Goal: Task Accomplishment & Management: Use online tool/utility

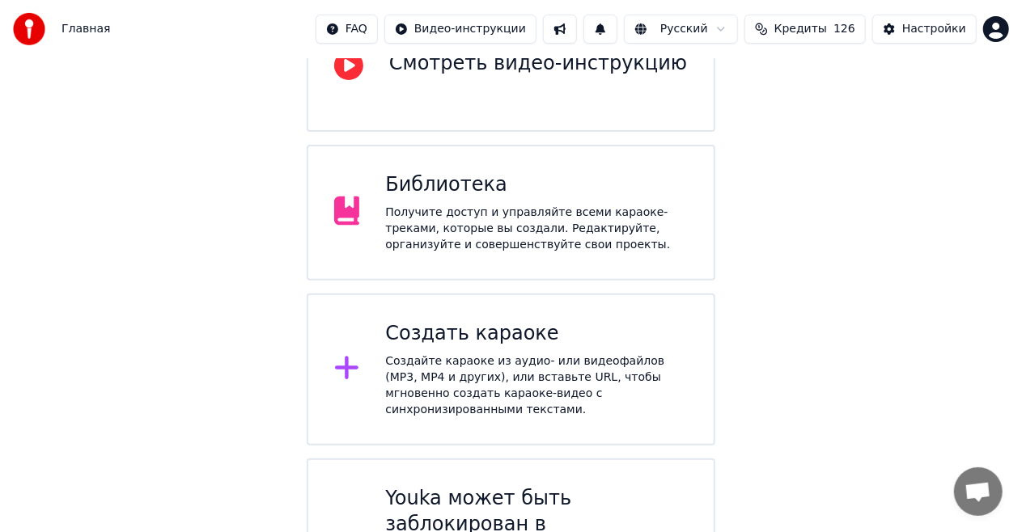
scroll to position [260, 0]
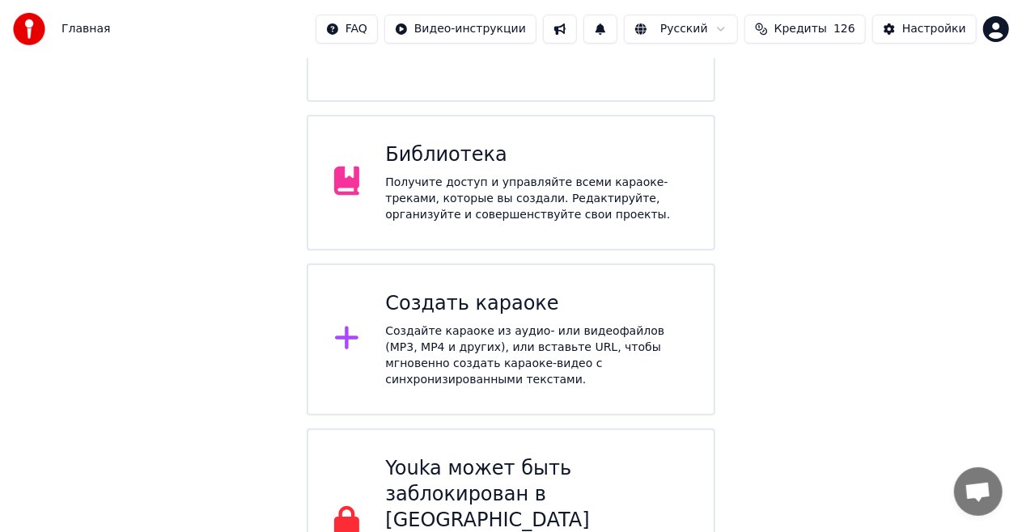
click at [506, 291] on div "Создать караоке" at bounding box center [536, 304] width 303 height 26
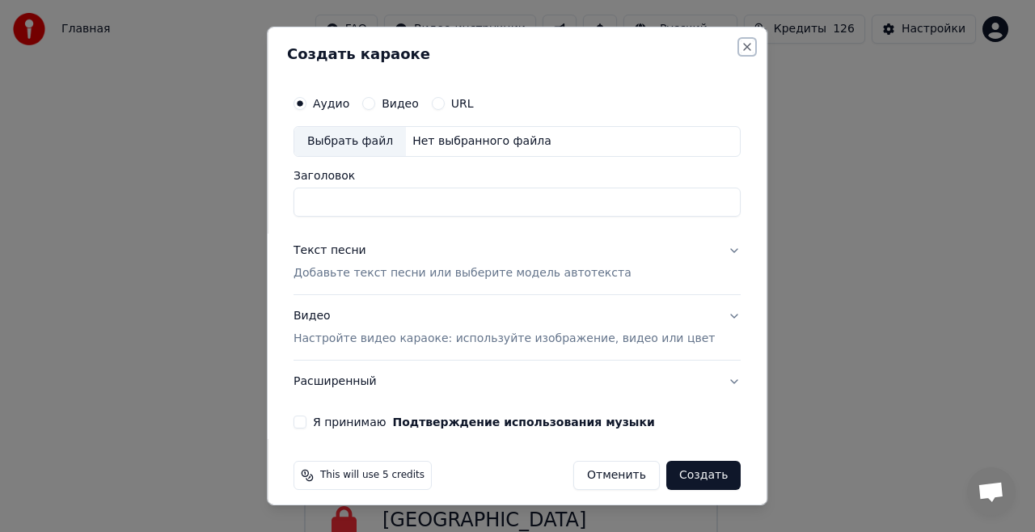
click at [742, 45] on button "Close" at bounding box center [748, 46] width 13 height 13
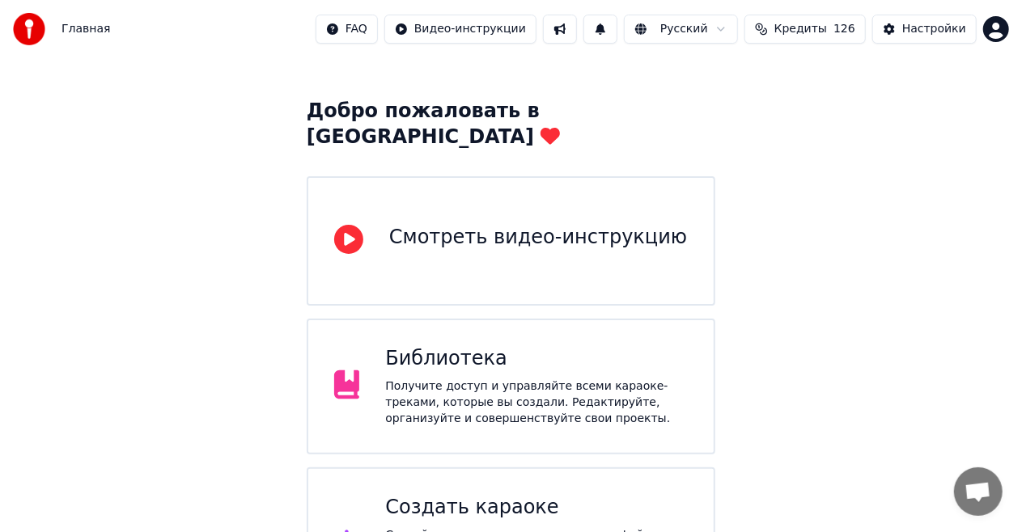
scroll to position [0, 0]
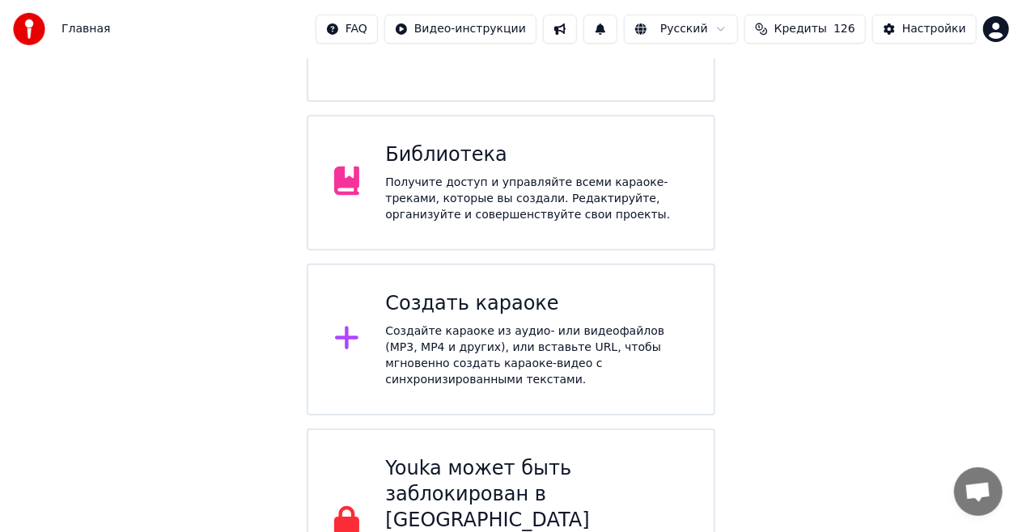
click at [555, 175] on div "Получите доступ и управляйте всеми караоке-треками, которые вы создали. Редакти…" at bounding box center [536, 199] width 303 height 49
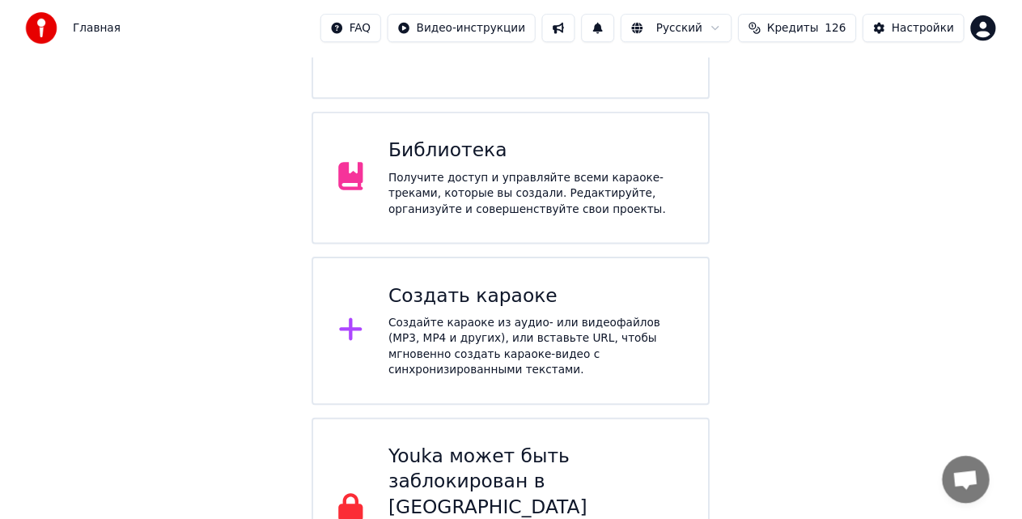
scroll to position [49, 0]
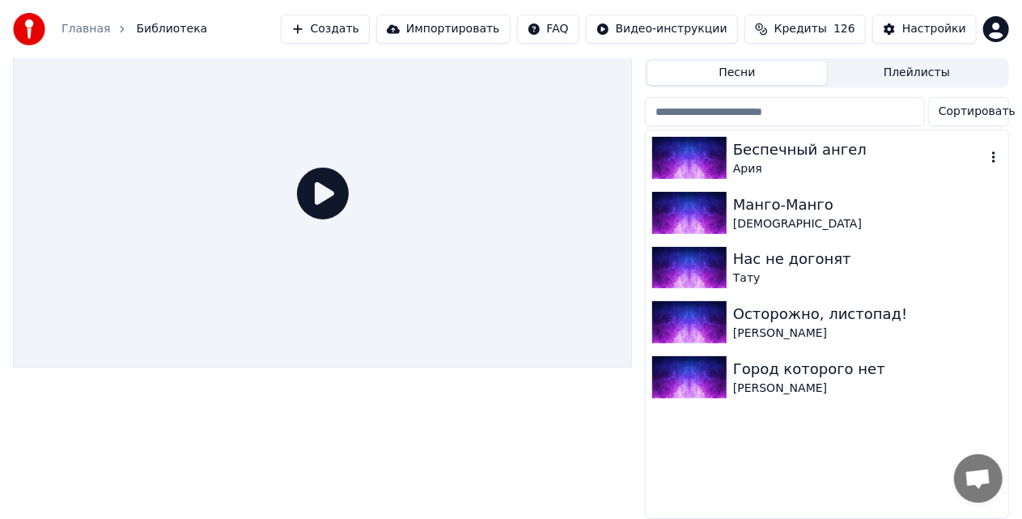
click at [788, 144] on div "Беспечный ангел" at bounding box center [859, 149] width 252 height 23
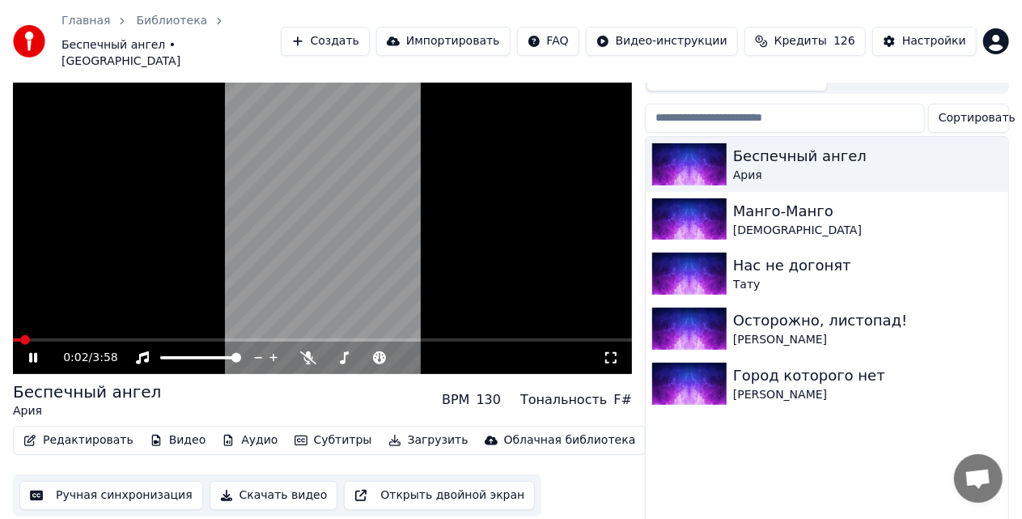
click at [34, 349] on div "0:02 / 3:58" at bounding box center [322, 357] width 606 height 16
click at [34, 353] on icon at bounding box center [33, 358] width 8 height 10
click at [167, 429] on button "Видео" at bounding box center [178, 440] width 70 height 23
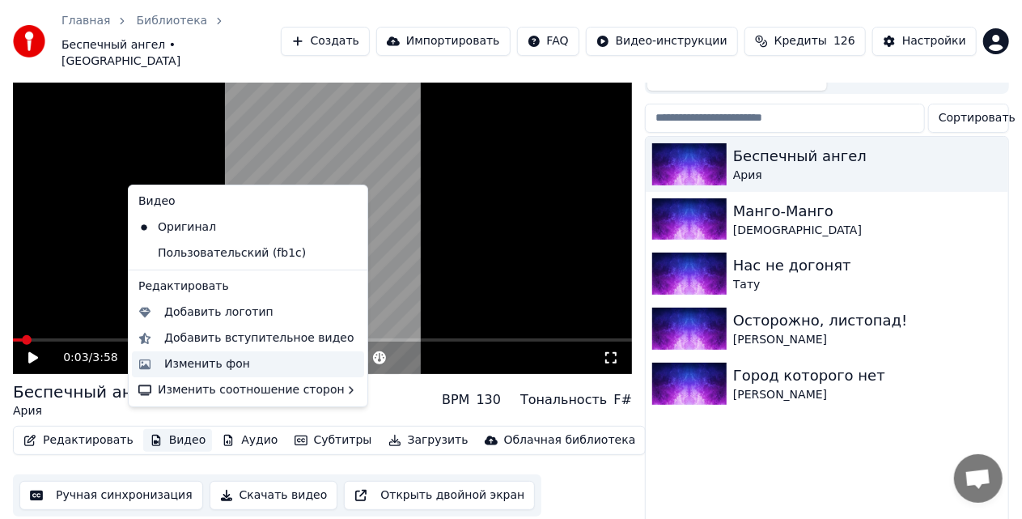
click at [205, 366] on div "Изменить фон" at bounding box center [207, 364] width 86 height 16
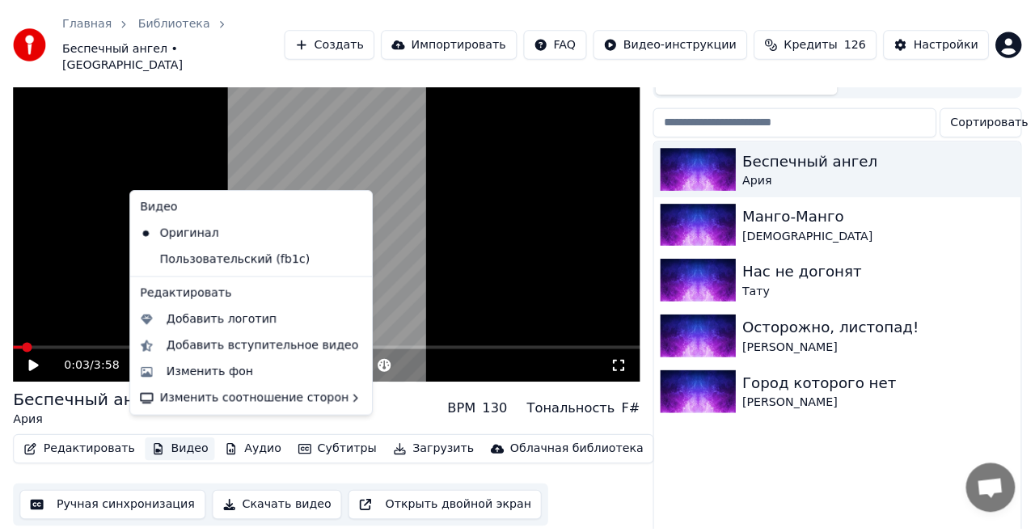
scroll to position [43, 0]
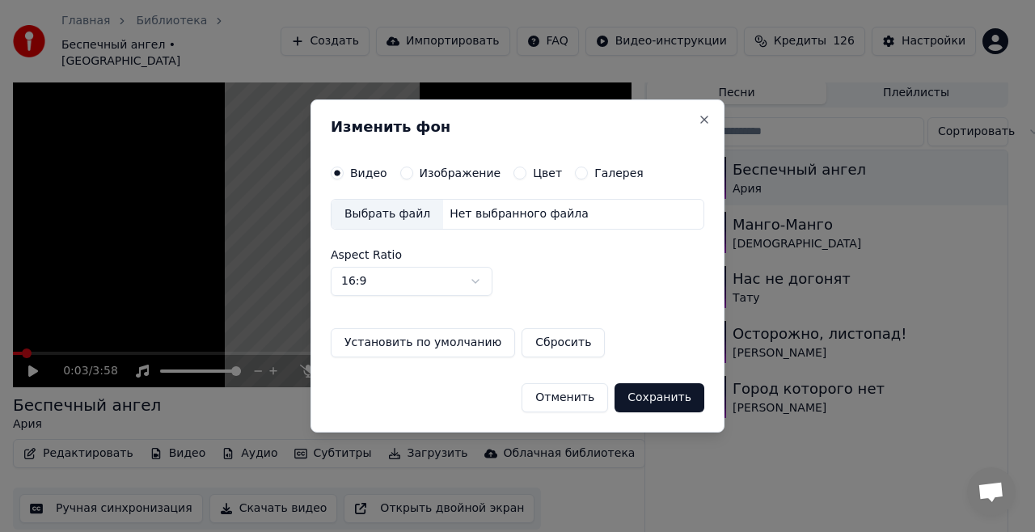
click at [489, 214] on div "Нет выбранного файла" at bounding box center [519, 214] width 152 height 16
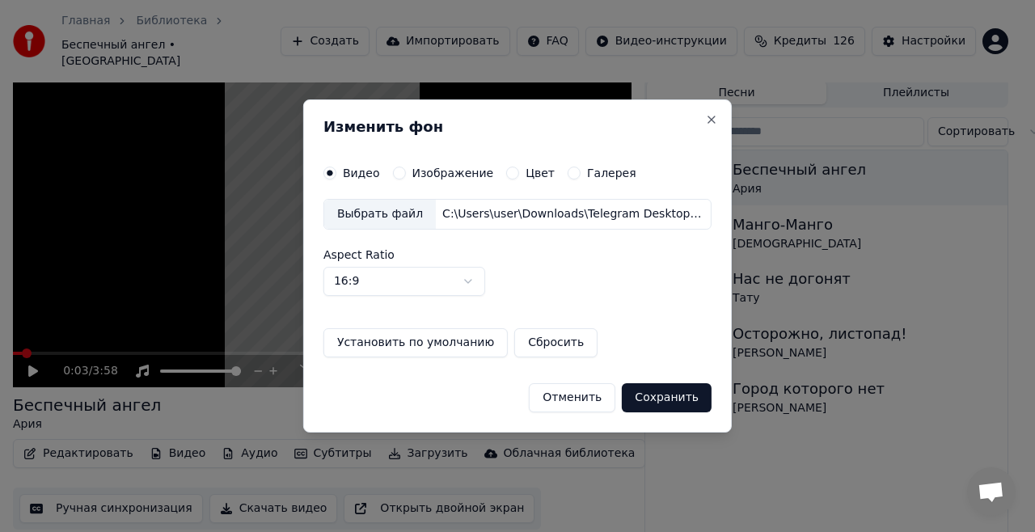
click at [661, 400] on button "Сохранить" at bounding box center [667, 397] width 90 height 29
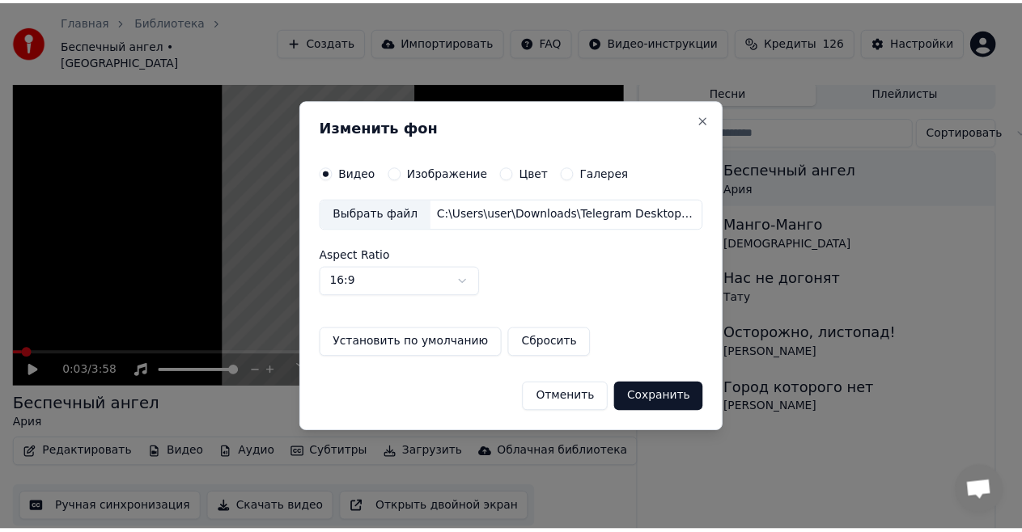
scroll to position [25, 0]
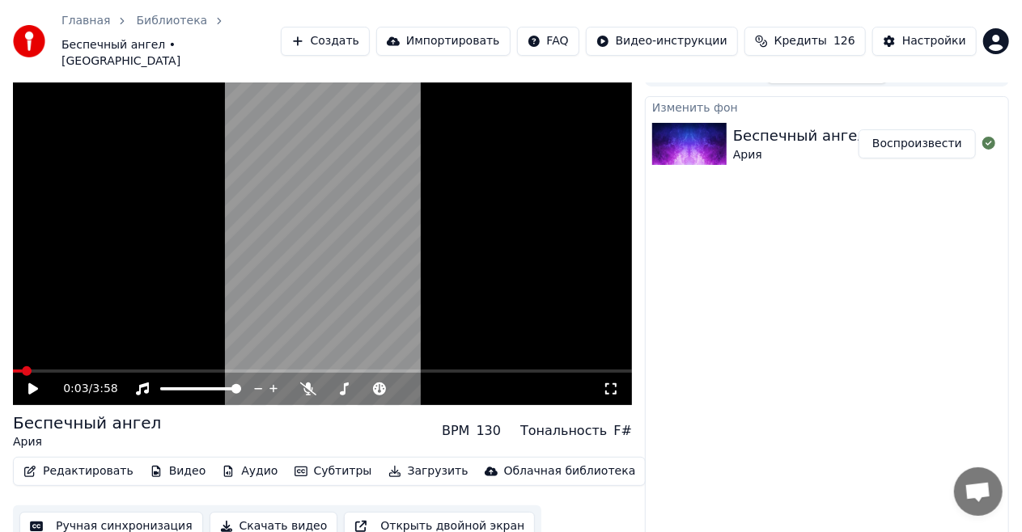
click at [877, 287] on div "Изменить [PERSON_NAME] ангел [PERSON_NAME]" at bounding box center [827, 322] width 364 height 452
click at [34, 383] on icon at bounding box center [44, 389] width 37 height 13
click at [173, 460] on button "Видео" at bounding box center [178, 471] width 70 height 23
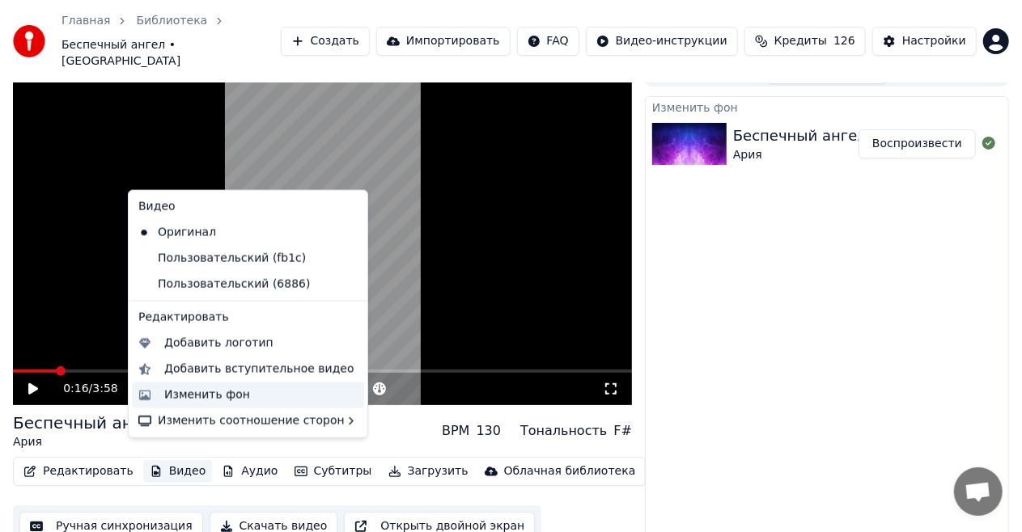
click at [235, 396] on div "Изменить фон" at bounding box center [207, 395] width 86 height 16
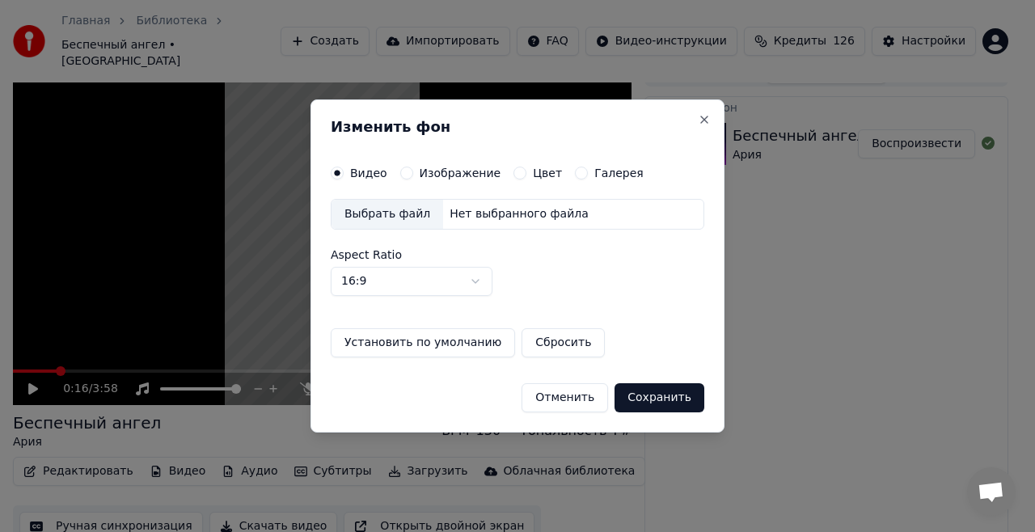
click at [492, 212] on div "Нет выбранного файла" at bounding box center [519, 214] width 152 height 16
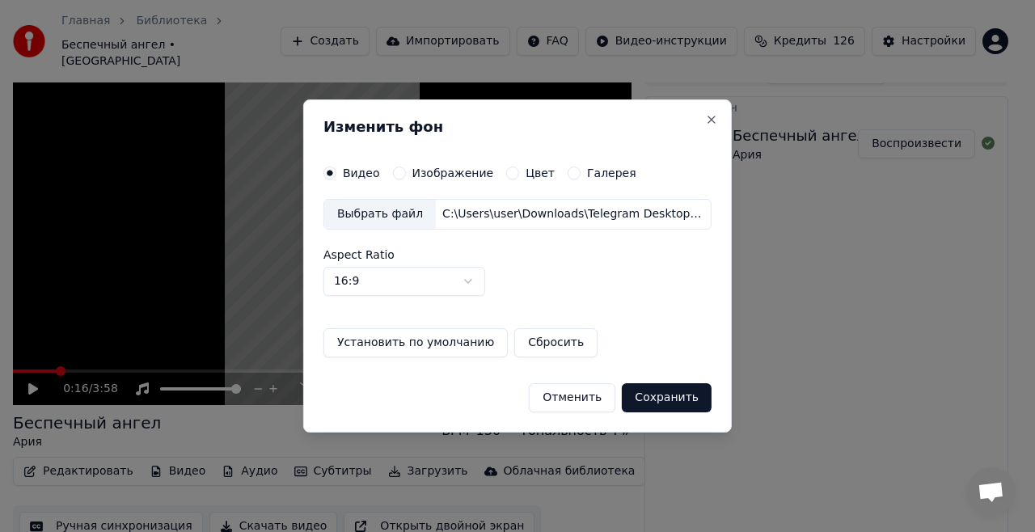
click at [673, 400] on button "Сохранить" at bounding box center [667, 397] width 90 height 29
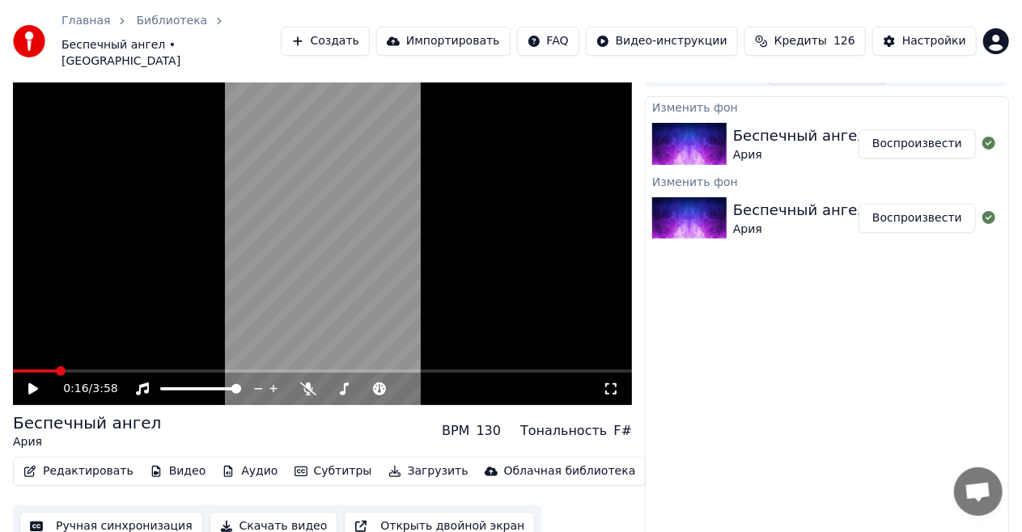
click at [715, 123] on img at bounding box center [689, 144] width 74 height 42
click at [900, 129] on button "Воспроизвести" at bounding box center [916, 143] width 117 height 29
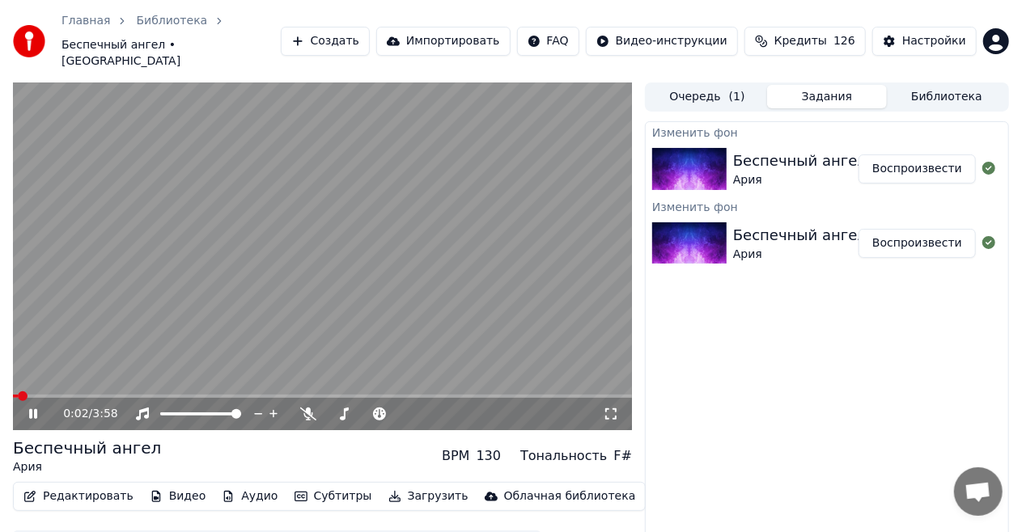
click at [903, 231] on button "Воспроизвести" at bounding box center [916, 243] width 117 height 29
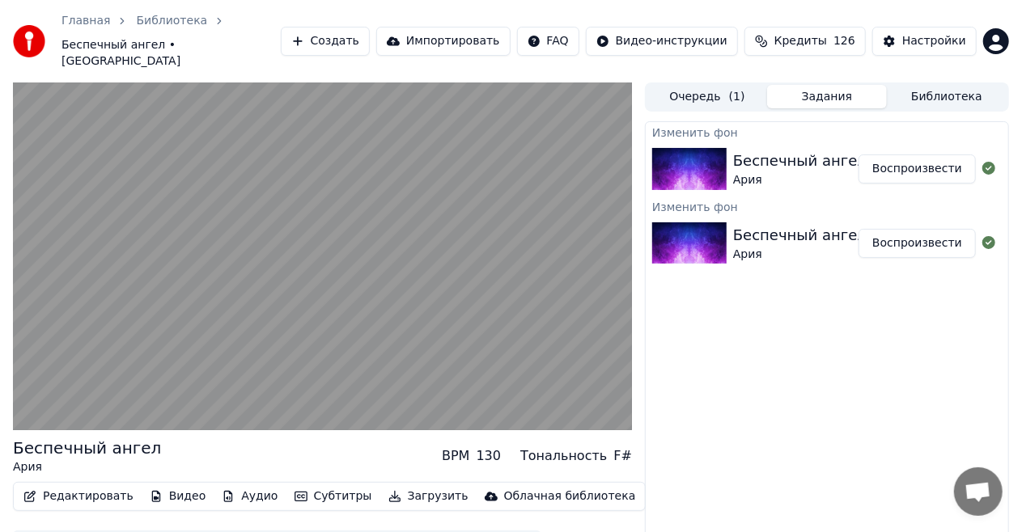
click at [95, 485] on button "Редактировать" at bounding box center [78, 496] width 123 height 23
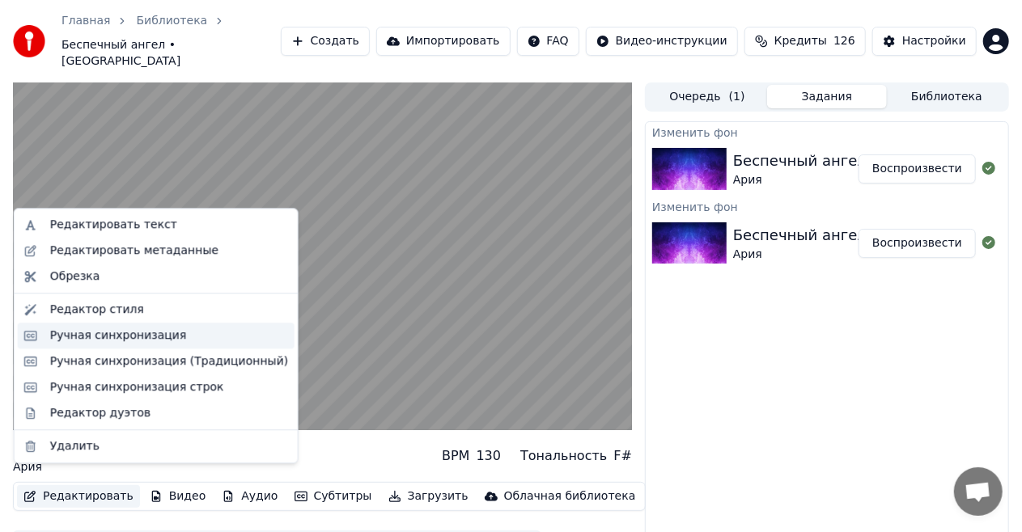
click at [176, 338] on div "Ручная синхронизация" at bounding box center [169, 336] width 238 height 16
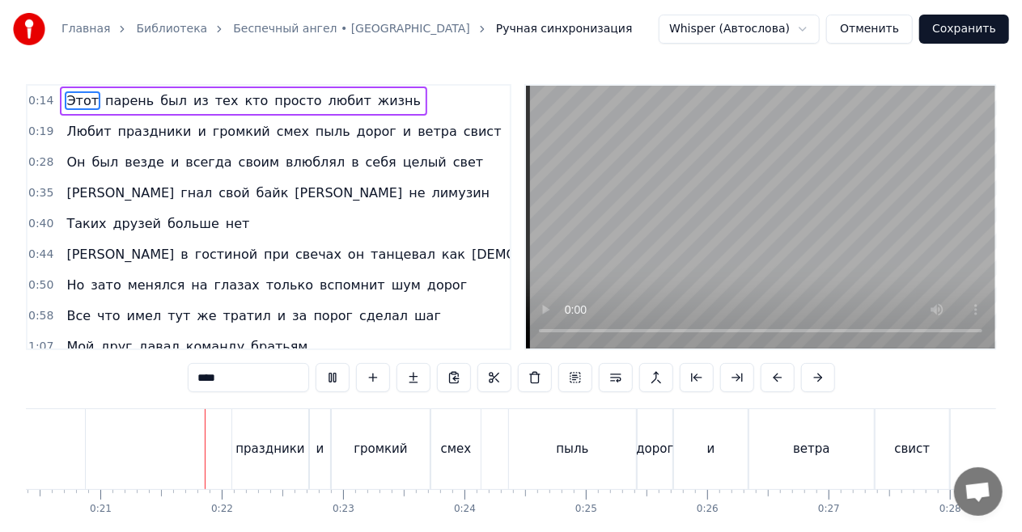
scroll to position [0, 2491]
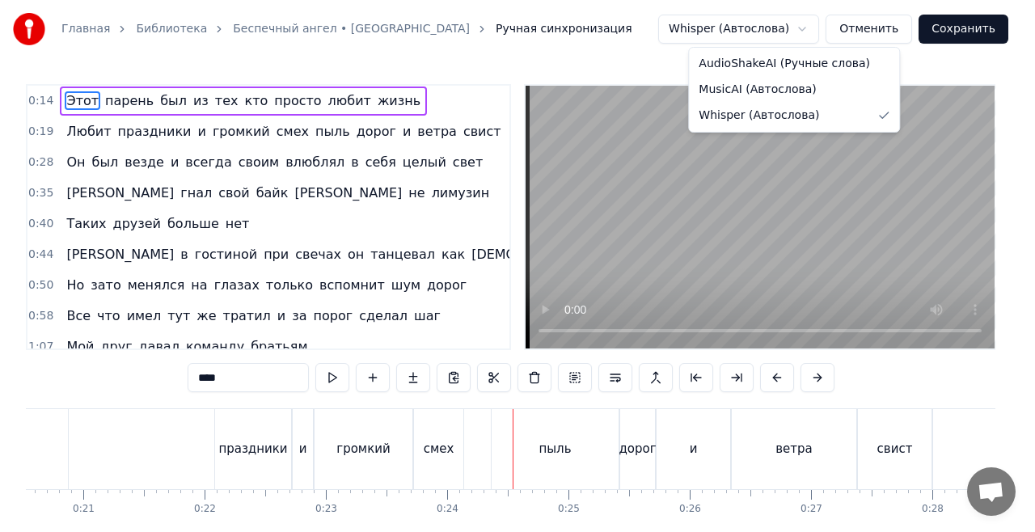
click at [754, 25] on html "Главная Библиотека Беспечный ангел • [PERSON_NAME] синхронизация Whisper (Автос…" at bounding box center [517, 299] width 1035 height 598
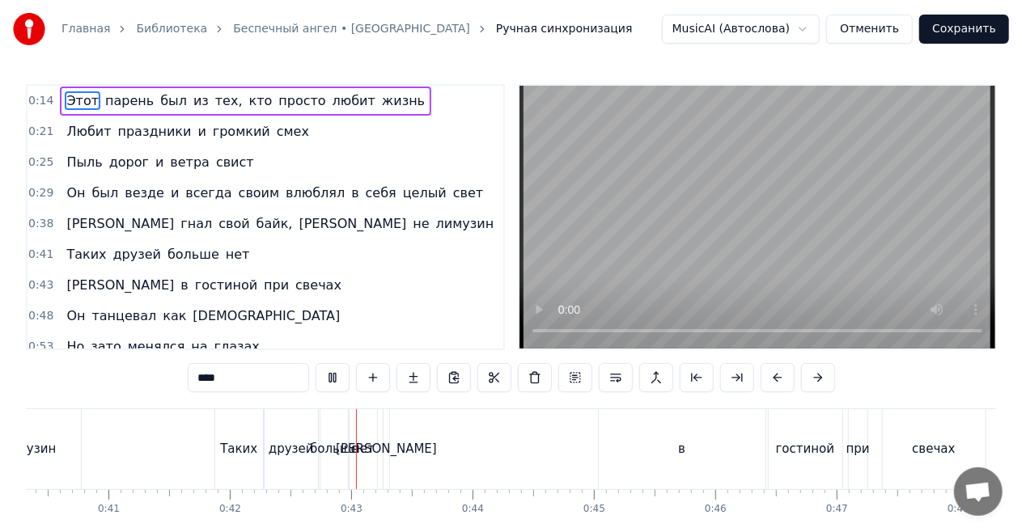
scroll to position [0, 5079]
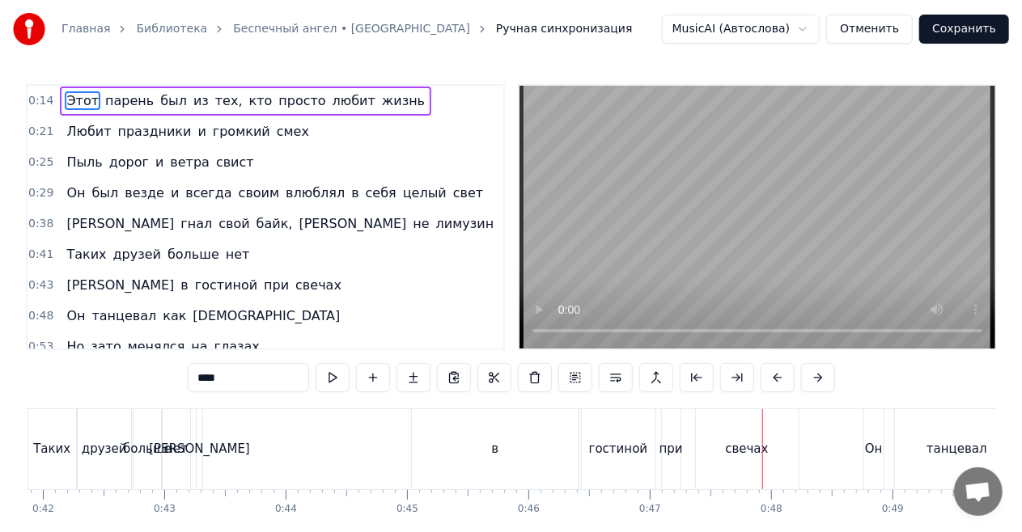
click at [200, 449] on div "[PERSON_NAME]" at bounding box center [199, 449] width 101 height 19
type input "*"
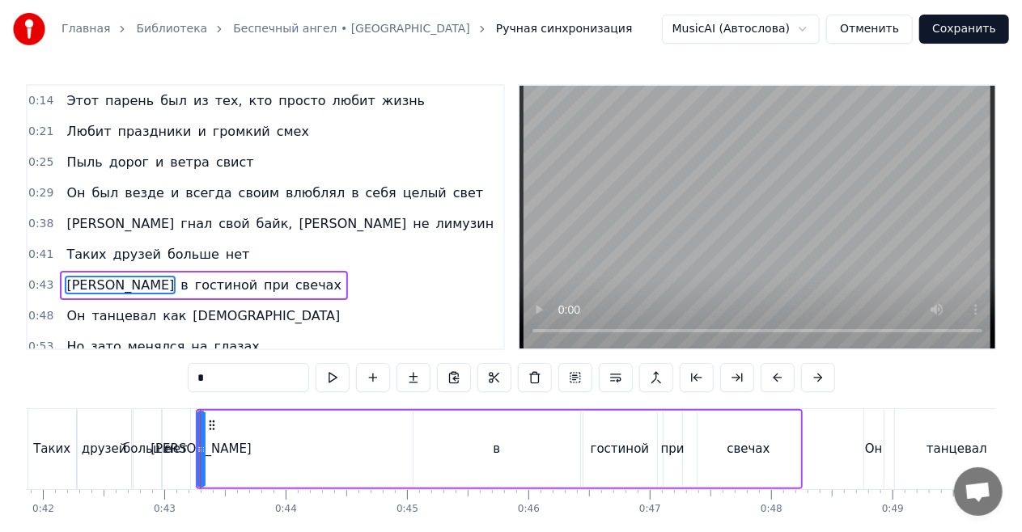
scroll to position [65, 0]
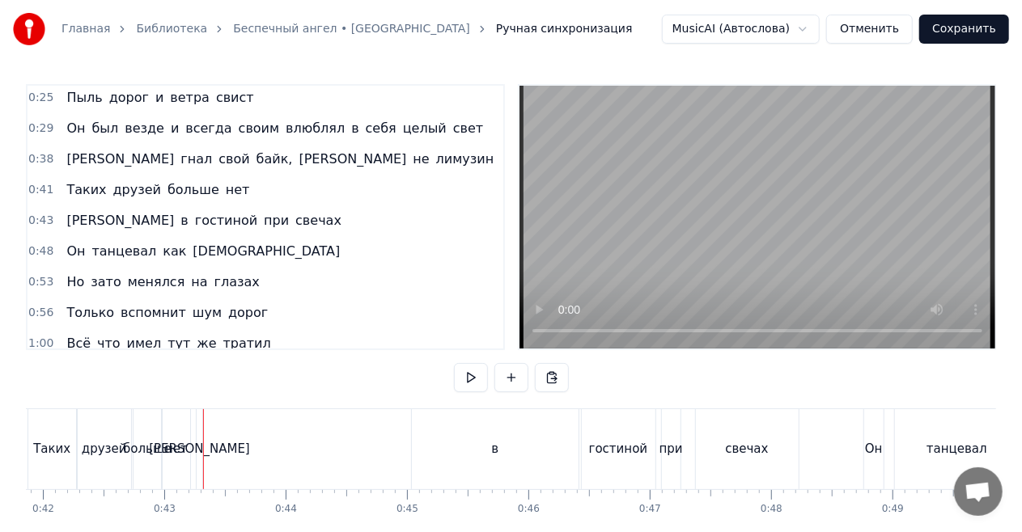
click at [222, 440] on div "И в гостиной при свечах" at bounding box center [499, 449] width 607 height 80
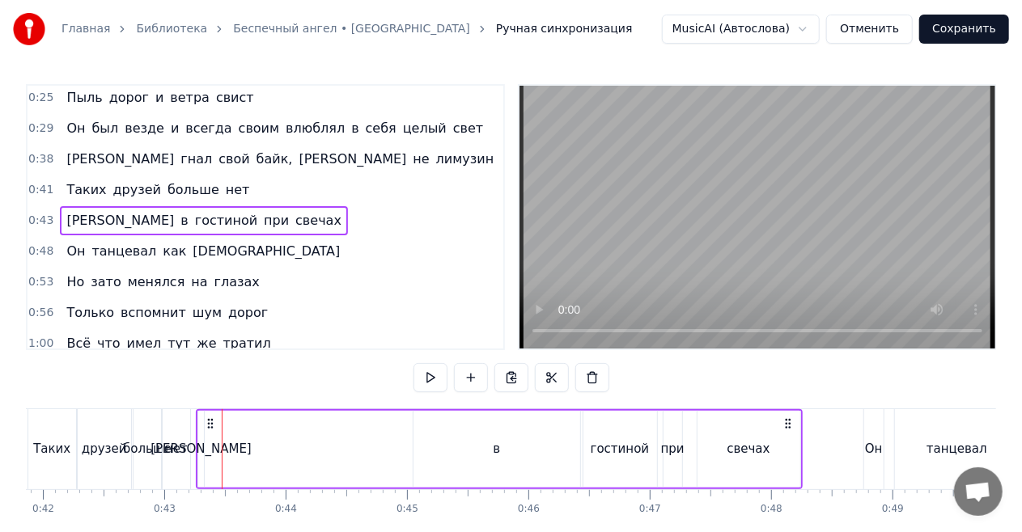
click at [201, 447] on div "[PERSON_NAME]" at bounding box center [200, 449] width 101 height 19
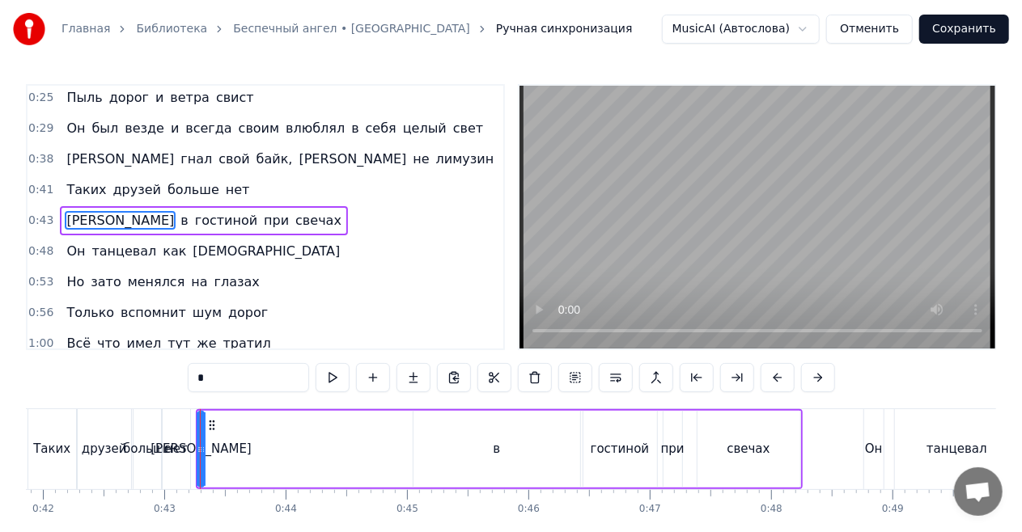
click at [304, 439] on div "И в гостиной при свечах" at bounding box center [499, 449] width 607 height 80
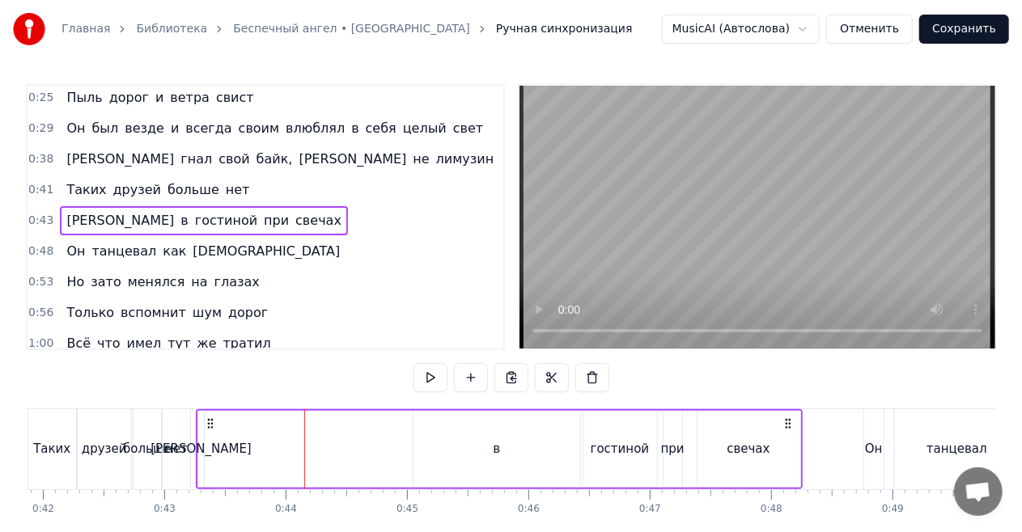
click at [199, 451] on div "[PERSON_NAME]" at bounding box center [200, 449] width 101 height 19
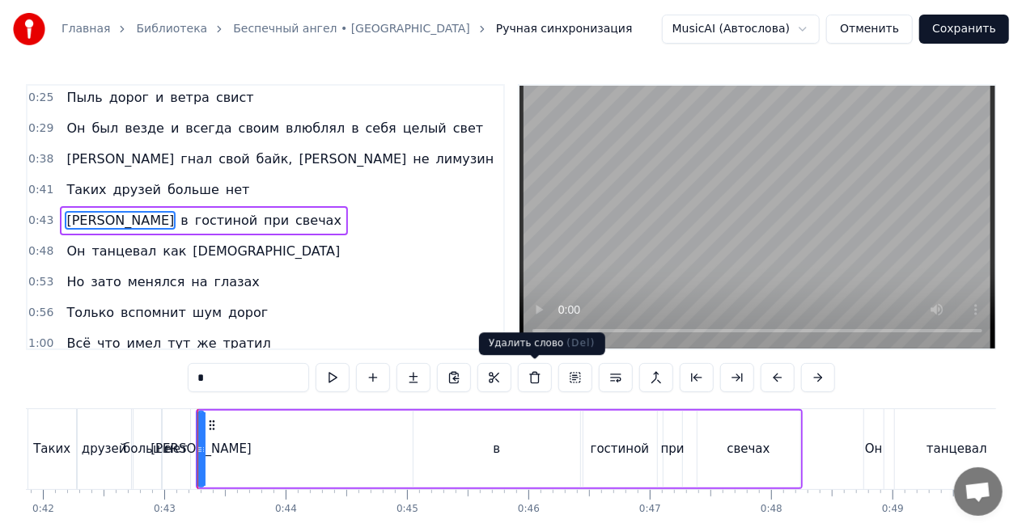
click at [532, 378] on button at bounding box center [535, 377] width 34 height 29
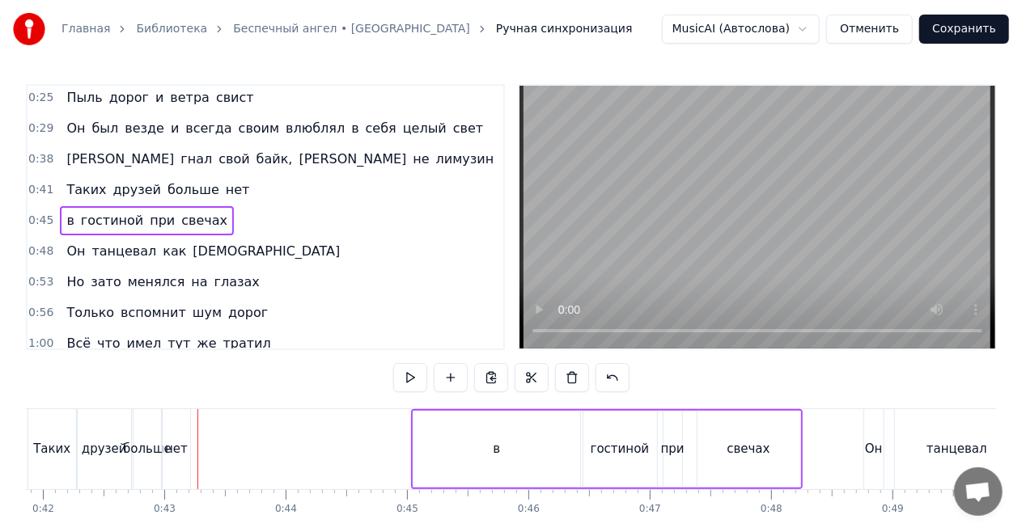
click at [424, 447] on div "в" at bounding box center [496, 449] width 167 height 77
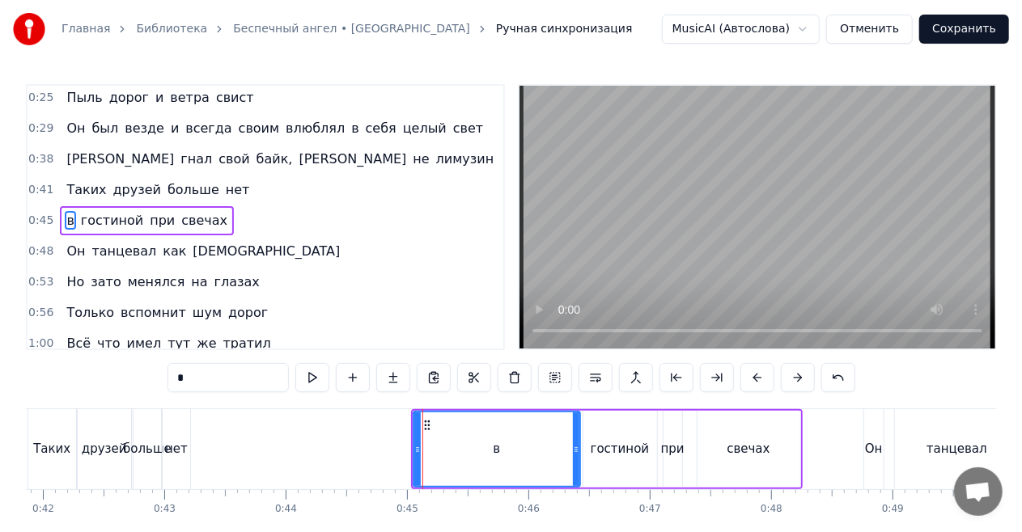
click at [182, 383] on input "*" at bounding box center [227, 377] width 121 height 29
click at [190, 386] on input "**" at bounding box center [227, 377] width 121 height 29
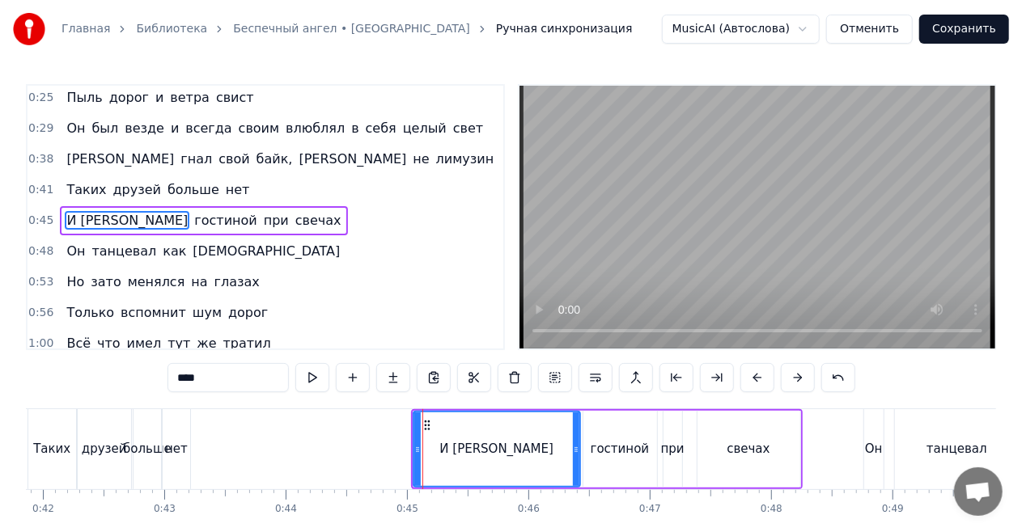
type input "***"
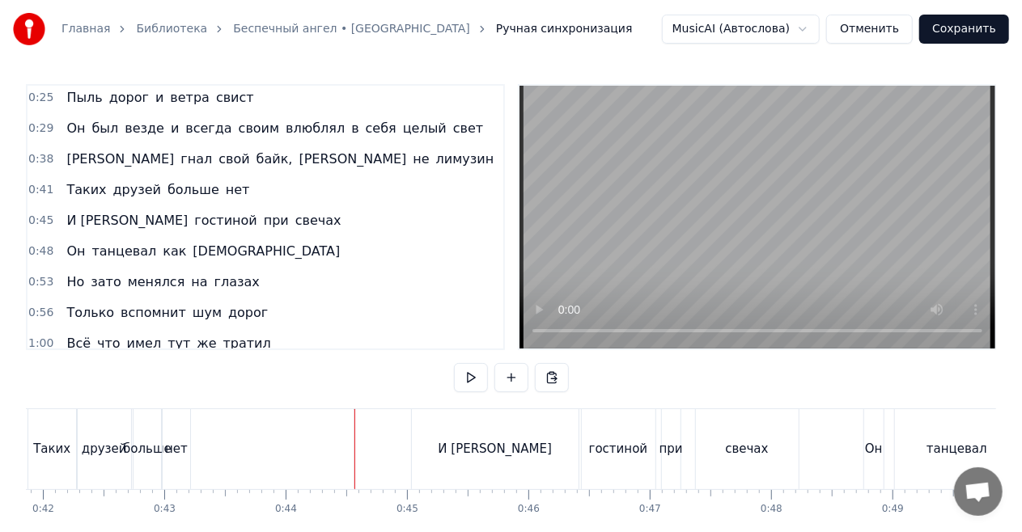
click at [151, 388] on div "0:14 Этот парень был из тех, кто просто любит жизнь 0:21 Любит праздники и гром…" at bounding box center [511, 328] width 970 height 488
click at [150, 403] on div "0:14 Этот парень был из тех, кто просто любит жизнь 0:21 Любит праздники и гром…" at bounding box center [511, 328] width 970 height 488
click at [486, 445] on div "И [PERSON_NAME]" at bounding box center [495, 449] width 114 height 19
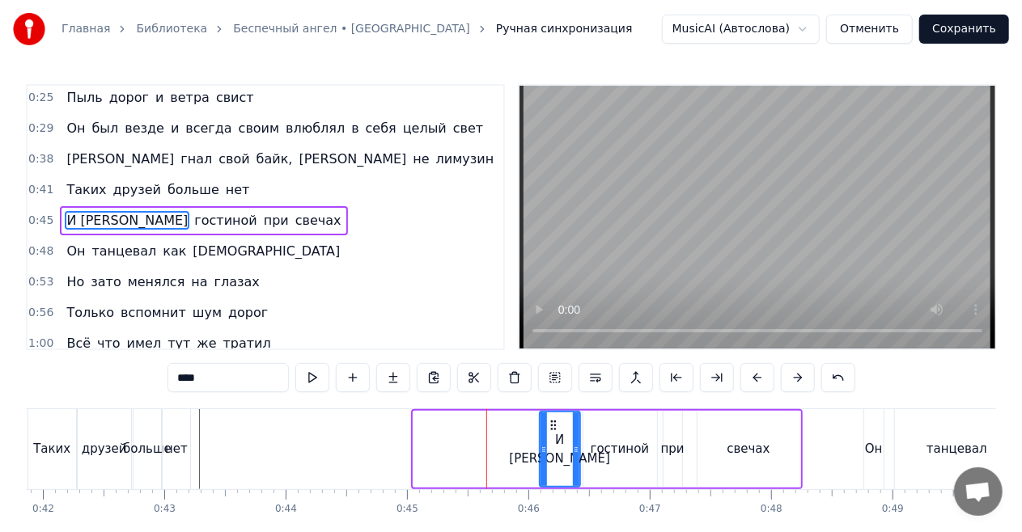
drag, startPoint x: 417, startPoint y: 448, endPoint x: 542, endPoint y: 451, distance: 124.6
click at [542, 451] on icon at bounding box center [543, 449] width 6 height 13
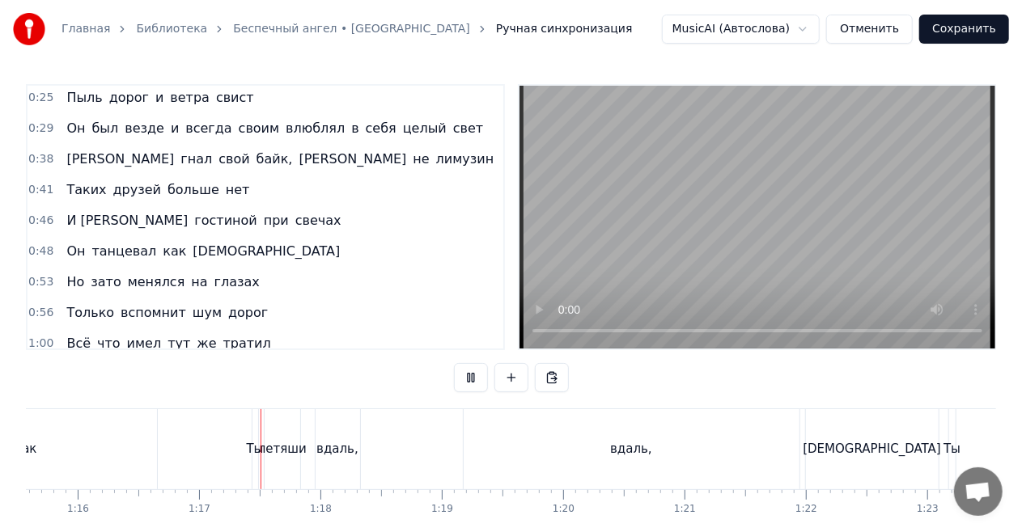
scroll to position [0, 9258]
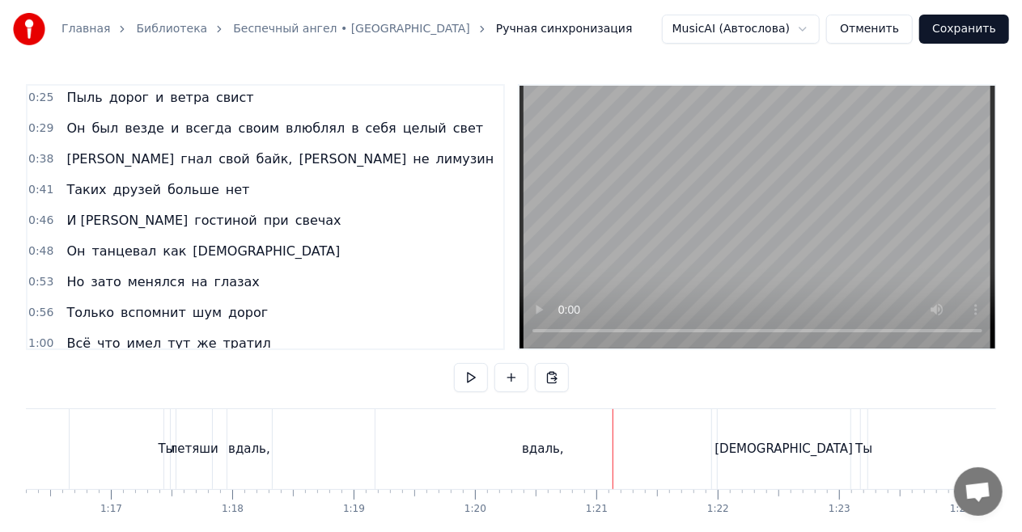
click at [195, 451] on div "летяши" at bounding box center [194, 449] width 49 height 19
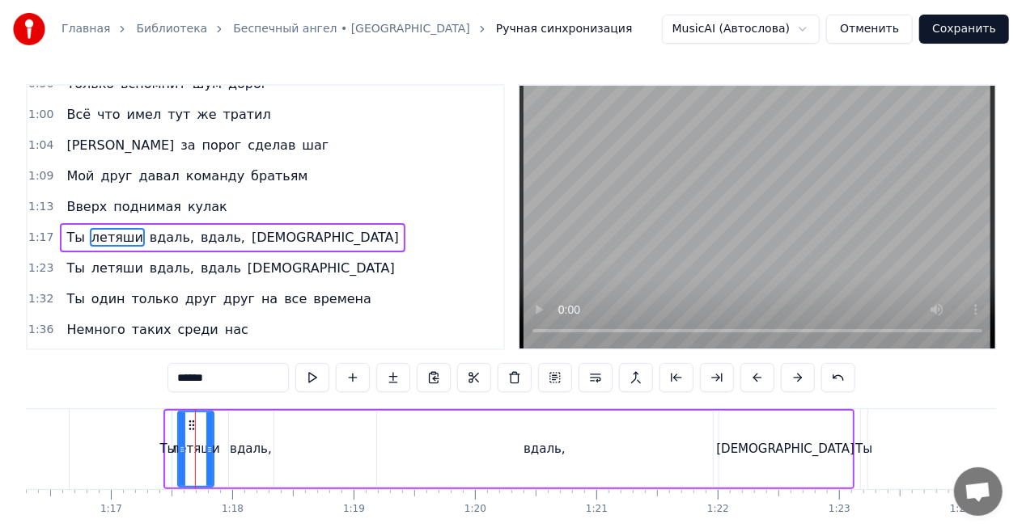
scroll to position [306, 0]
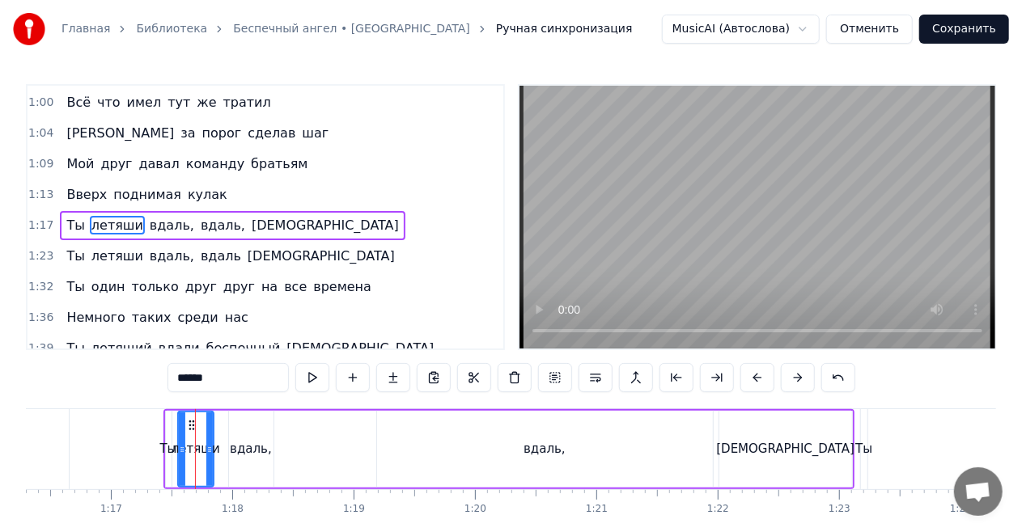
click at [213, 378] on input "******" at bounding box center [227, 377] width 121 height 29
click at [125, 251] on span "летяши" at bounding box center [117, 256] width 55 height 19
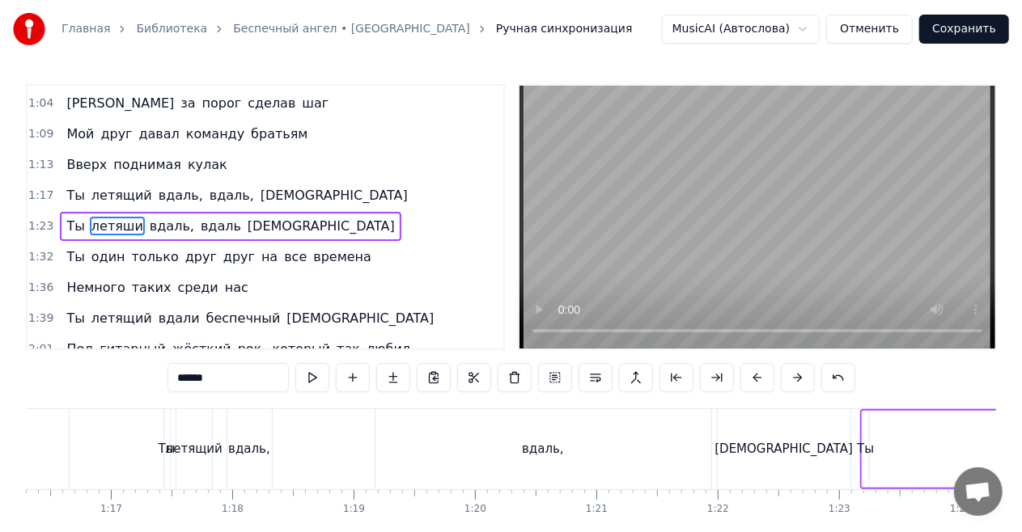
scroll to position [337, 0]
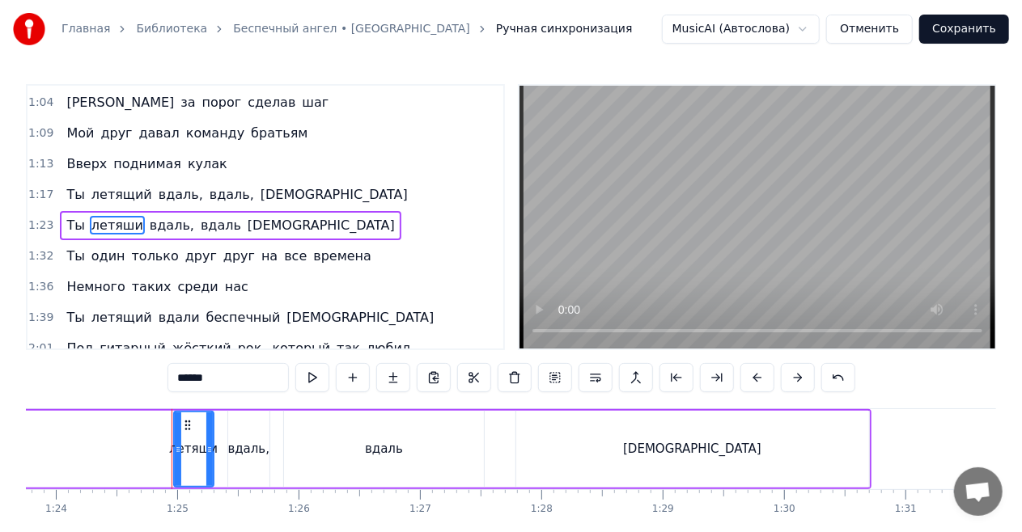
click at [224, 379] on input "******" at bounding box center [227, 377] width 121 height 29
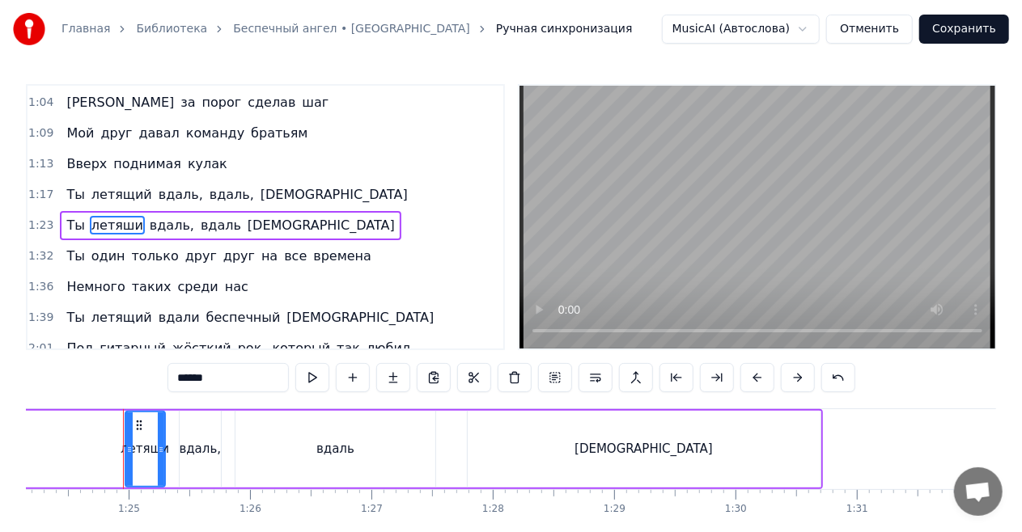
scroll to position [0, 10226]
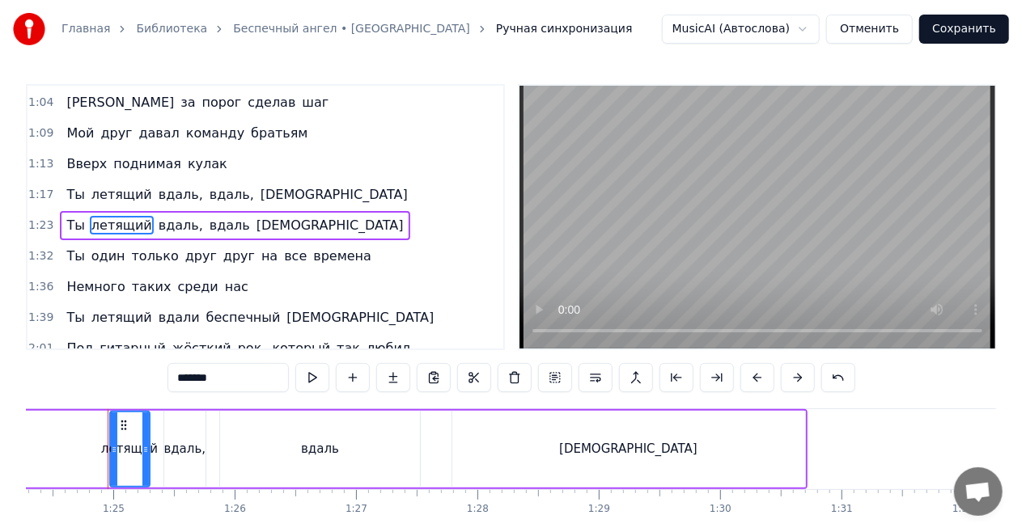
type input "*******"
click at [75, 422] on div "Ты летящий вдаль, вдаль ангел" at bounding box center [350, 449] width 916 height 80
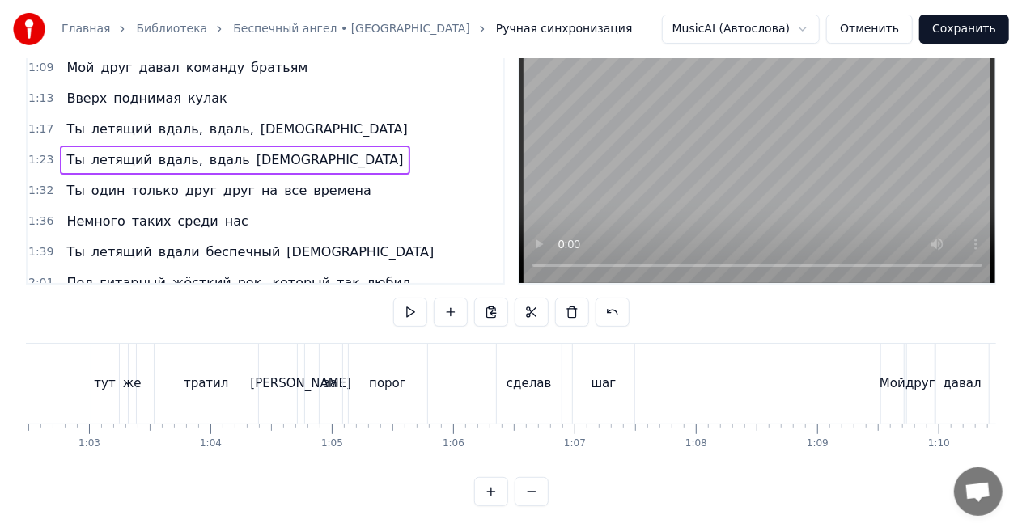
scroll to position [0, 7647]
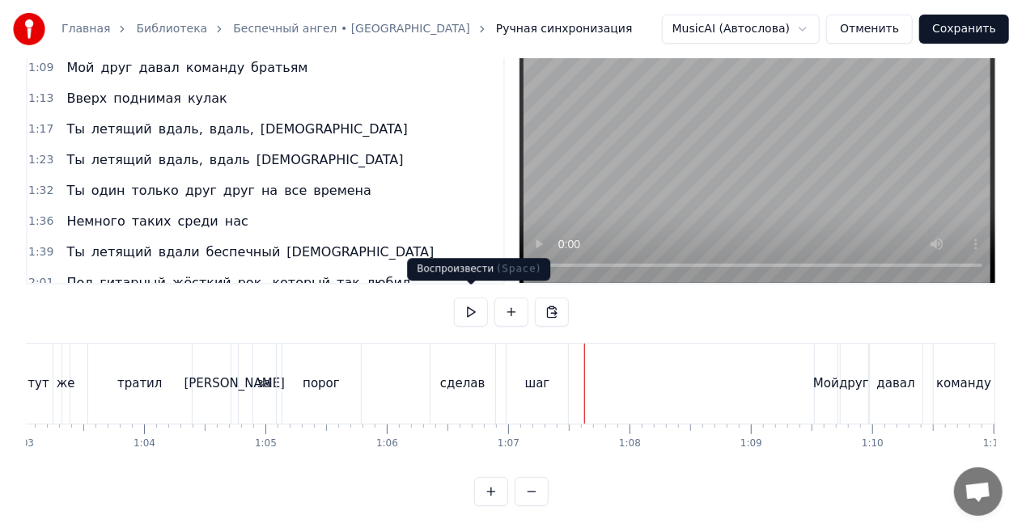
click at [471, 301] on button at bounding box center [471, 312] width 34 height 29
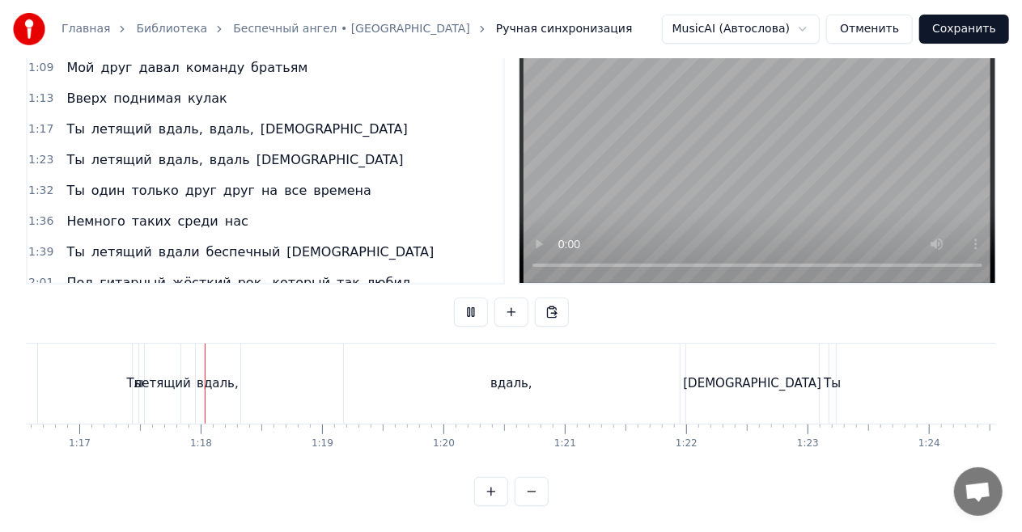
scroll to position [0, 9311]
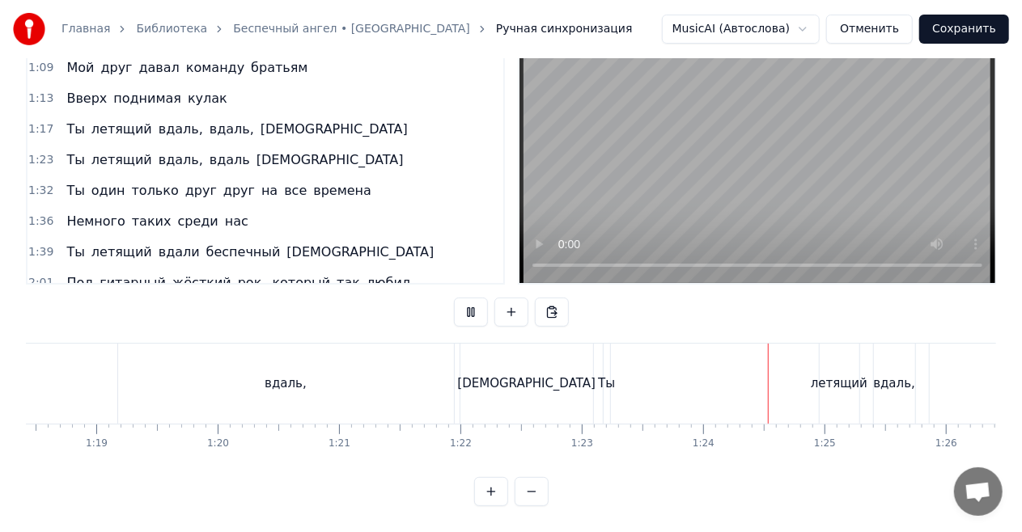
click at [465, 310] on button at bounding box center [471, 312] width 34 height 29
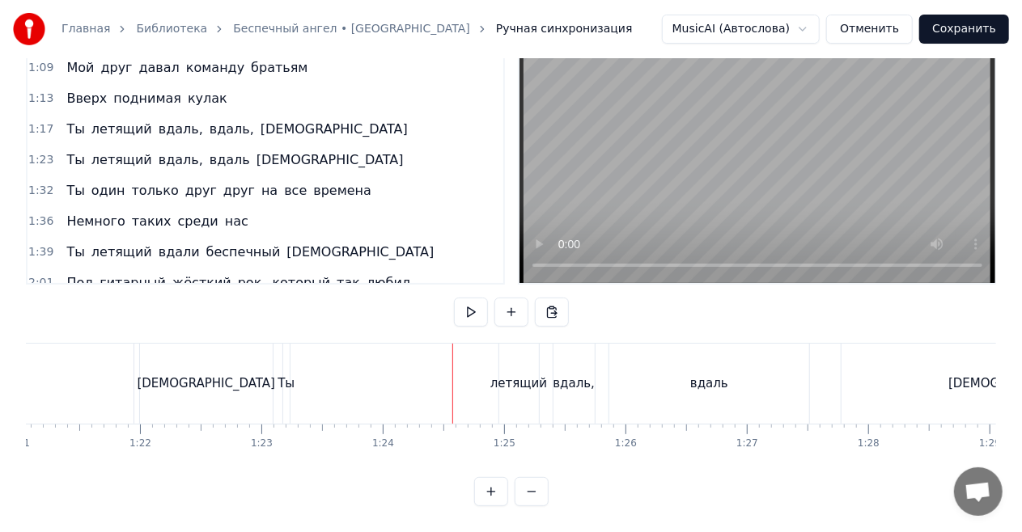
scroll to position [0, 9818]
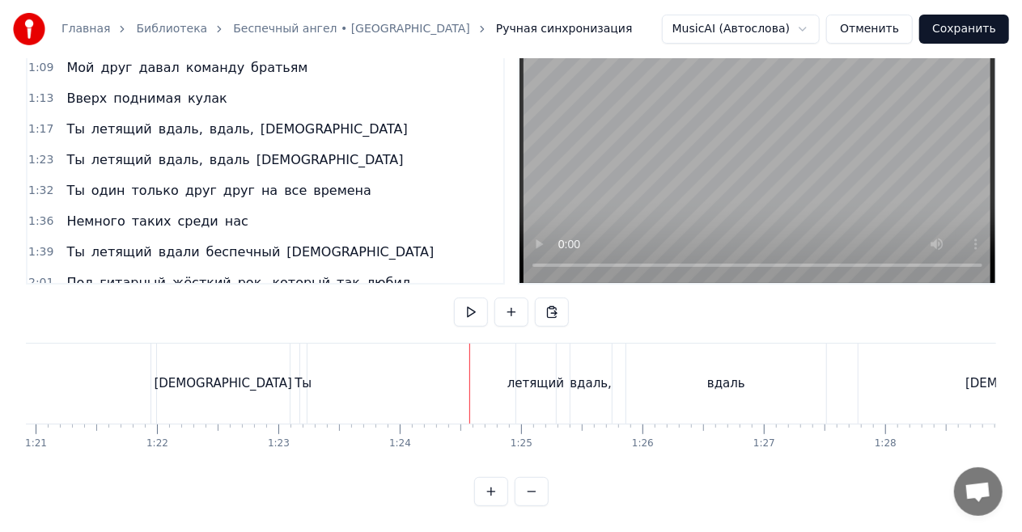
click at [303, 375] on div "Ты" at bounding box center [302, 384] width 17 height 19
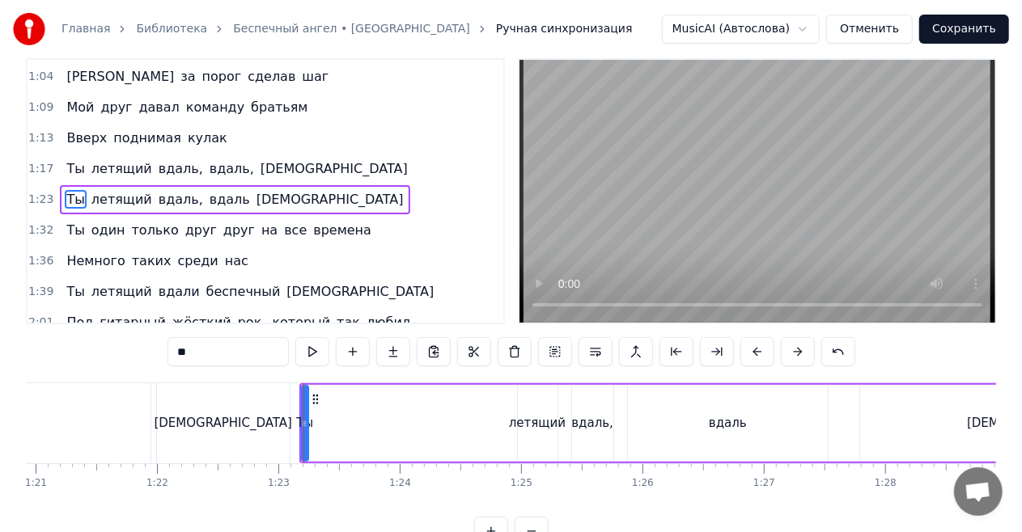
scroll to position [0, 0]
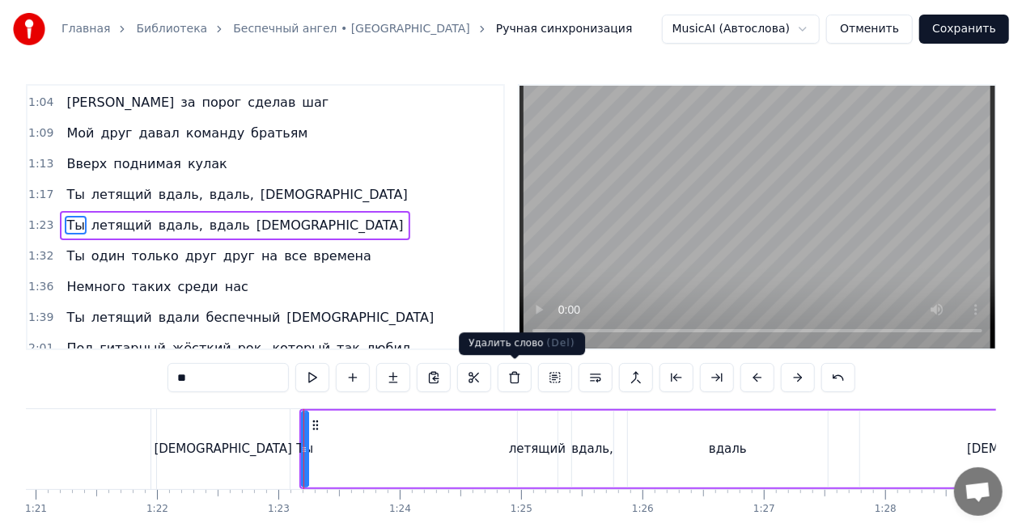
click at [511, 379] on button at bounding box center [514, 377] width 34 height 29
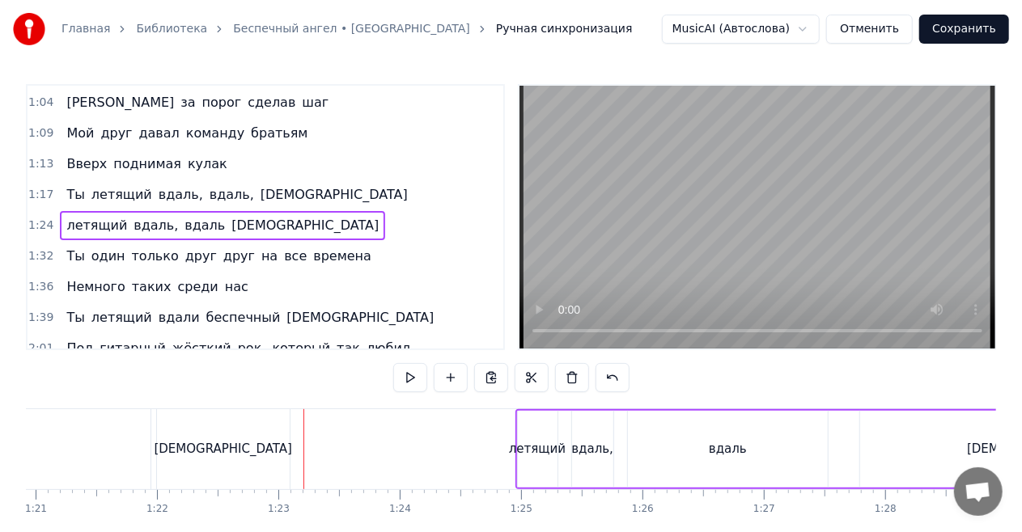
click at [524, 446] on div "летящий" at bounding box center [537, 449] width 57 height 19
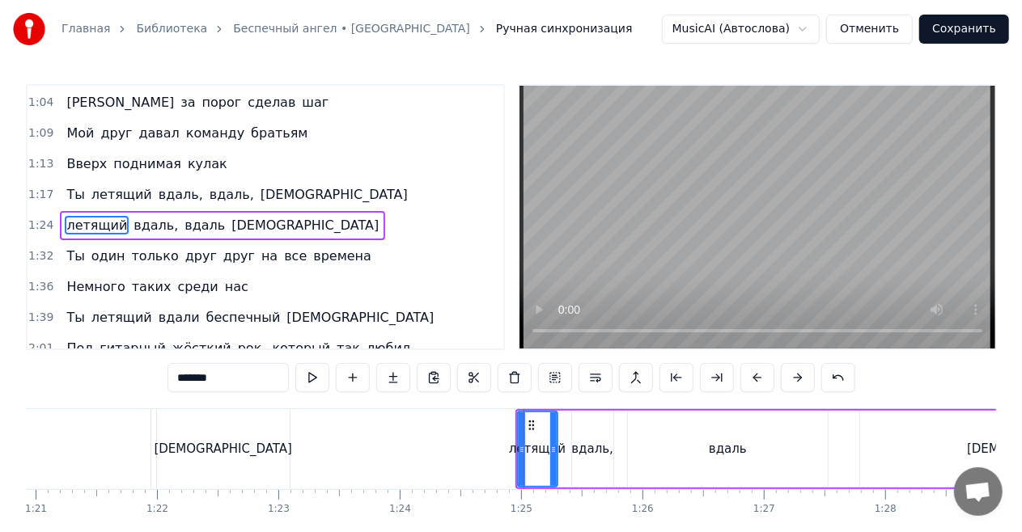
click at [181, 381] on input "*******" at bounding box center [227, 377] width 121 height 29
type input "**********"
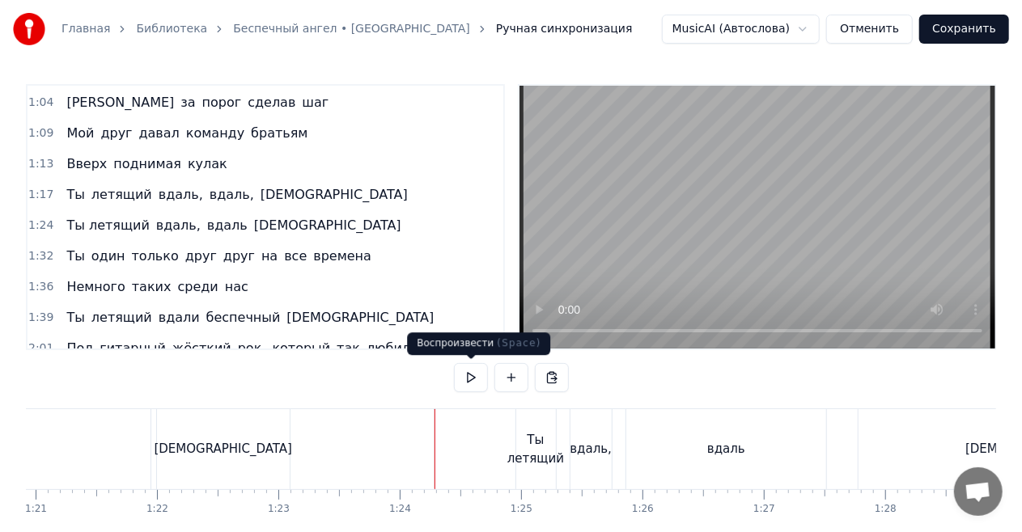
click at [476, 379] on button at bounding box center [471, 377] width 34 height 29
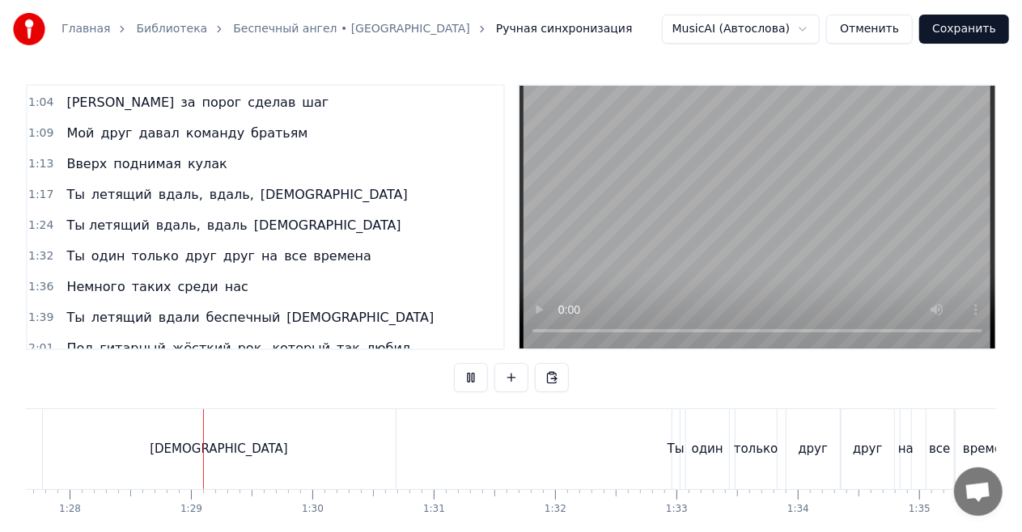
scroll to position [0, 10655]
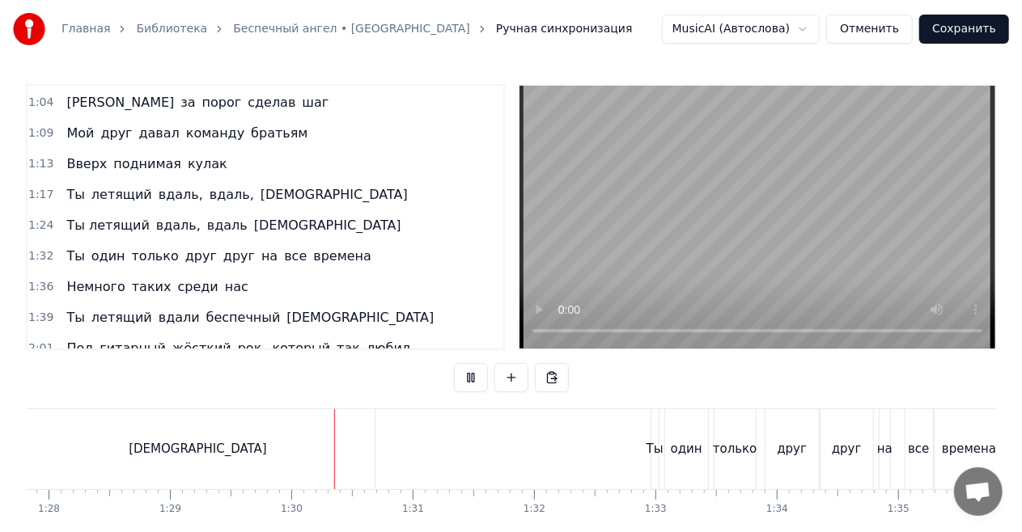
click at [477, 380] on button at bounding box center [471, 377] width 34 height 29
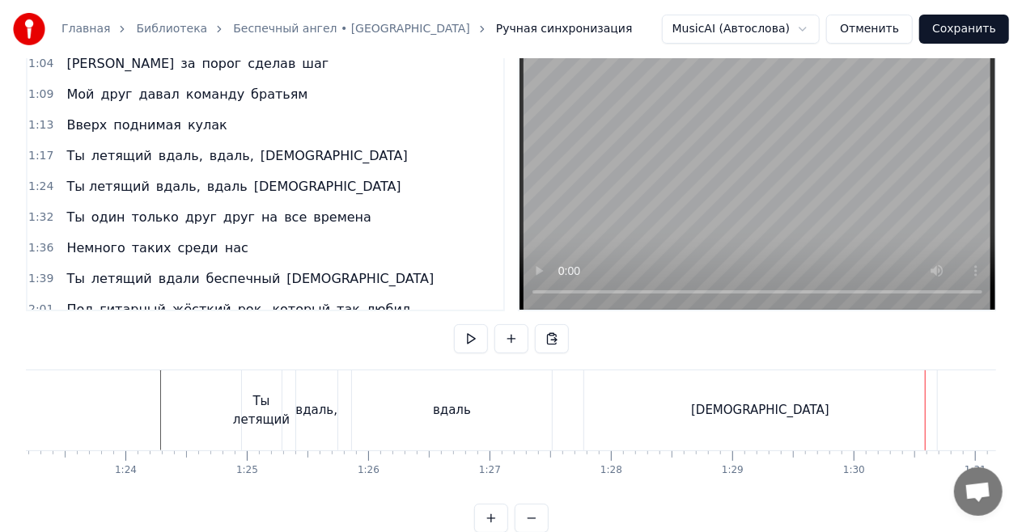
scroll to position [0, 10060]
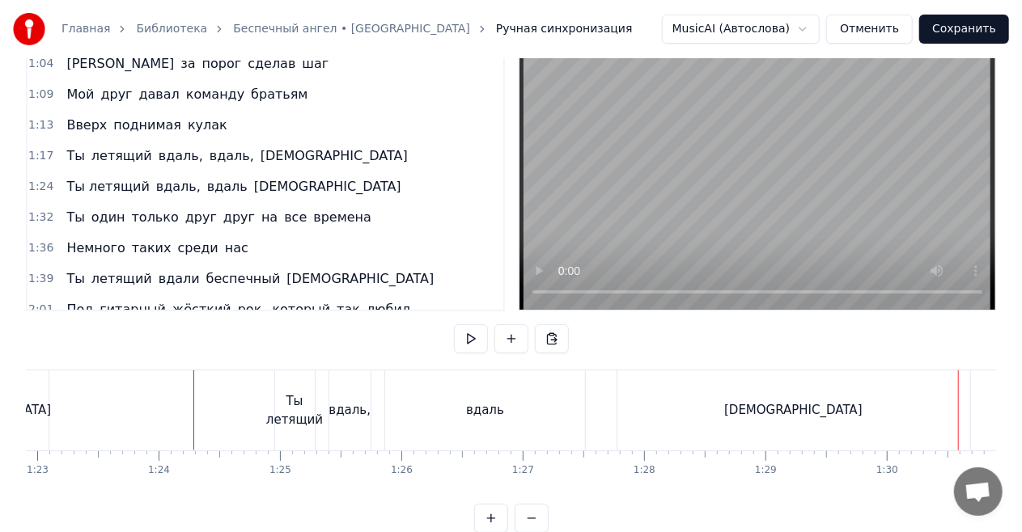
click at [443, 403] on div "вдаль" at bounding box center [485, 410] width 200 height 80
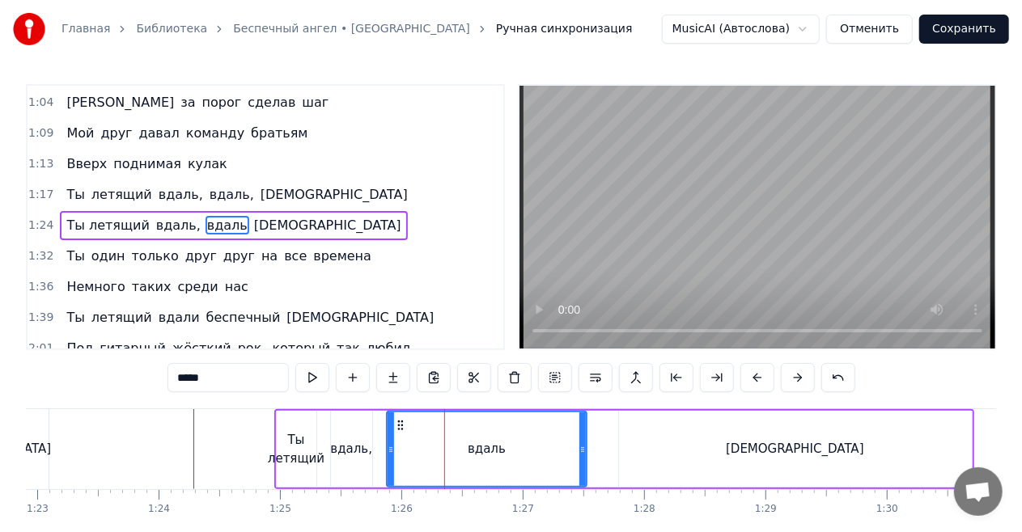
click at [380, 425] on div "Ты летящий вдаль, вдаль ангел" at bounding box center [624, 449] width 700 height 80
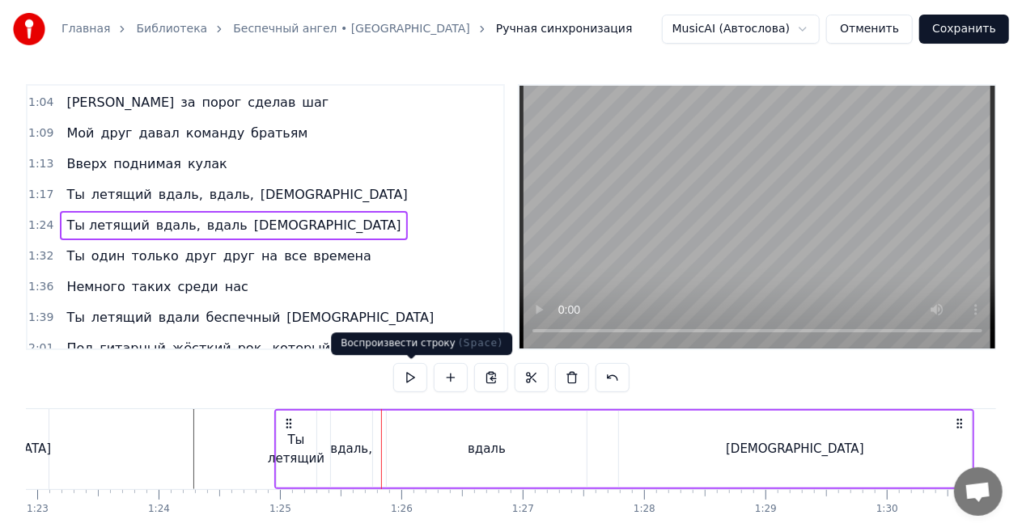
click at [412, 380] on button at bounding box center [410, 377] width 34 height 29
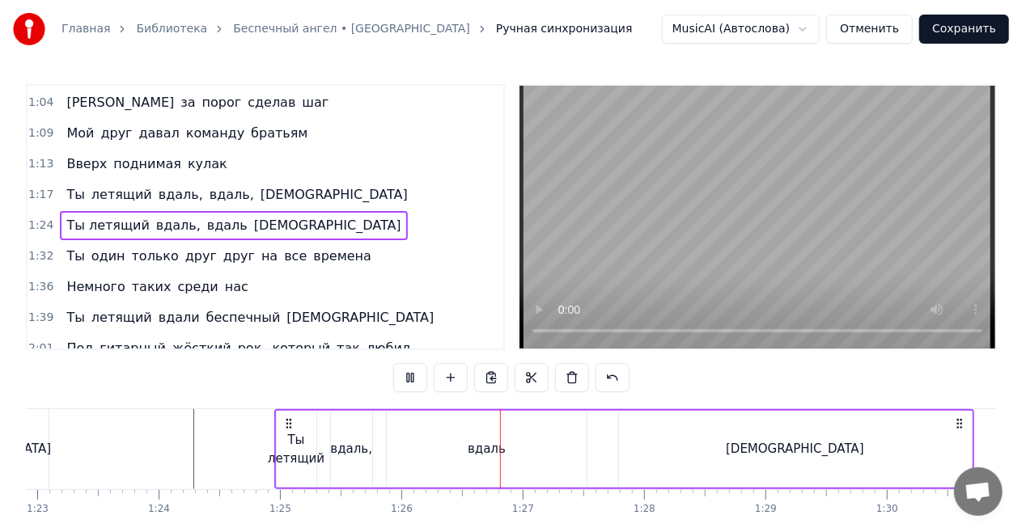
click at [412, 380] on button at bounding box center [410, 377] width 34 height 29
click at [432, 448] on div "вдаль" at bounding box center [487, 449] width 200 height 77
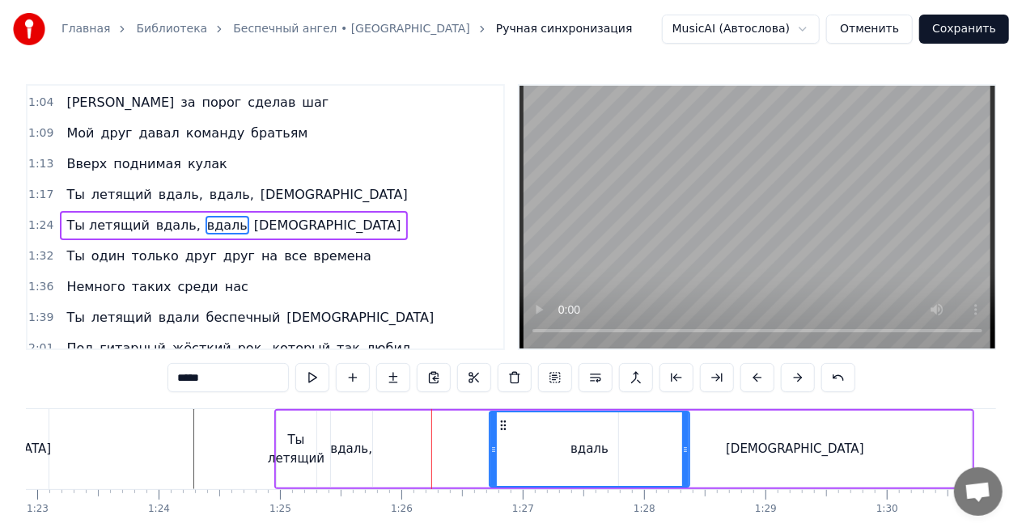
drag, startPoint x: 400, startPoint y: 425, endPoint x: 503, endPoint y: 426, distance: 103.6
click at [503, 426] on icon at bounding box center [503, 425] width 13 height 13
click at [353, 445] on div "вдаль," at bounding box center [351, 449] width 42 height 19
type input "******"
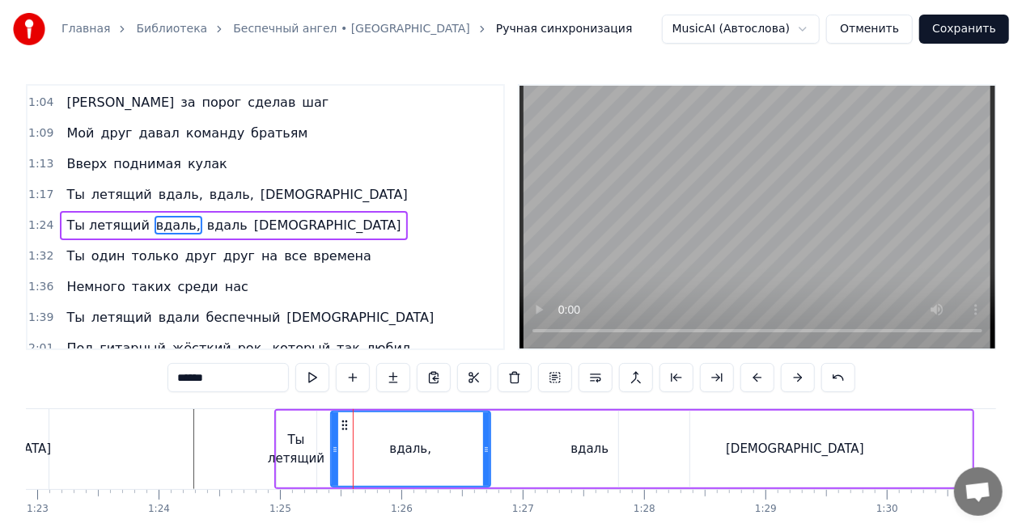
drag, startPoint x: 369, startPoint y: 437, endPoint x: 486, endPoint y: 446, distance: 117.6
click at [486, 446] on div at bounding box center [486, 450] width 6 height 74
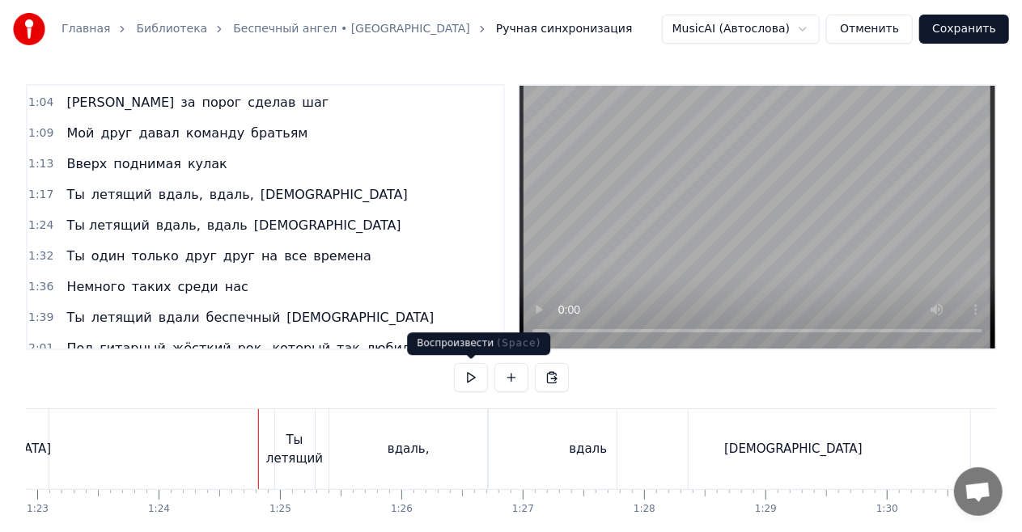
click at [461, 380] on button at bounding box center [471, 377] width 34 height 29
click at [547, 447] on div "вдаль" at bounding box center [588, 449] width 200 height 80
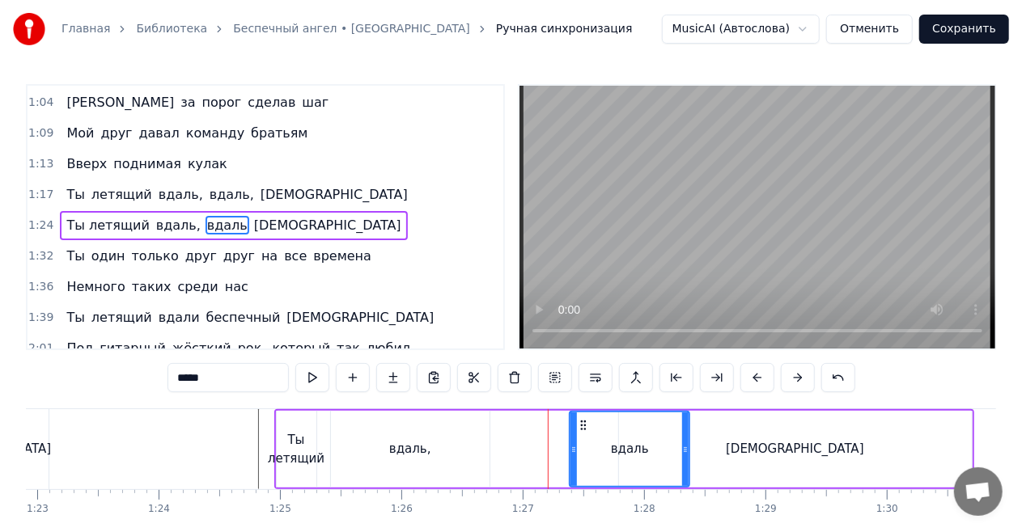
drag, startPoint x: 494, startPoint y: 448, endPoint x: 574, endPoint y: 448, distance: 80.1
click at [574, 448] on icon at bounding box center [573, 449] width 6 height 13
click at [733, 446] on div "[DEMOGRAPHIC_DATA]" at bounding box center [795, 449] width 353 height 77
type input "*****"
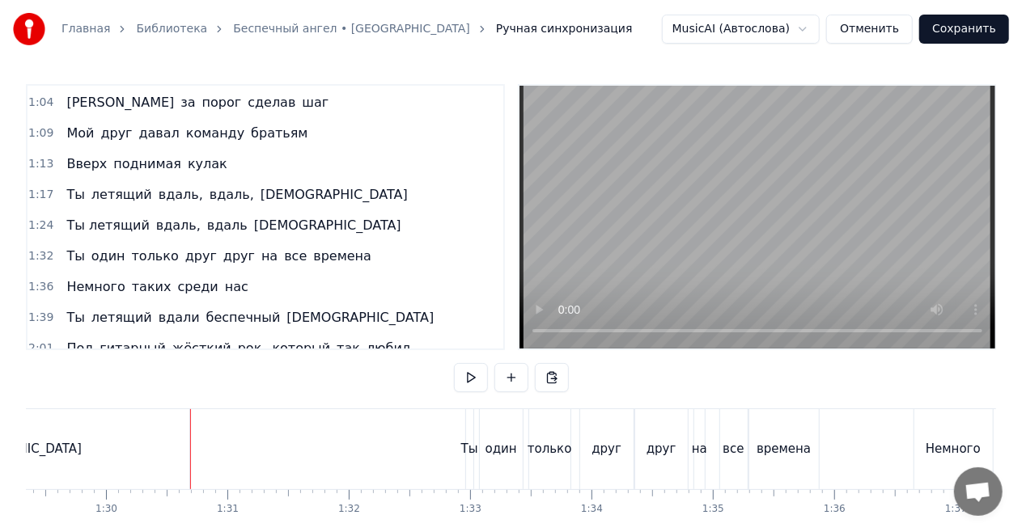
scroll to position [0, 10885]
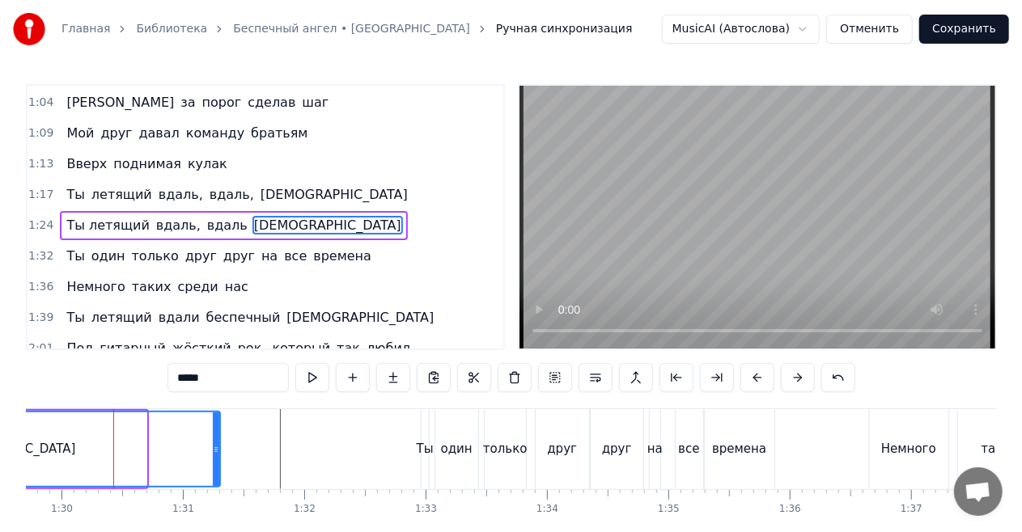
drag, startPoint x: 143, startPoint y: 443, endPoint x: 217, endPoint y: 446, distance: 73.7
click at [217, 446] on icon at bounding box center [216, 449] width 6 height 13
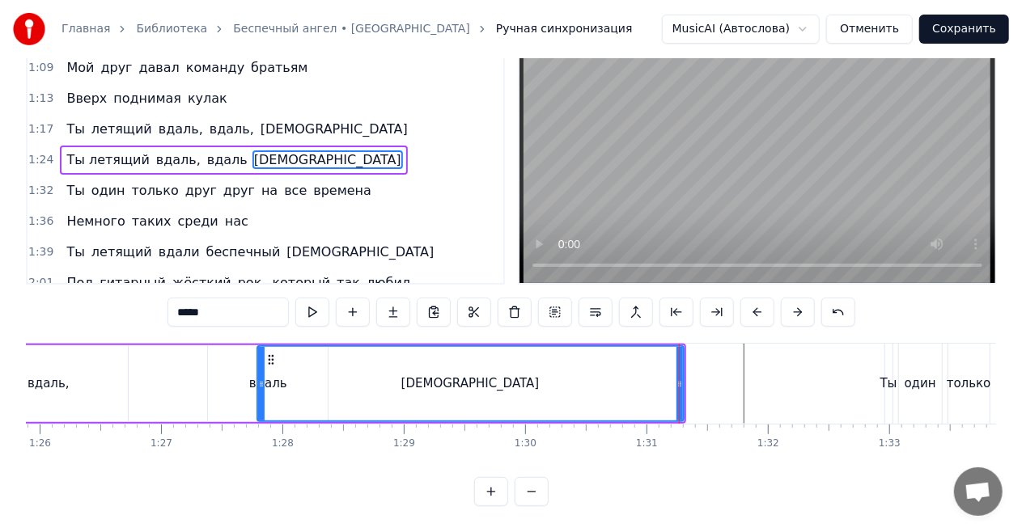
scroll to position [0, 10372]
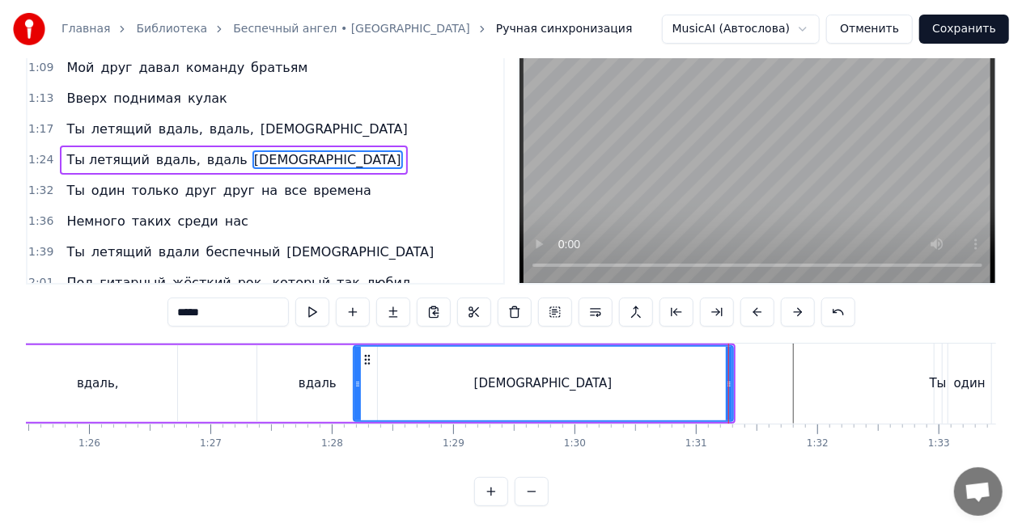
drag, startPoint x: 309, startPoint y: 371, endPoint x: 356, endPoint y: 373, distance: 46.9
click at [356, 378] on icon at bounding box center [357, 384] width 6 height 13
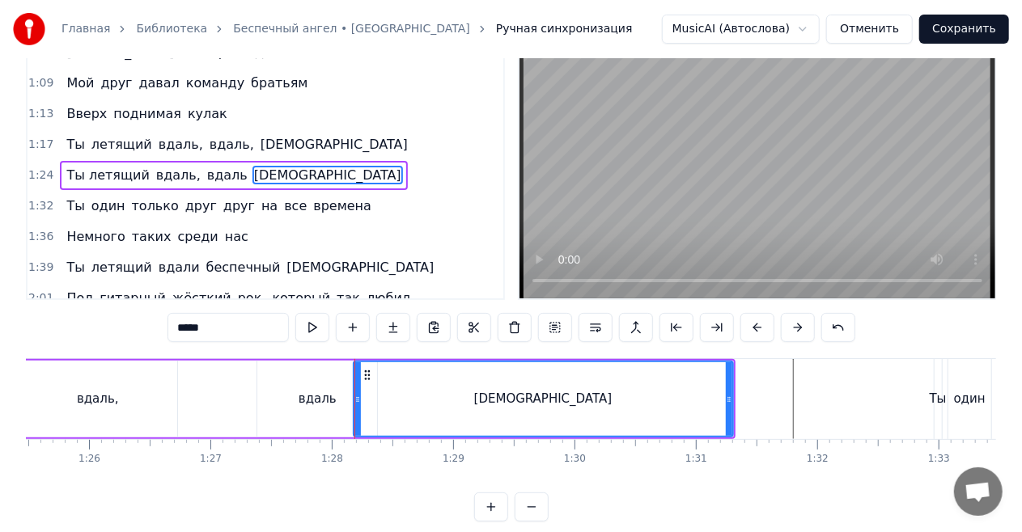
scroll to position [0, 0]
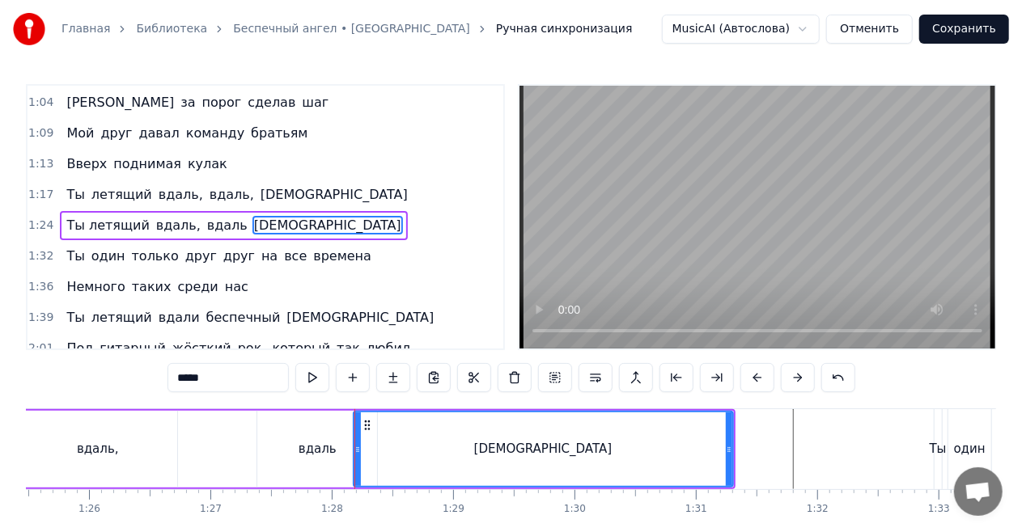
click at [205, 430] on div "Ты летящий вдаль, вдаль ангел" at bounding box center [348, 449] width 773 height 80
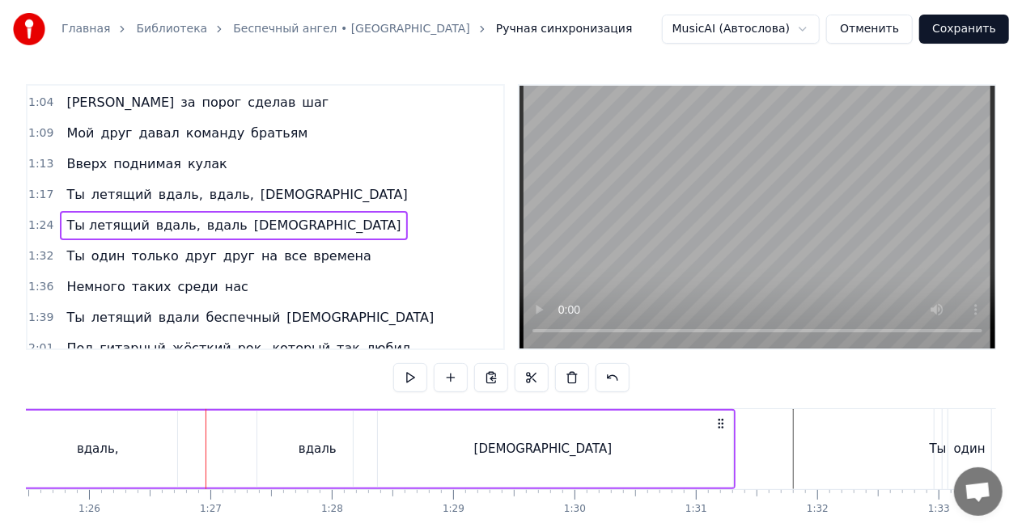
click at [218, 432] on div "Ты летящий вдаль, вдаль ангел" at bounding box center [348, 449] width 773 height 80
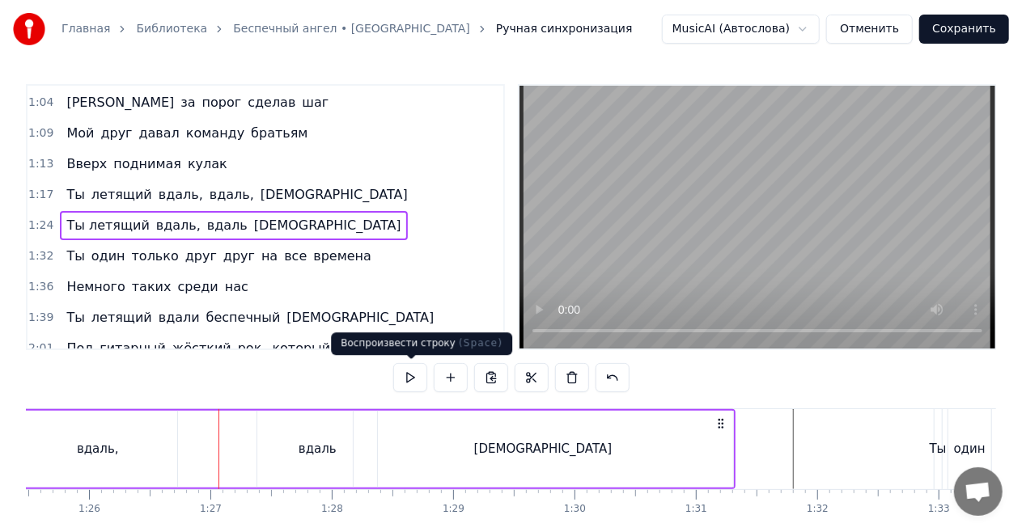
click at [409, 373] on button at bounding box center [410, 377] width 34 height 29
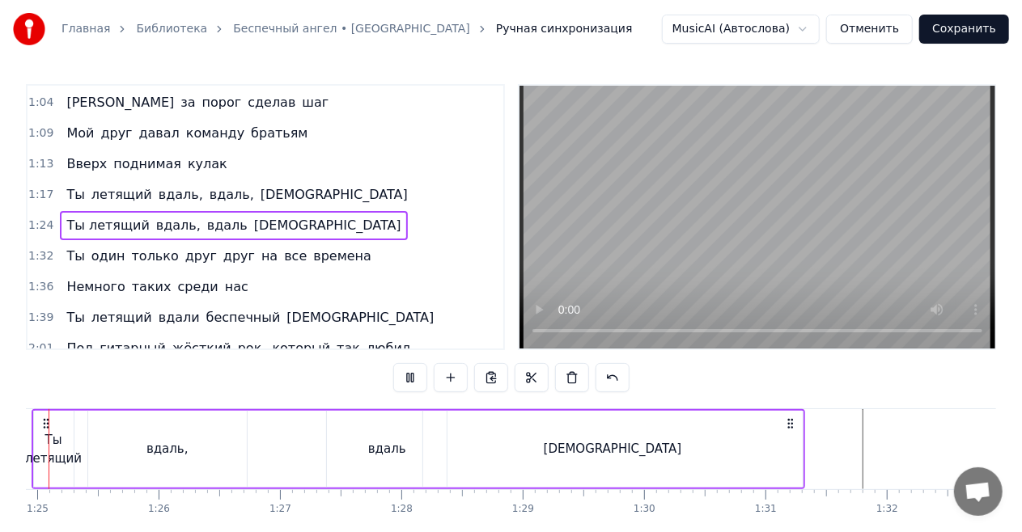
scroll to position [0, 10226]
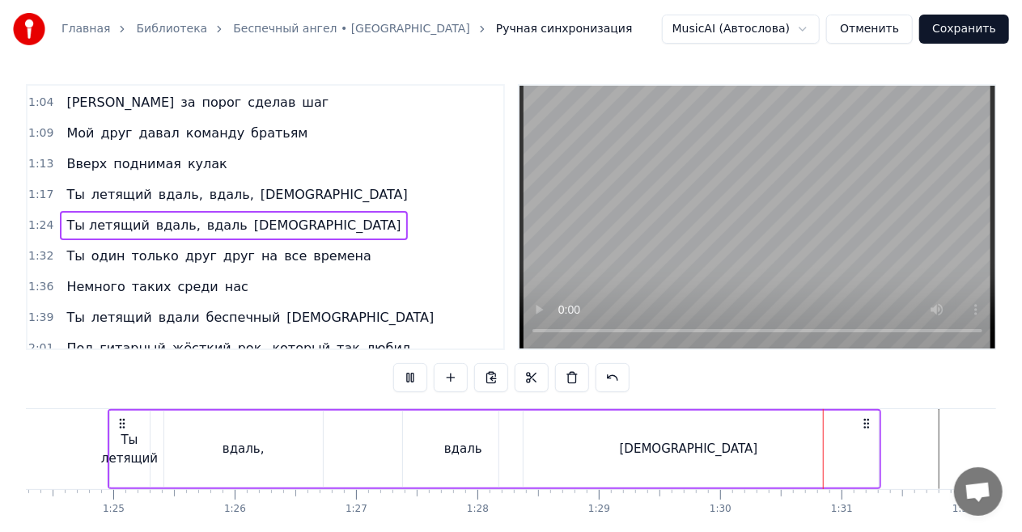
click at [409, 373] on button at bounding box center [410, 377] width 34 height 29
click at [645, 437] on div "[DEMOGRAPHIC_DATA]" at bounding box center [688, 449] width 379 height 77
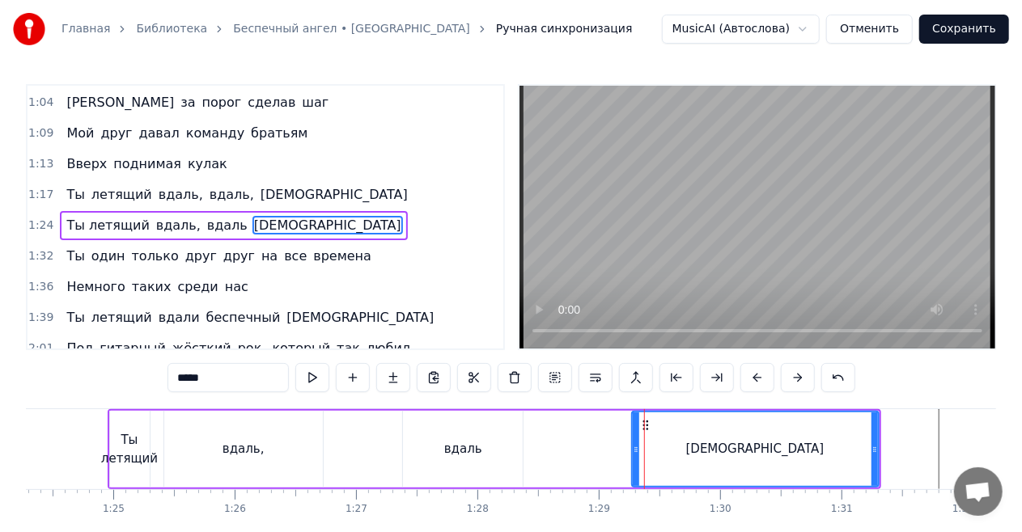
drag, startPoint x: 500, startPoint y: 447, endPoint x: 637, endPoint y: 446, distance: 136.7
click at [637, 446] on icon at bounding box center [636, 449] width 6 height 13
click at [468, 449] on div "вдаль" at bounding box center [463, 449] width 38 height 19
type input "*****"
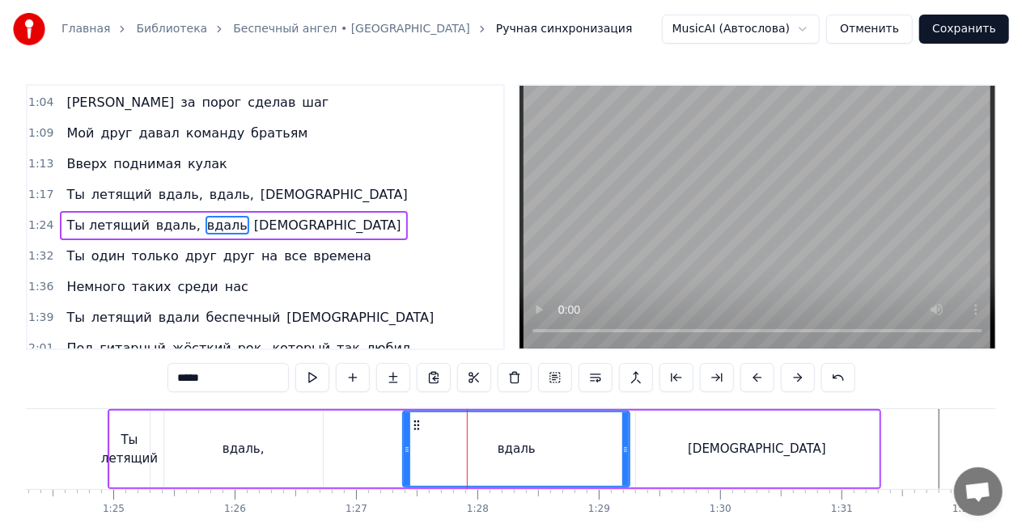
drag, startPoint x: 520, startPoint y: 442, endPoint x: 627, endPoint y: 445, distance: 106.8
click at [627, 445] on div at bounding box center [625, 450] width 6 height 74
click at [393, 429] on div "Ты летящий вдаль, вдаль ангел" at bounding box center [494, 449] width 773 height 80
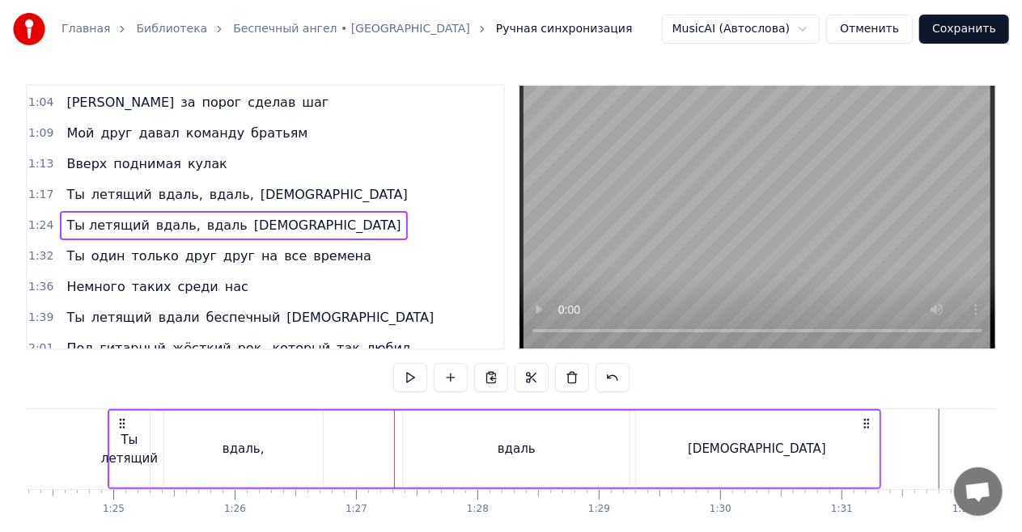
click at [389, 432] on div "Ты летящий вдаль, вдаль ангел" at bounding box center [494, 449] width 773 height 80
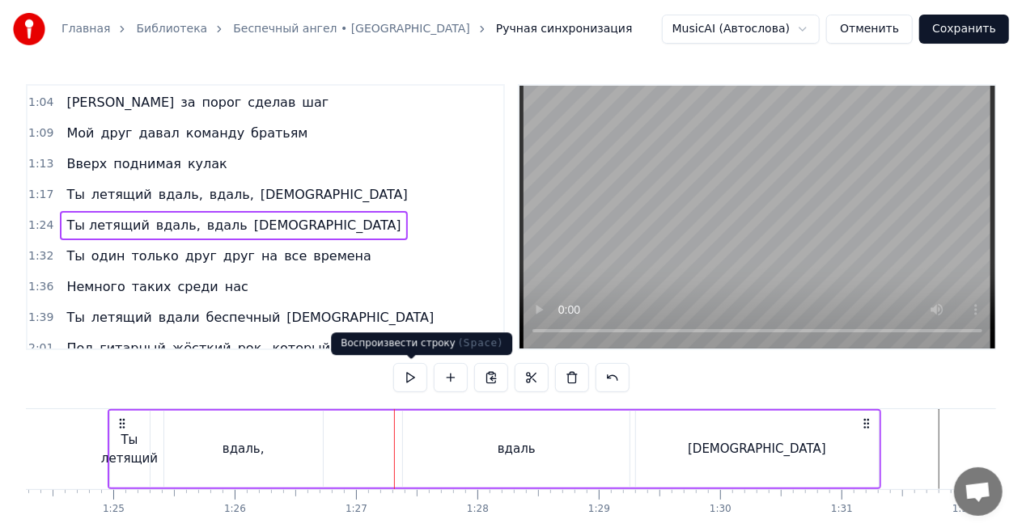
click at [414, 380] on button at bounding box center [410, 377] width 34 height 29
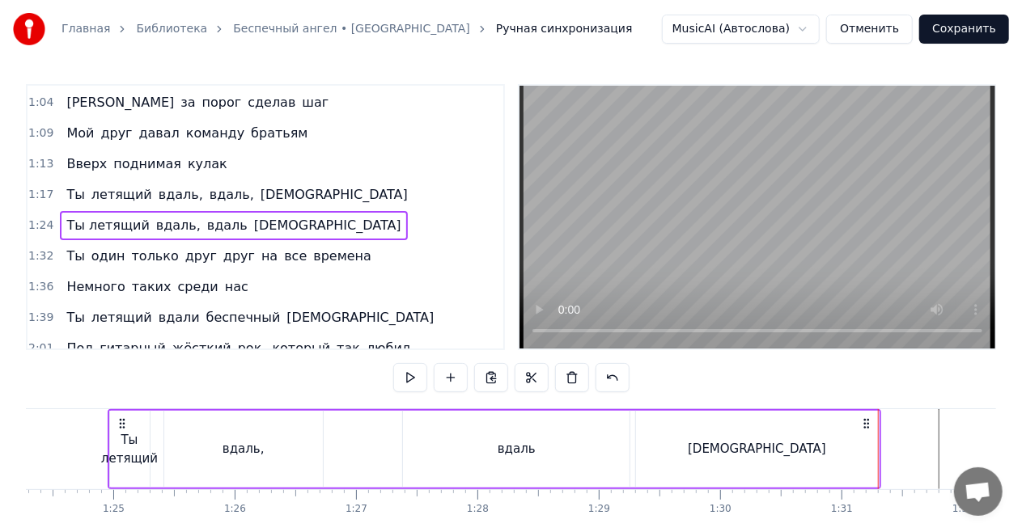
click at [848, 438] on div "[DEMOGRAPHIC_DATA]" at bounding box center [757, 449] width 243 height 77
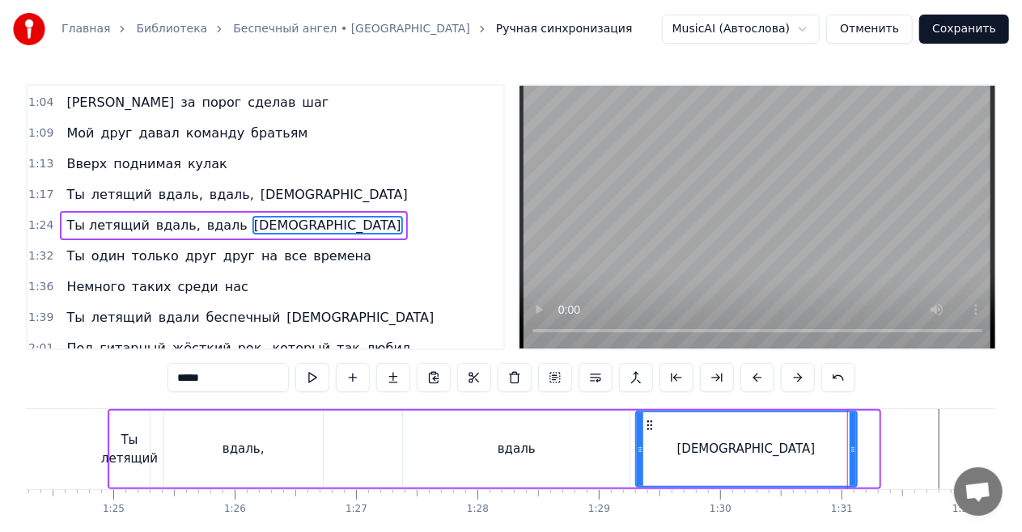
drag, startPoint x: 871, startPoint y: 444, endPoint x: 849, endPoint y: 444, distance: 21.8
click at [849, 444] on icon at bounding box center [852, 449] width 6 height 13
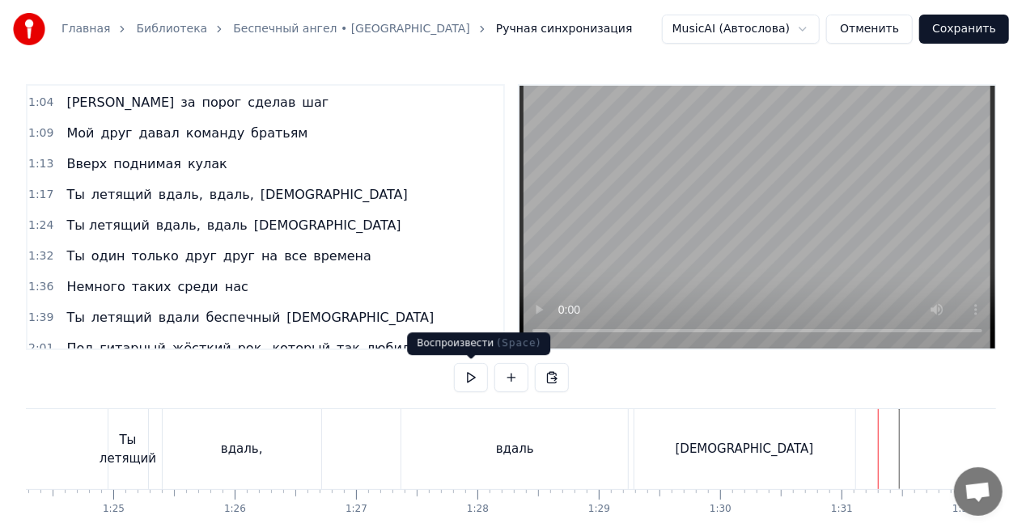
click at [477, 382] on button at bounding box center [471, 377] width 34 height 29
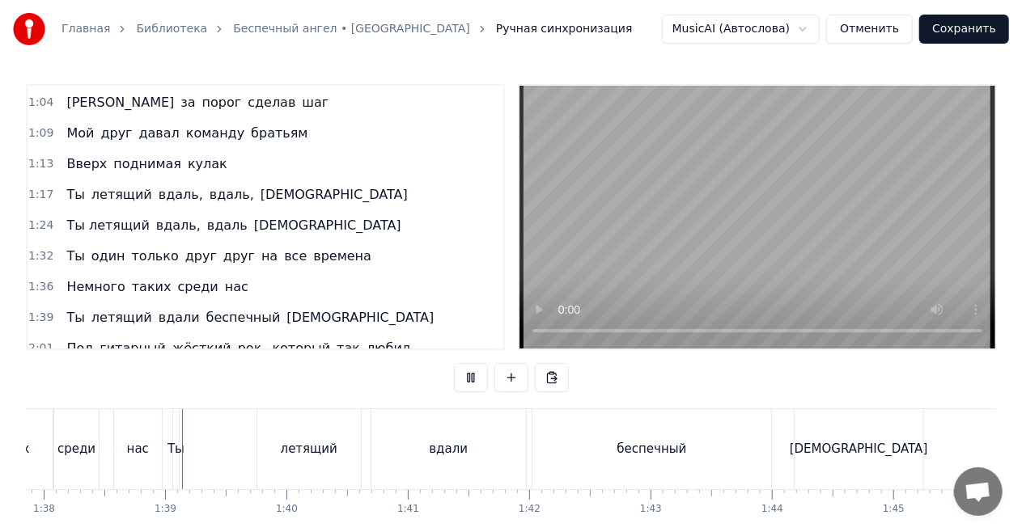
scroll to position [0, 11891]
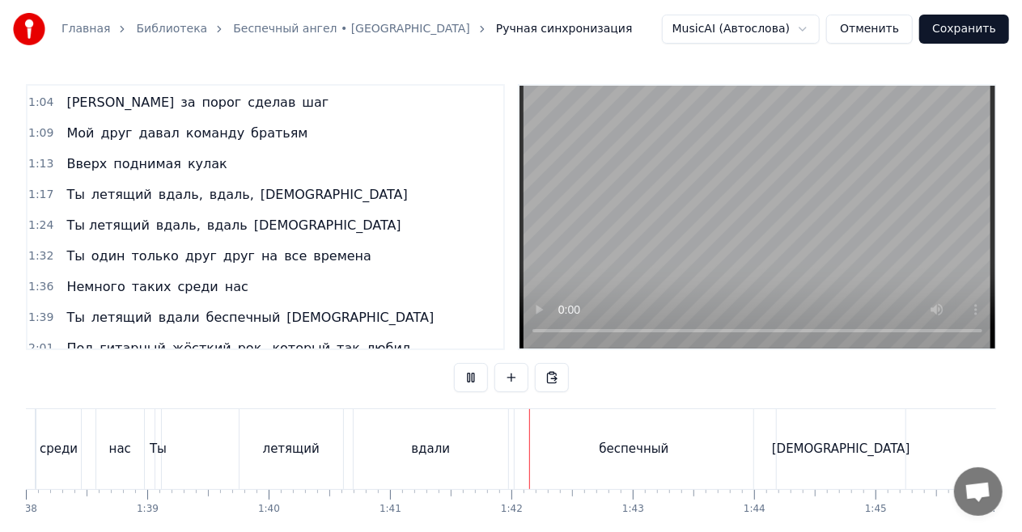
click at [468, 381] on button at bounding box center [471, 377] width 34 height 29
click at [448, 450] on div "вдали" at bounding box center [430, 449] width 155 height 80
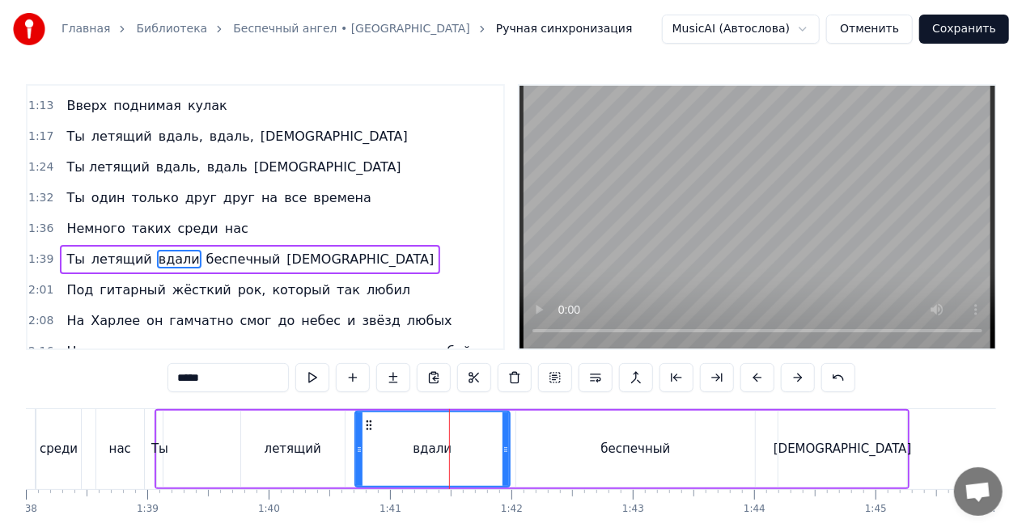
scroll to position [427, 0]
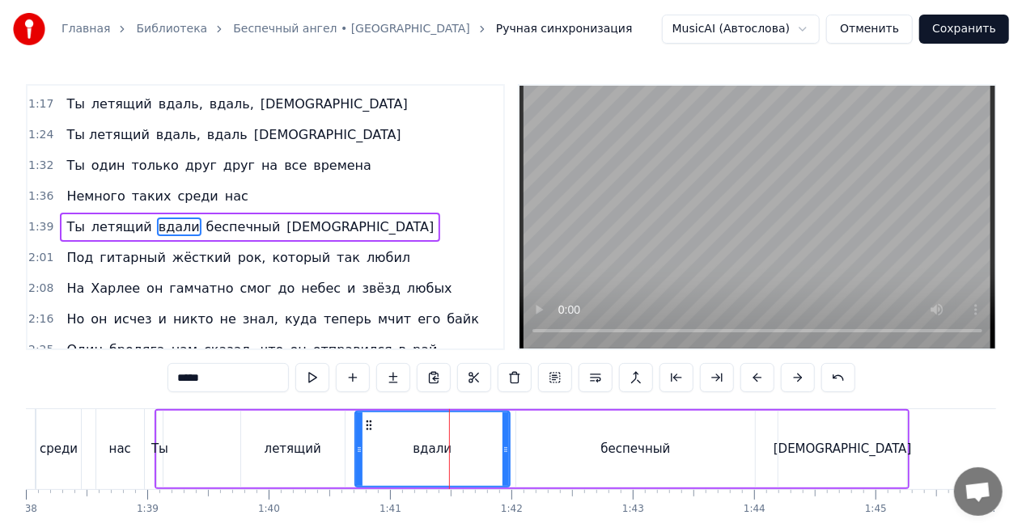
click at [252, 380] on input "*****" at bounding box center [227, 377] width 121 height 29
type input "*****"
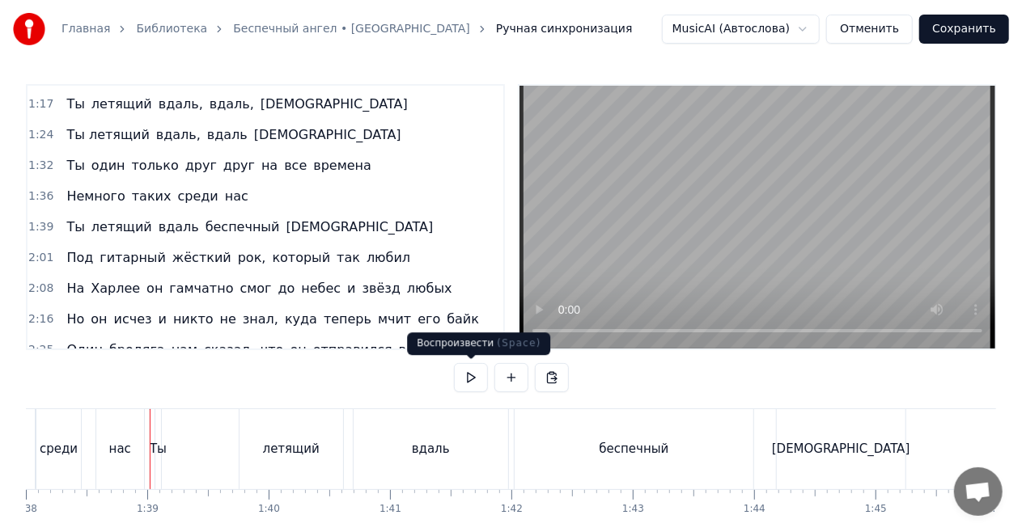
click at [468, 380] on button at bounding box center [471, 377] width 34 height 29
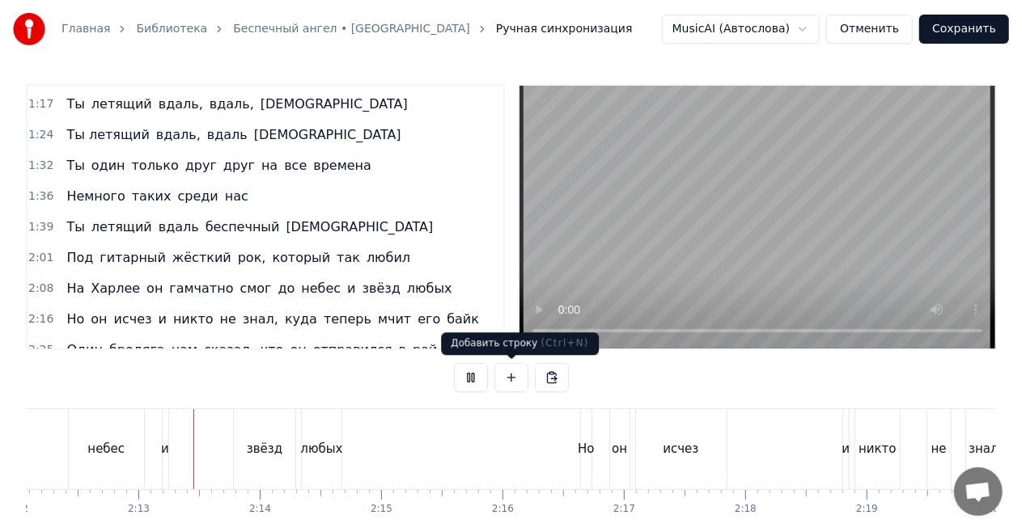
scroll to position [0, 16050]
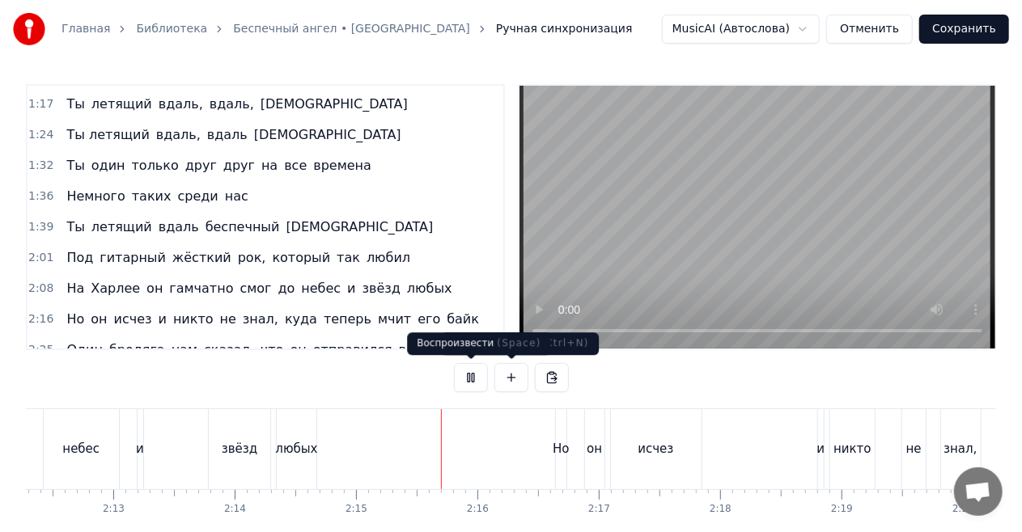
click at [480, 372] on button at bounding box center [471, 377] width 34 height 29
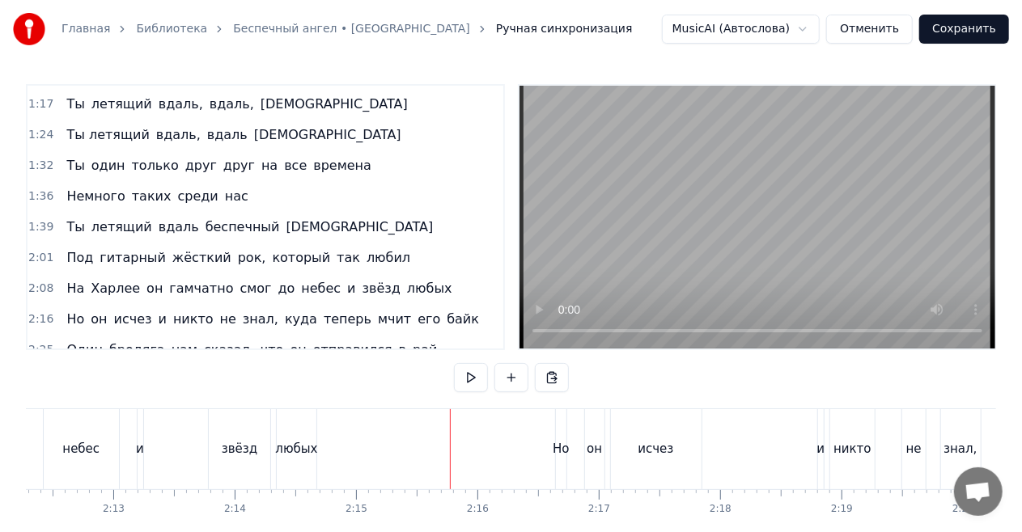
click at [185, 279] on span "гамчатно" at bounding box center [200, 288] width 67 height 19
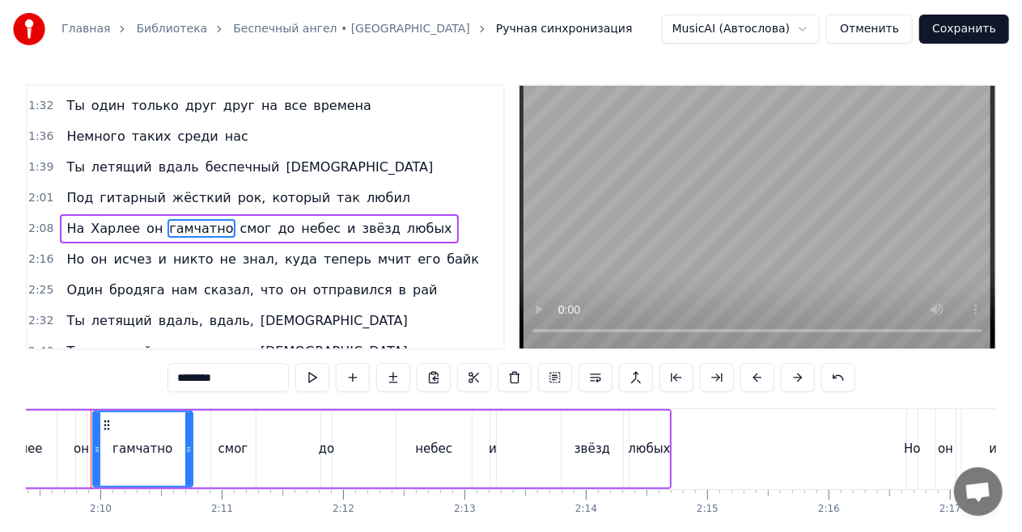
scroll to position [0, 15683]
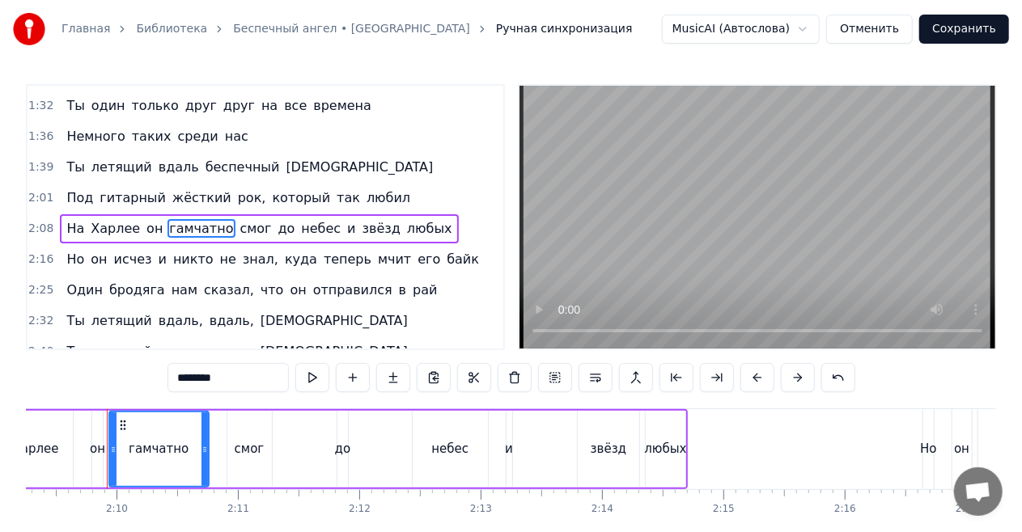
drag, startPoint x: 248, startPoint y: 375, endPoint x: 168, endPoint y: 378, distance: 79.3
click at [170, 378] on div "0:14 Этот парень был из тех, кто просто любит жизнь 0:21 Любит праздники и гром…" at bounding box center [511, 328] width 970 height 488
type input "*********"
click at [275, 442] on div "На Харлее он домчаться смог до небес и звёзд любых" at bounding box center [329, 449] width 717 height 80
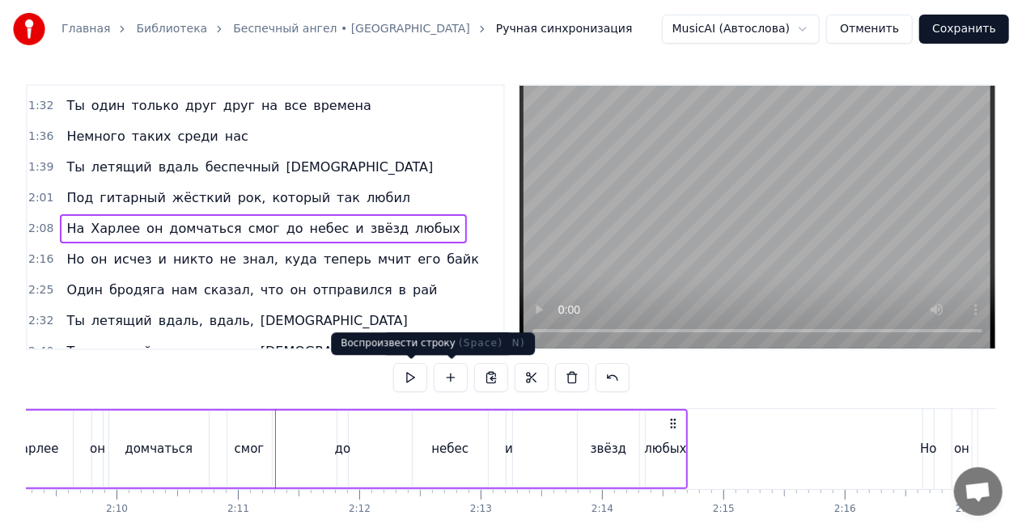
click at [412, 377] on button at bounding box center [410, 377] width 34 height 29
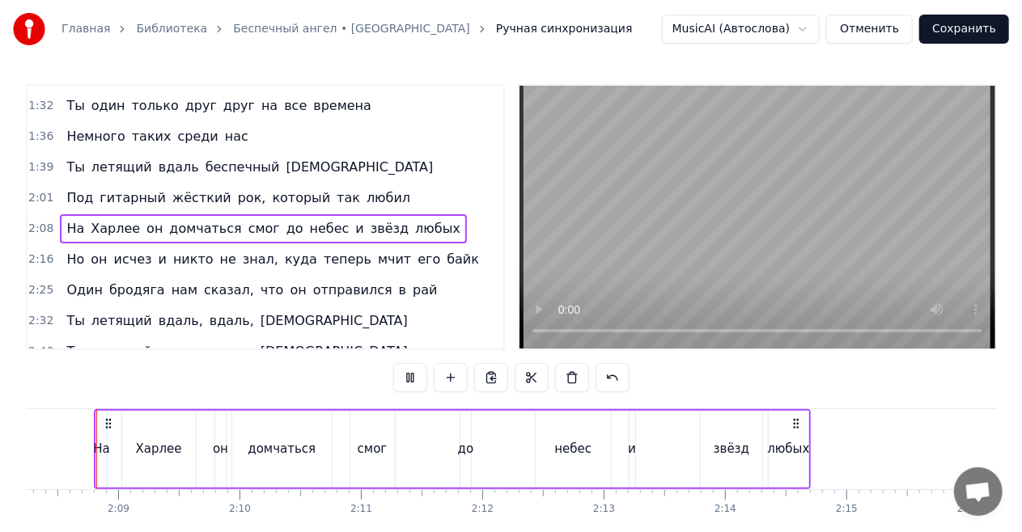
scroll to position [0, 15547]
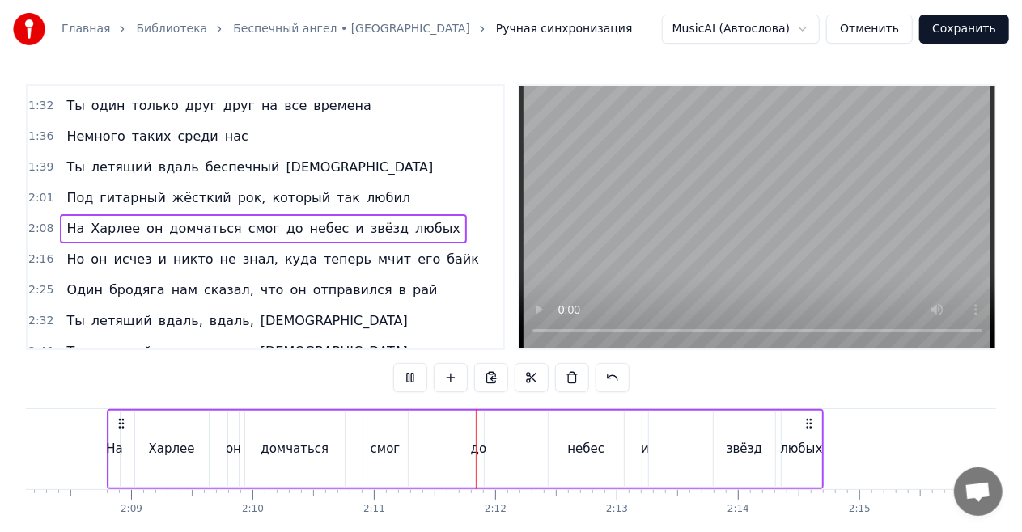
click at [406, 380] on button at bounding box center [410, 377] width 34 height 29
click at [200, 219] on span "домчаться" at bounding box center [204, 228] width 75 height 19
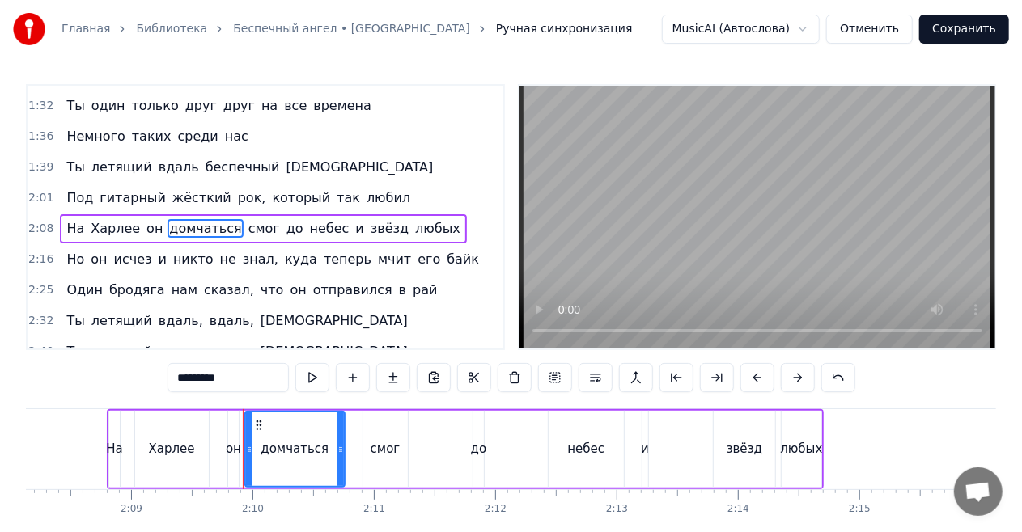
click at [256, 376] on input "*********" at bounding box center [227, 377] width 121 height 29
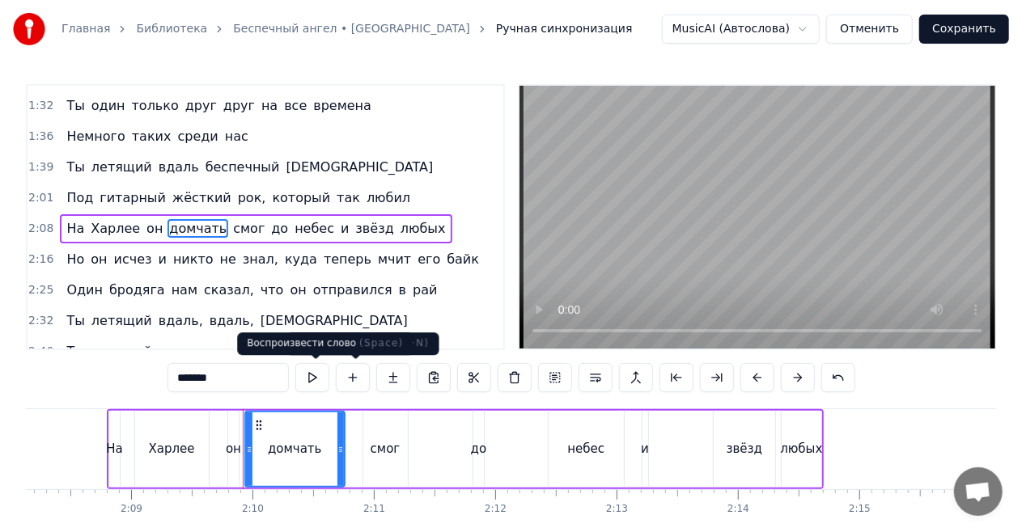
click at [318, 376] on button at bounding box center [312, 377] width 34 height 29
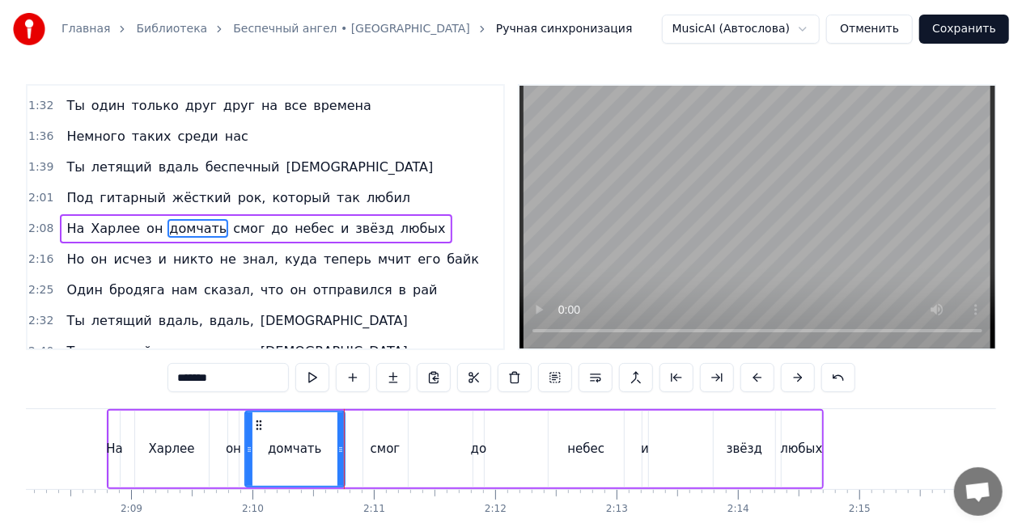
click at [318, 377] on button at bounding box center [312, 377] width 34 height 29
click at [258, 375] on input "*******" at bounding box center [227, 377] width 121 height 29
type input "**********"
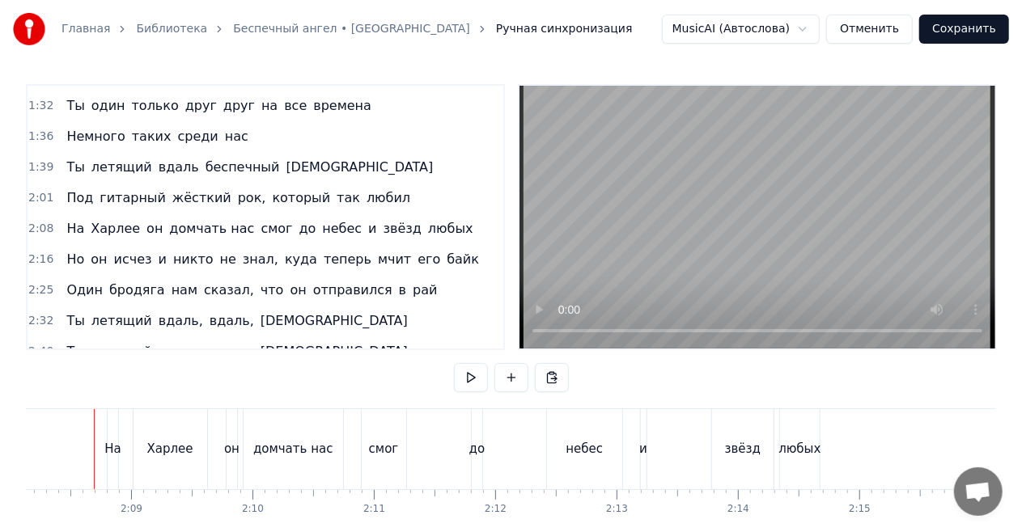
scroll to position [0, 15534]
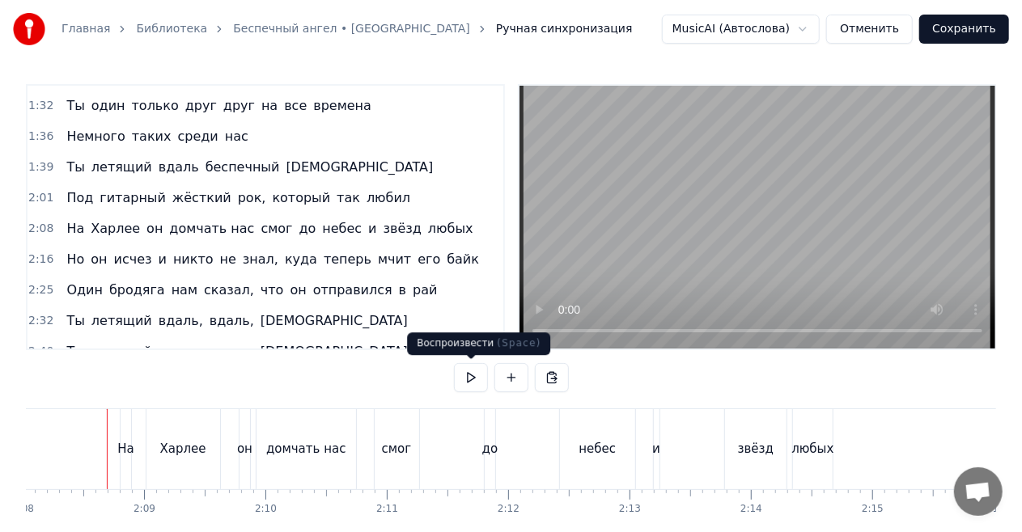
click at [463, 375] on button at bounding box center [471, 377] width 34 height 29
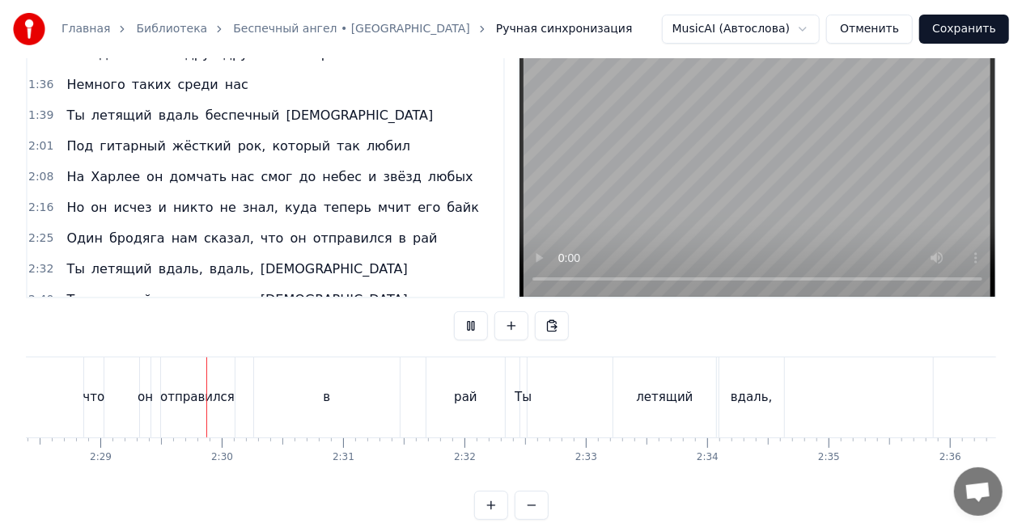
scroll to position [0, 18023]
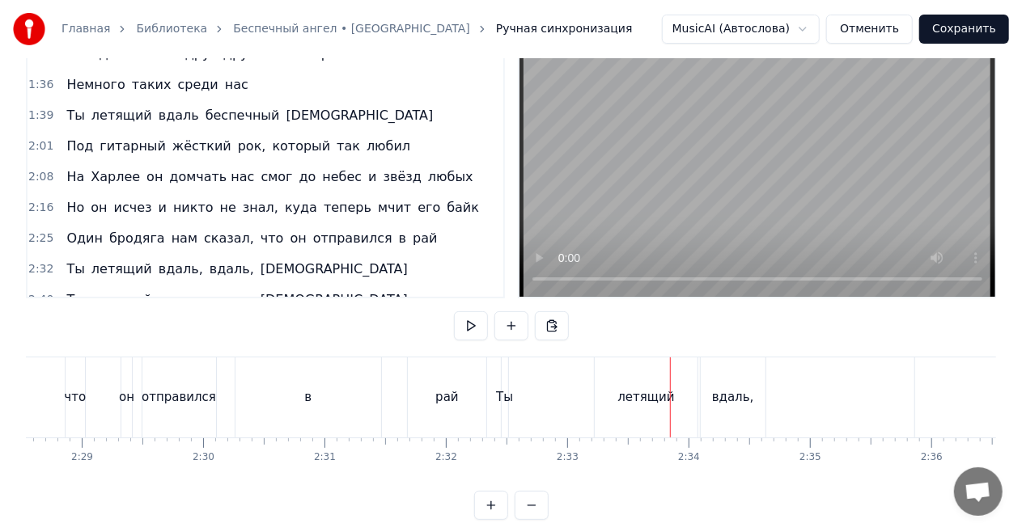
click at [503, 394] on div "Ты" at bounding box center [504, 397] width 17 height 19
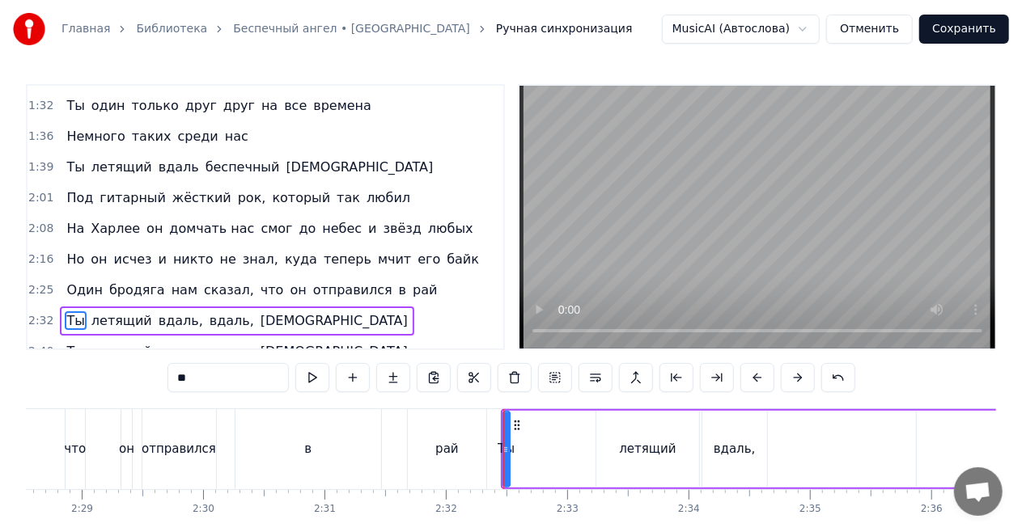
scroll to position [578, 0]
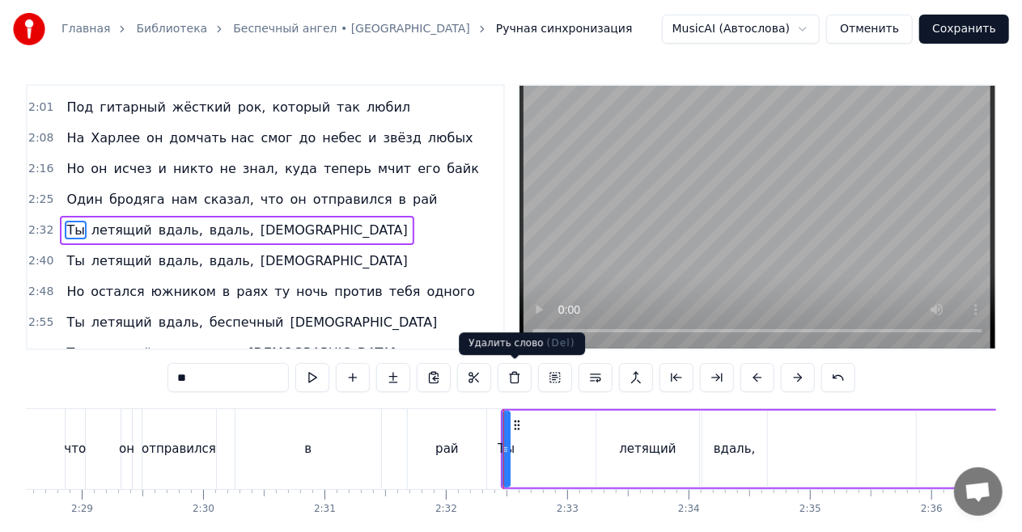
click at [518, 375] on button at bounding box center [514, 377] width 34 height 29
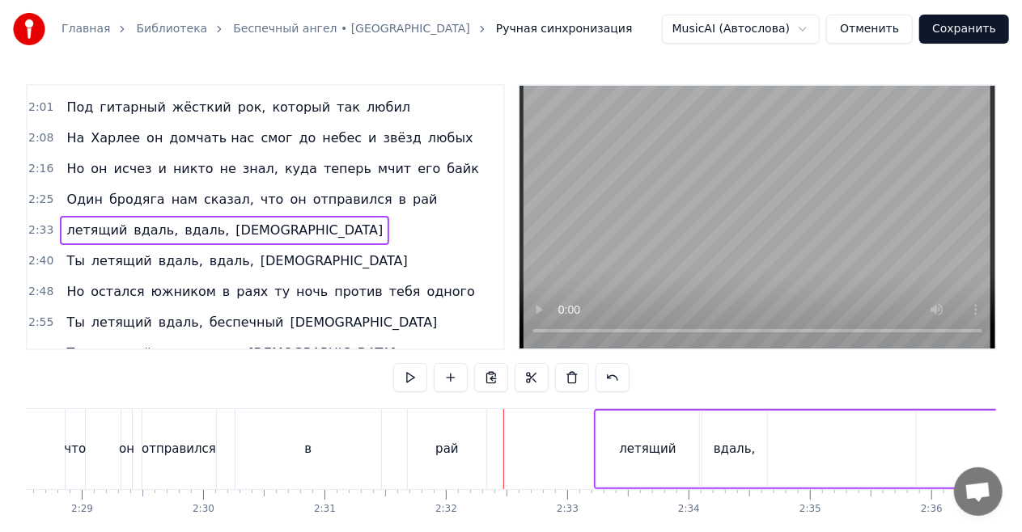
click at [74, 221] on span "летящий" at bounding box center [97, 230] width 64 height 19
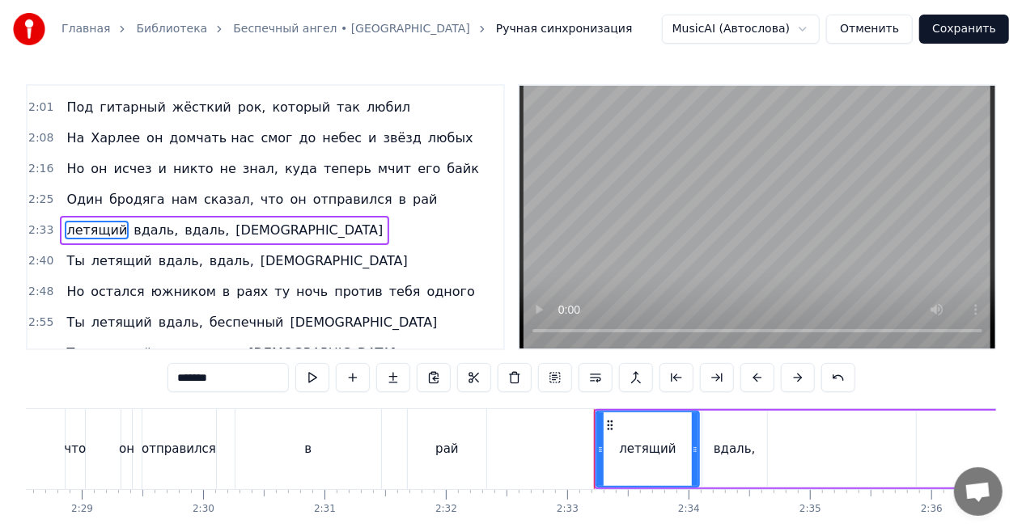
click at [184, 376] on input "*******" at bounding box center [227, 377] width 121 height 29
click at [189, 378] on input "********" at bounding box center [227, 377] width 121 height 29
click at [199, 379] on input "*********" at bounding box center [227, 377] width 121 height 29
click at [197, 379] on input "*********" at bounding box center [227, 377] width 121 height 29
click at [261, 379] on input "**********" at bounding box center [227, 377] width 121 height 29
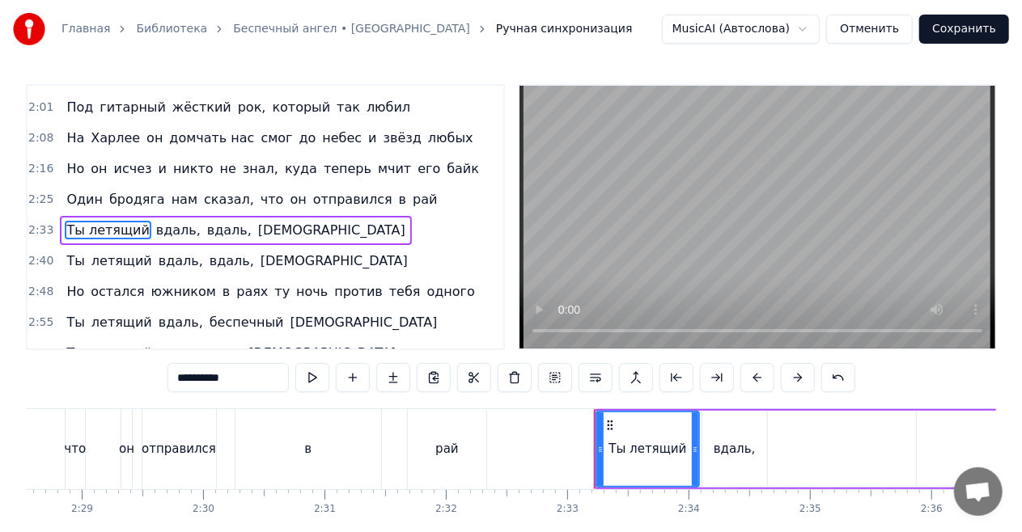
type input "**********"
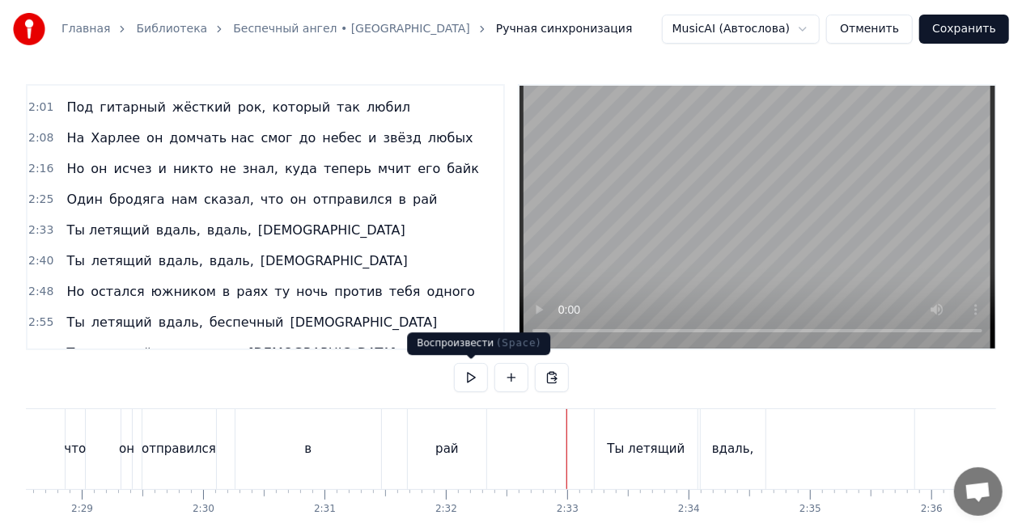
click at [474, 383] on button at bounding box center [471, 377] width 34 height 29
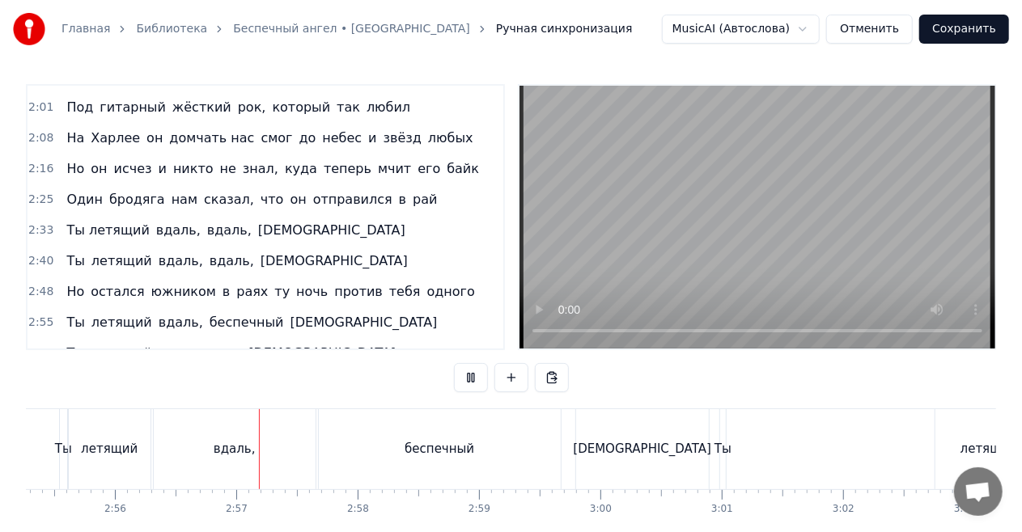
scroll to position [0, 21346]
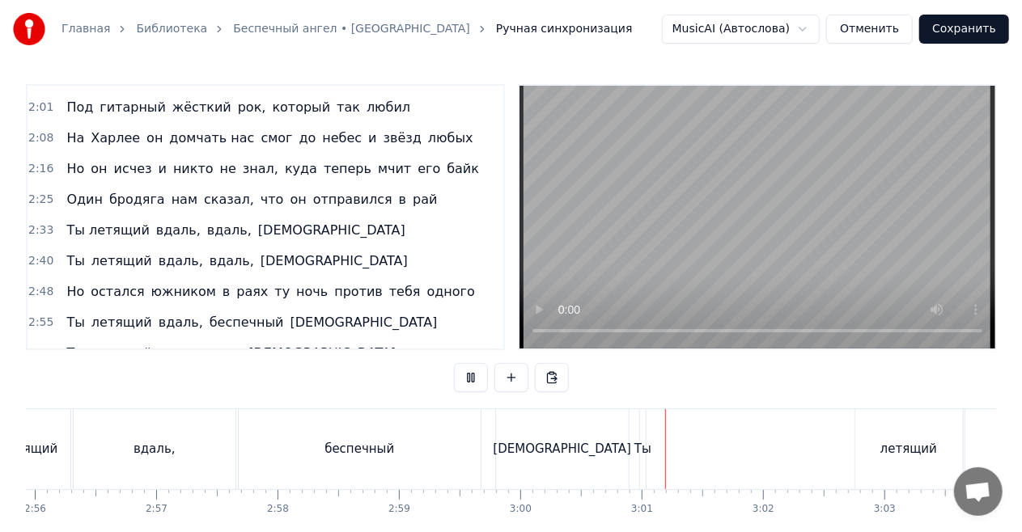
click at [474, 383] on button at bounding box center [471, 377] width 34 height 29
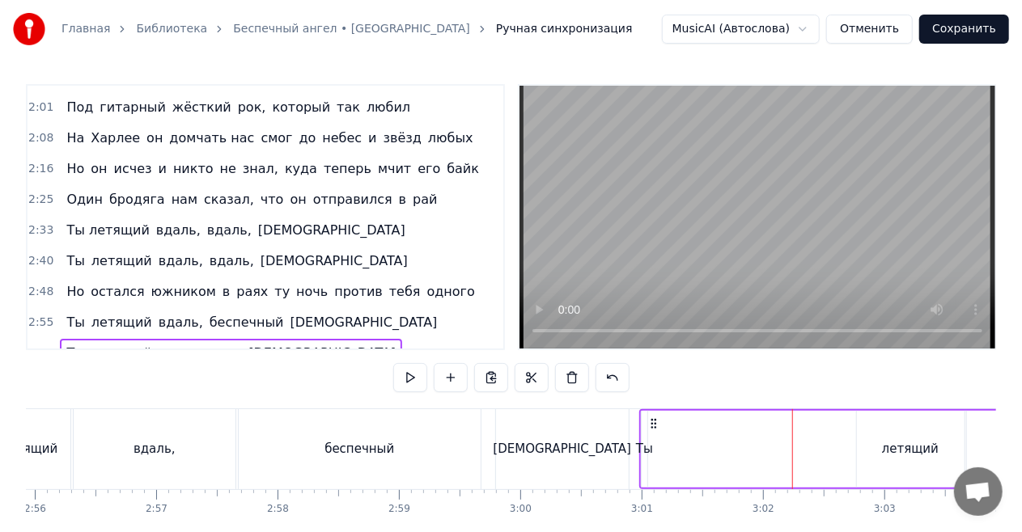
click at [645, 447] on div "Ты" at bounding box center [644, 449] width 17 height 19
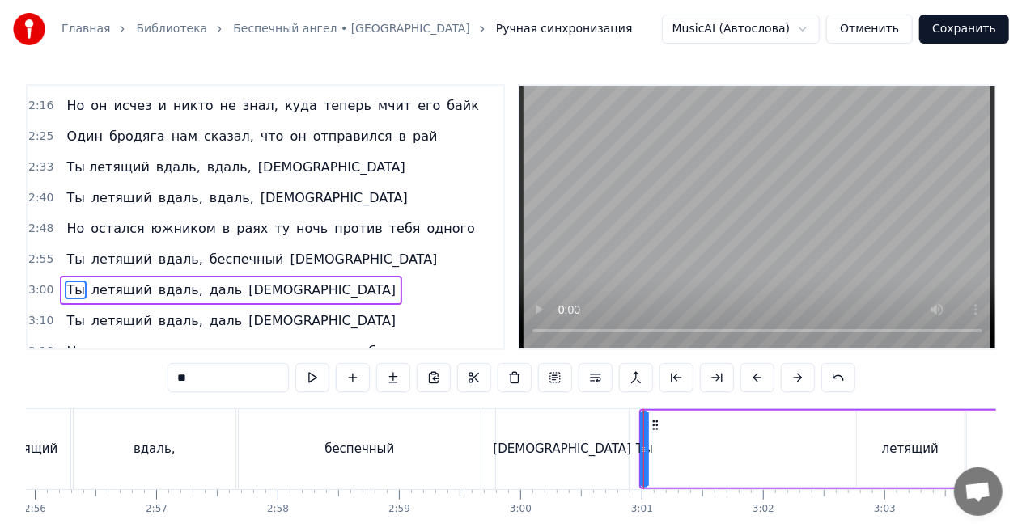
scroll to position [699, 0]
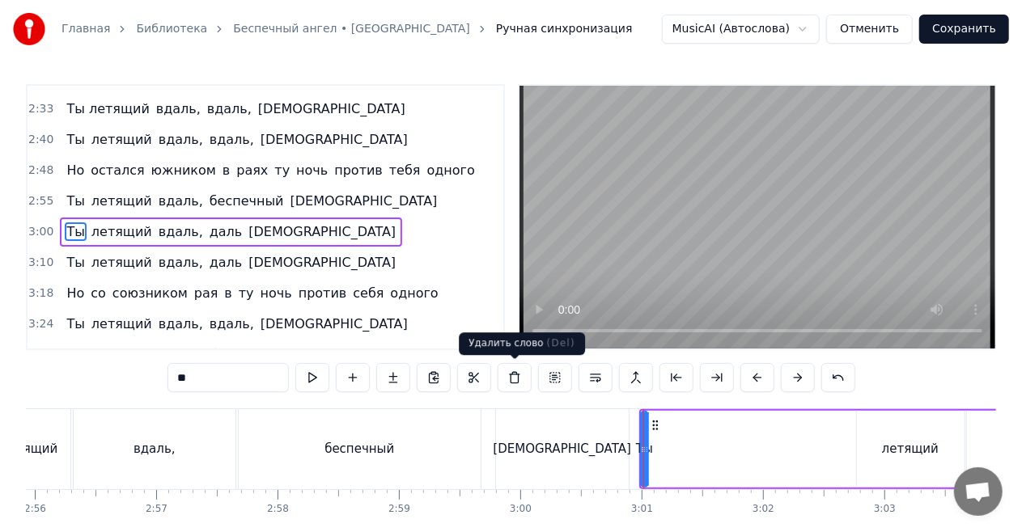
click at [508, 379] on button at bounding box center [514, 377] width 34 height 29
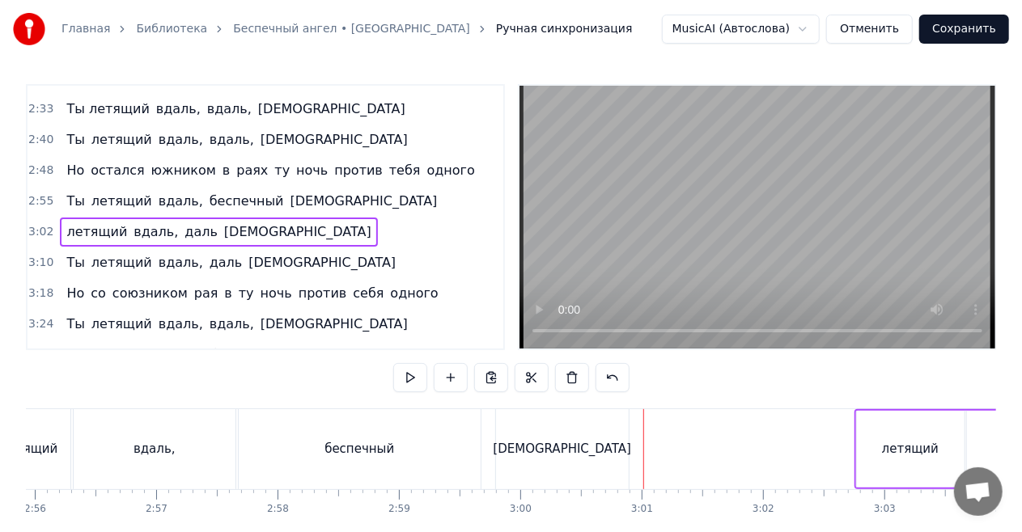
click at [66, 222] on span "летящий" at bounding box center [97, 231] width 64 height 19
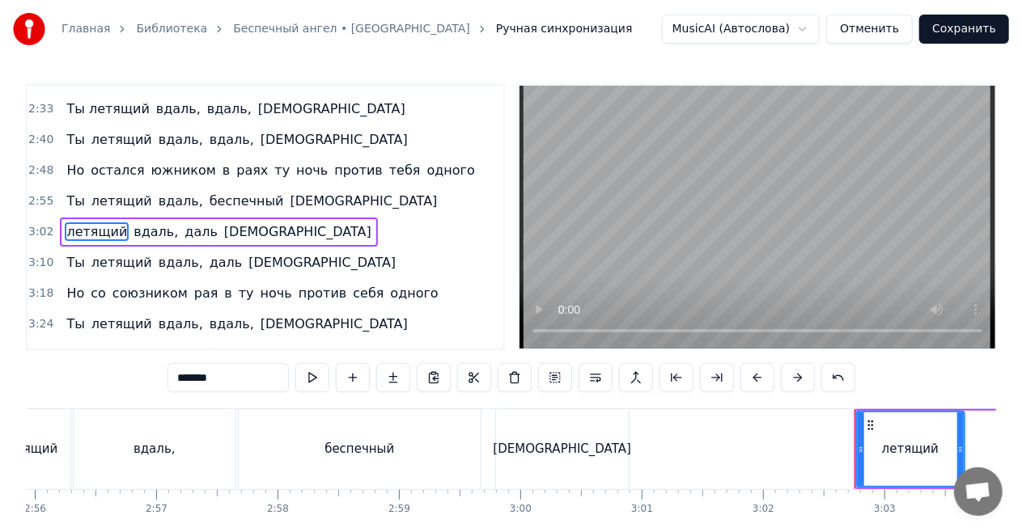
click at [184, 376] on input "*******" at bounding box center [227, 377] width 121 height 29
click at [185, 377] on input "********" at bounding box center [227, 377] width 121 height 29
click at [197, 379] on input "*********" at bounding box center [227, 377] width 121 height 29
type input "**********"
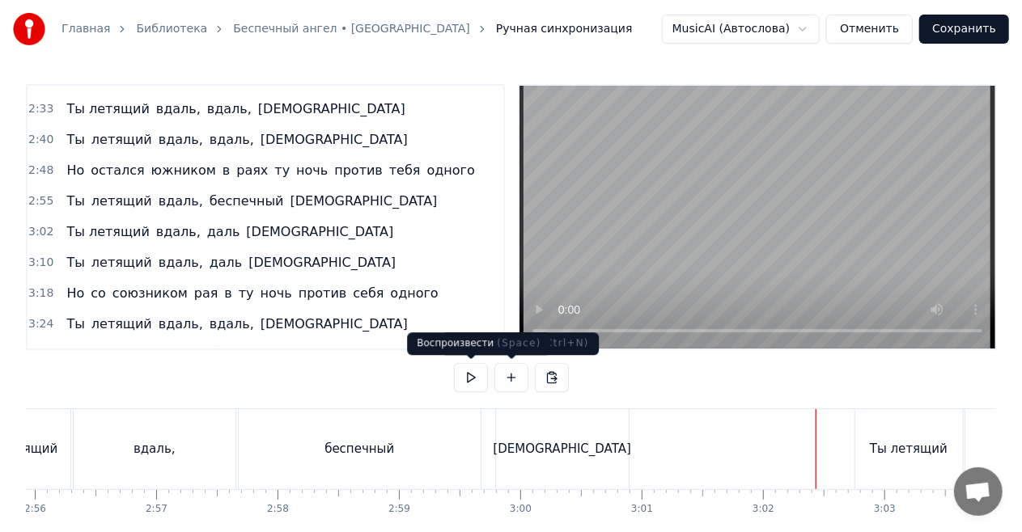
click at [471, 375] on button at bounding box center [471, 377] width 34 height 29
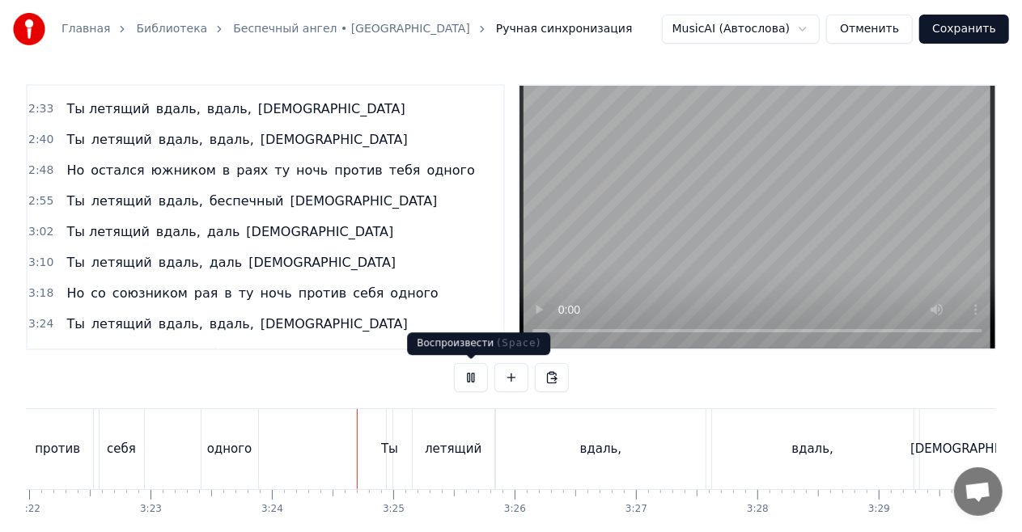
scroll to position [0, 24694]
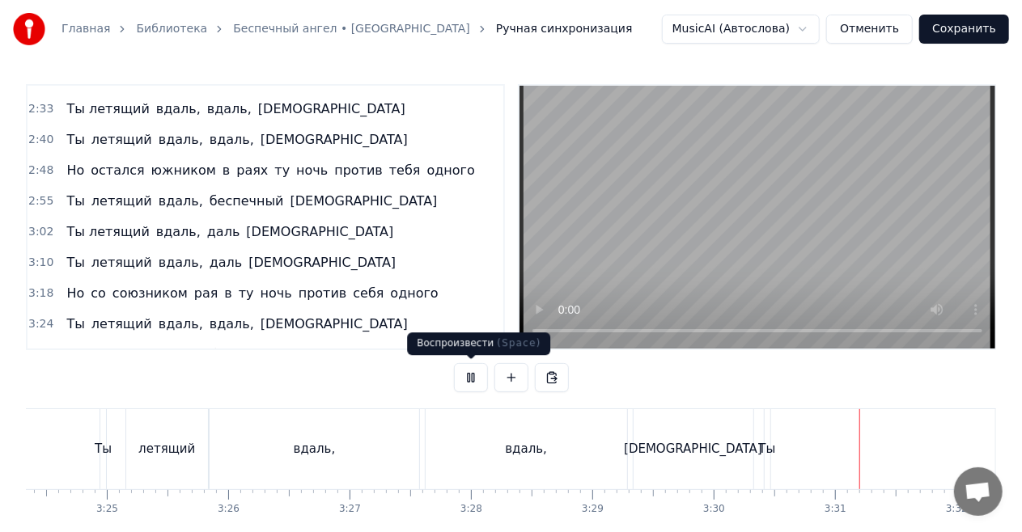
click at [472, 375] on button at bounding box center [471, 377] width 34 height 29
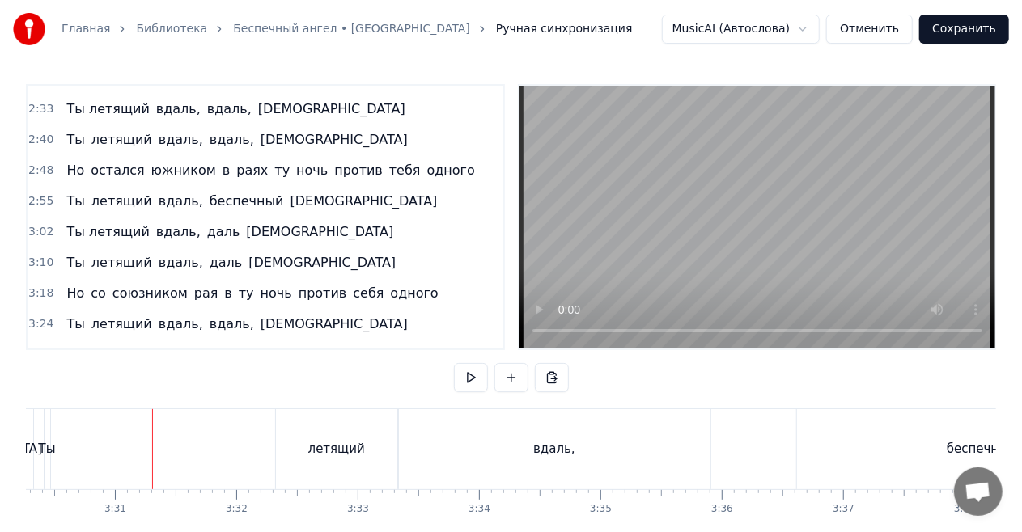
scroll to position [0, 25531]
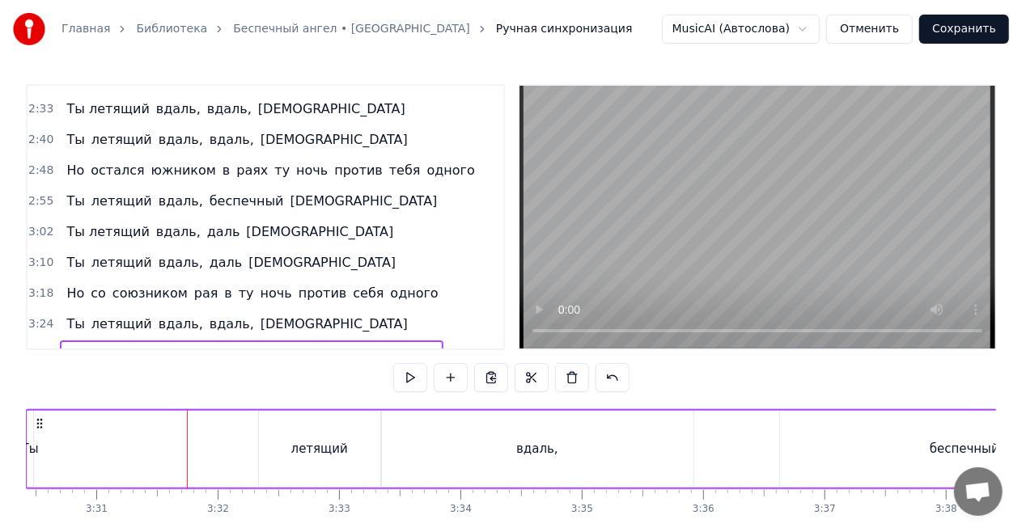
click at [33, 451] on div "Ты" at bounding box center [30, 449] width 17 height 19
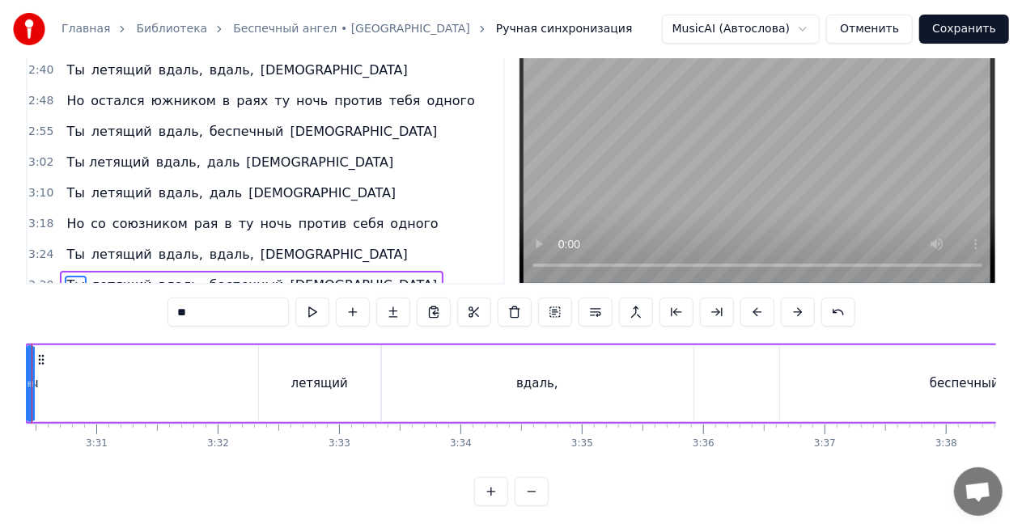
scroll to position [0, 25456]
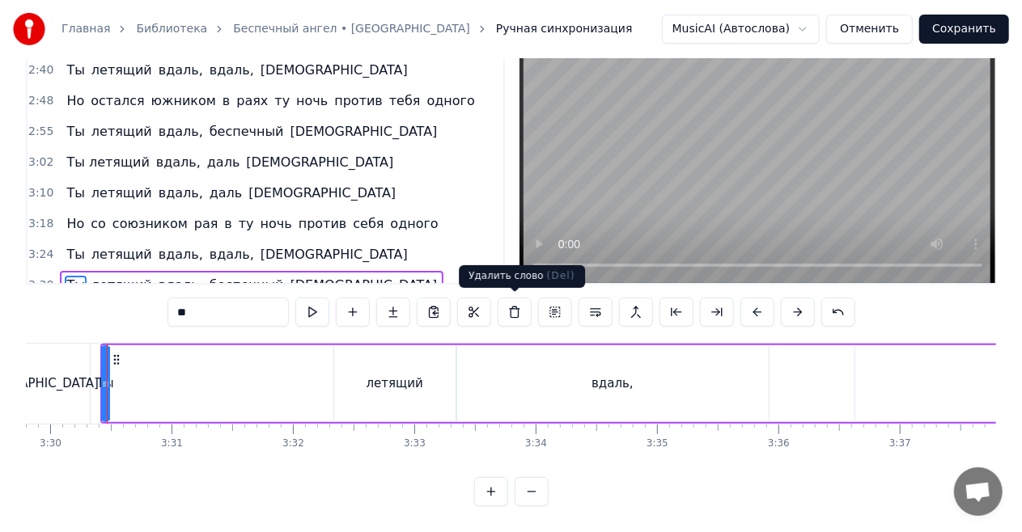
click at [509, 313] on button at bounding box center [514, 312] width 34 height 29
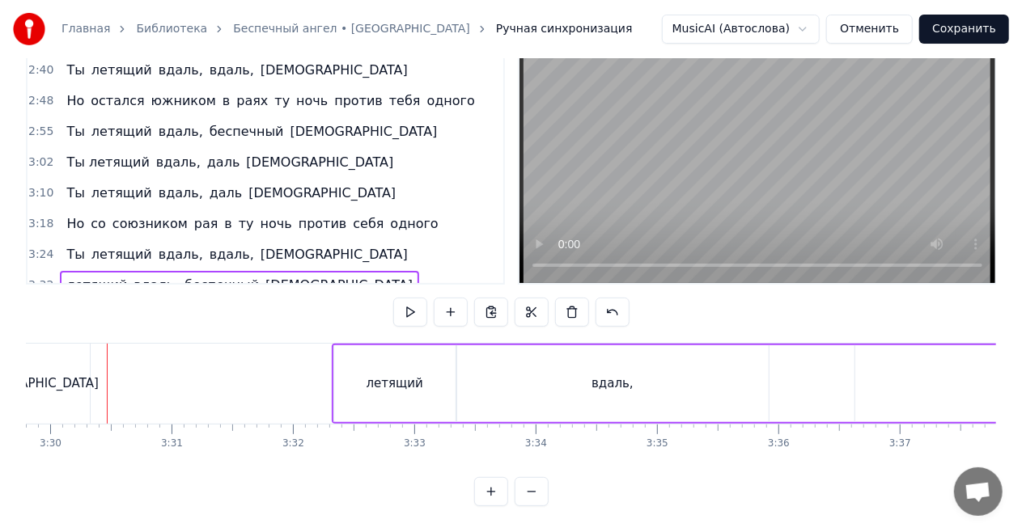
click at [85, 276] on span "летящий" at bounding box center [97, 285] width 64 height 19
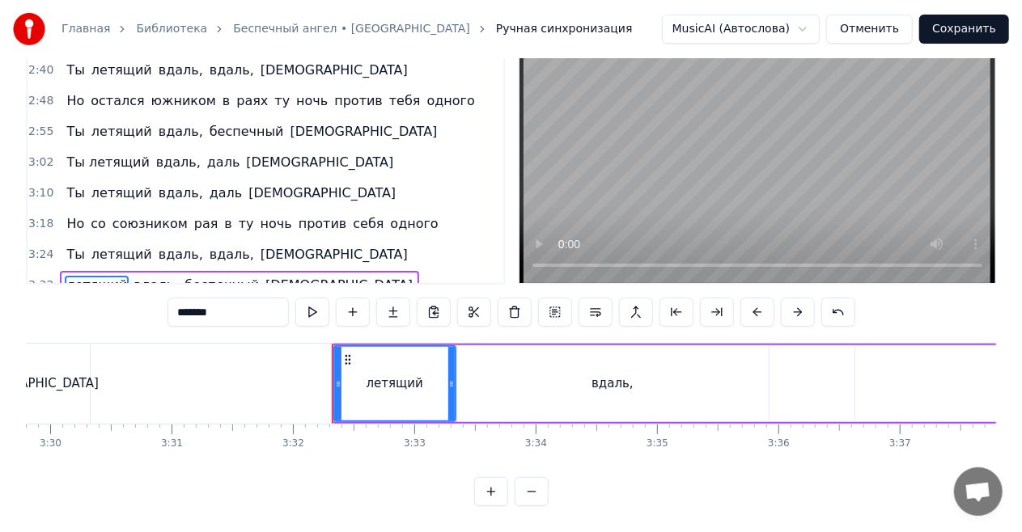
click at [183, 311] on input "*******" at bounding box center [227, 312] width 121 height 29
click at [186, 311] on input "********" at bounding box center [227, 312] width 121 height 29
click at [193, 314] on input "*********" at bounding box center [227, 312] width 121 height 29
type input "**********"
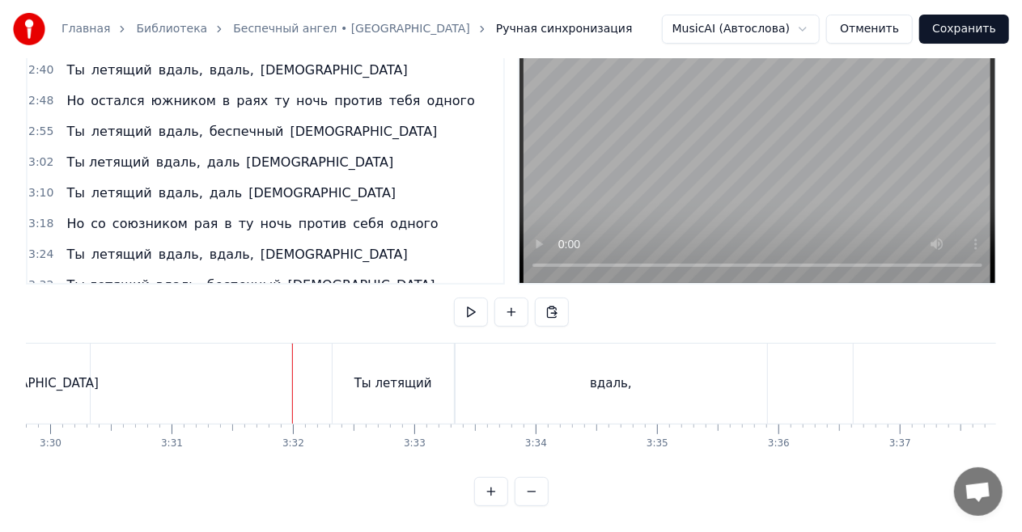
click at [472, 313] on button at bounding box center [471, 312] width 34 height 29
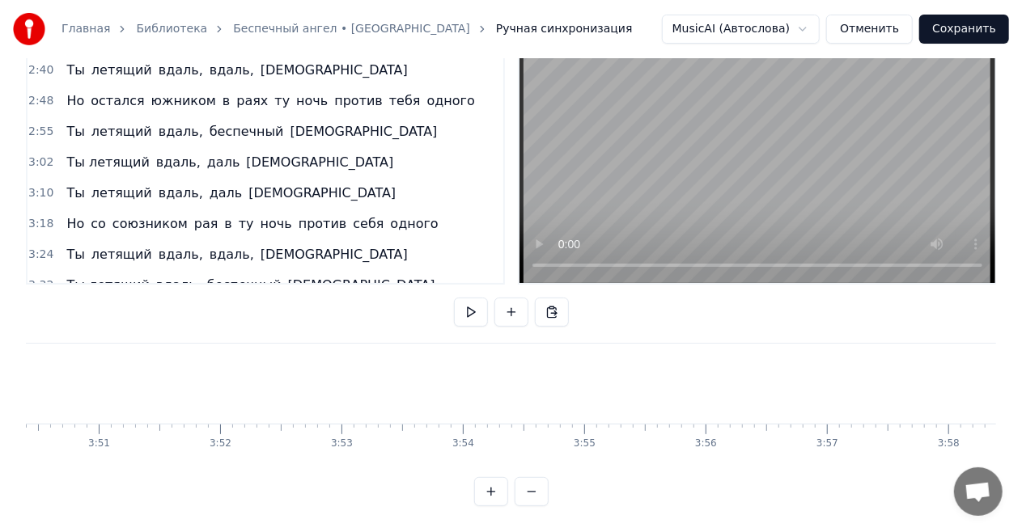
scroll to position [0, 27957]
click at [987, 28] on button "Сохранить" at bounding box center [964, 29] width 90 height 29
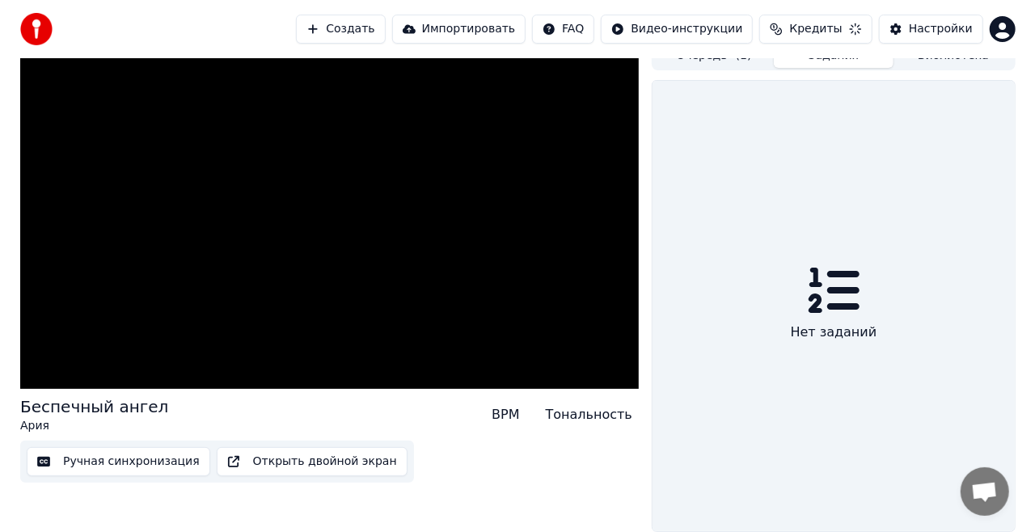
scroll to position [25, 0]
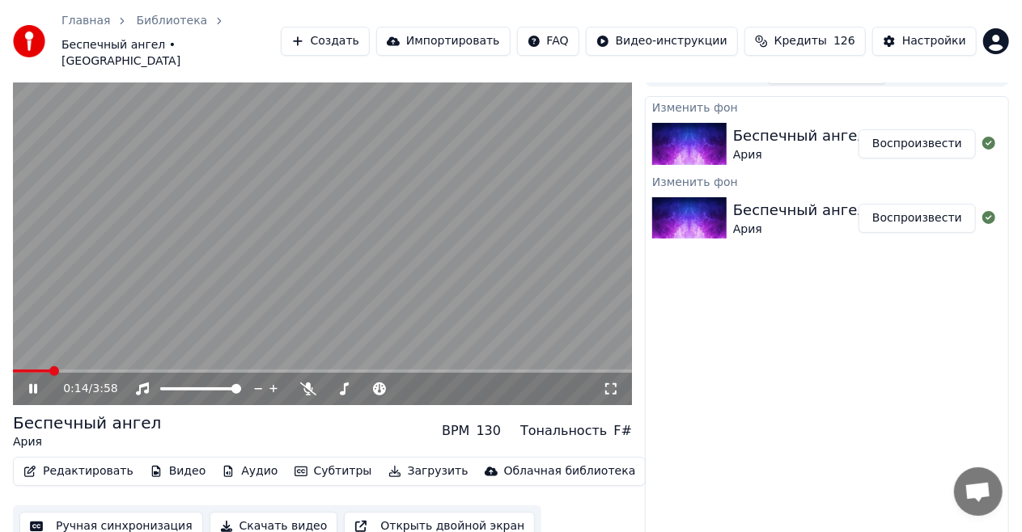
click at [136, 370] on span at bounding box center [322, 371] width 619 height 3
click at [249, 370] on span at bounding box center [322, 371] width 619 height 3
click at [366, 370] on span at bounding box center [322, 371] width 619 height 3
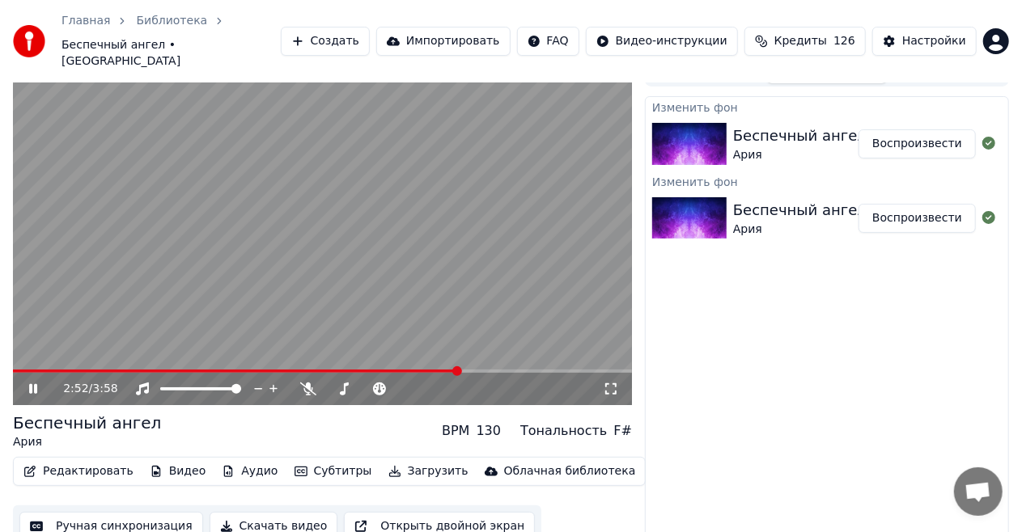
click at [459, 370] on span at bounding box center [322, 371] width 619 height 3
click at [28, 383] on icon at bounding box center [44, 389] width 37 height 13
click at [277, 512] on button "Скачать видео" at bounding box center [274, 526] width 129 height 29
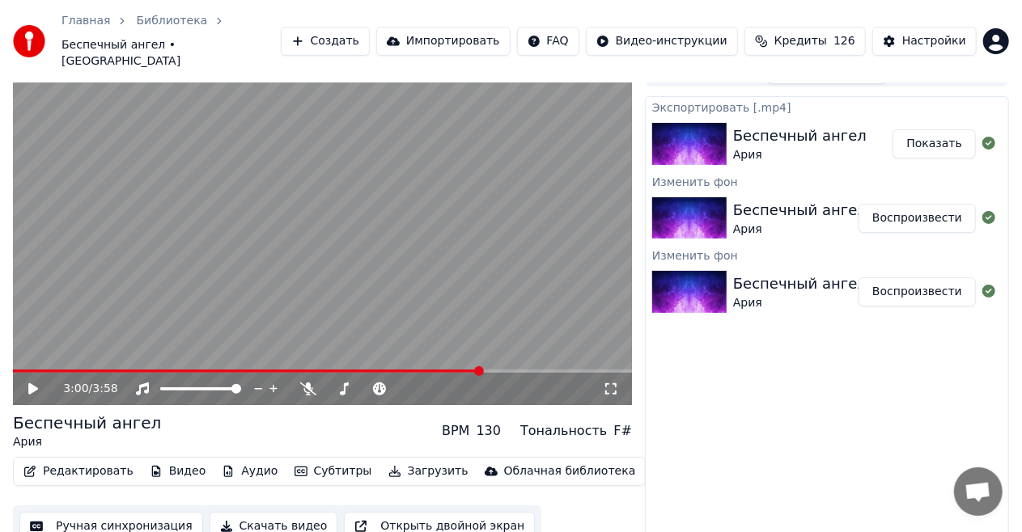
click at [353, 32] on button "Создать" at bounding box center [325, 41] width 89 height 29
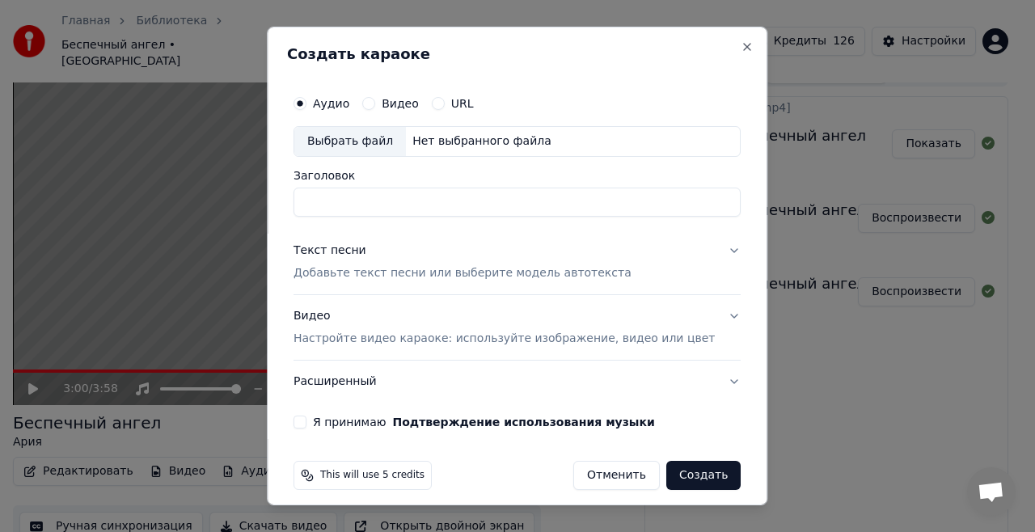
click at [349, 425] on label "Я принимаю Подтверждение использования музыки" at bounding box center [484, 422] width 342 height 11
click at [307, 425] on button "Я принимаю Подтверждение использования музыки" at bounding box center [300, 422] width 13 height 13
click at [442, 331] on p "Настройте видео караоке: используйте изображение, видео или цвет" at bounding box center [504, 339] width 421 height 16
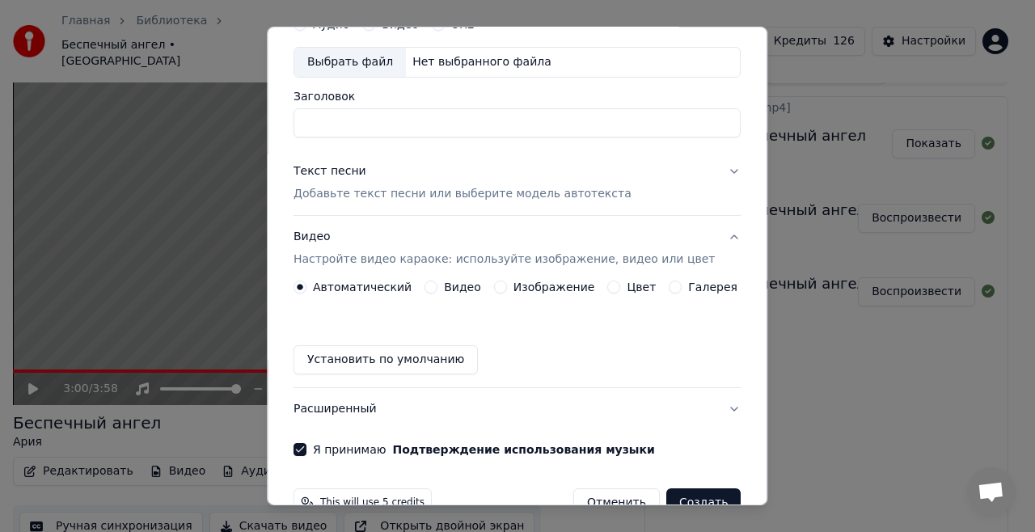
scroll to position [116, 0]
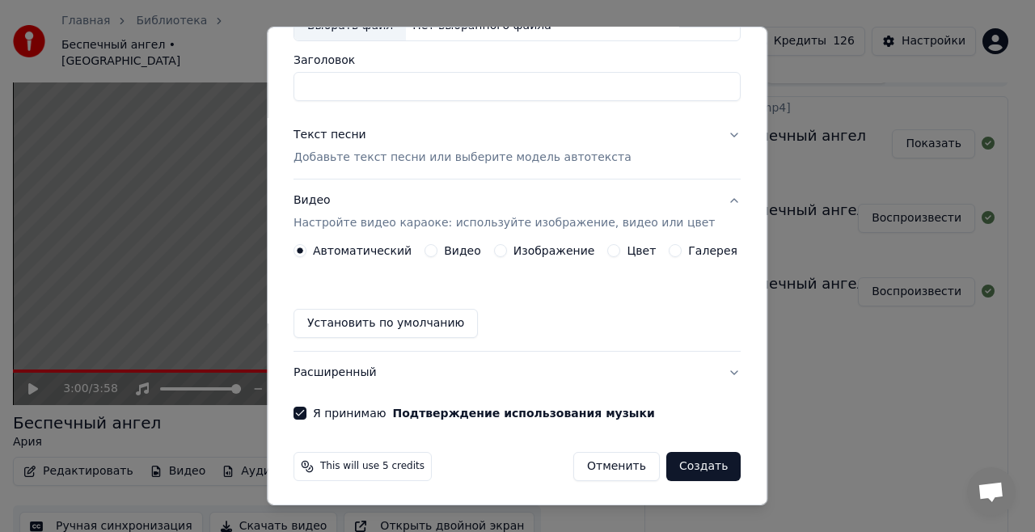
click at [457, 245] on label "Видео" at bounding box center [462, 250] width 37 height 11
click at [438, 244] on button "Видео" at bounding box center [431, 250] width 13 height 13
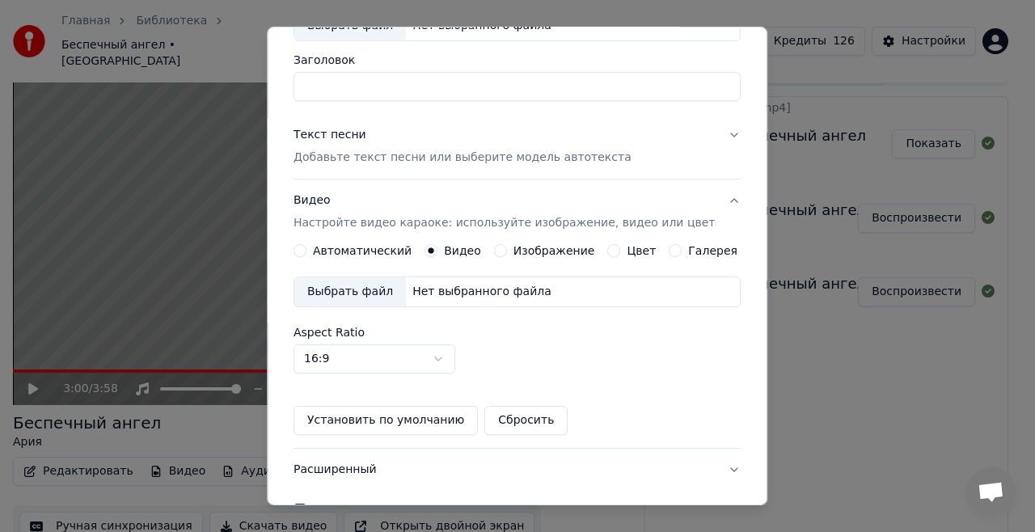
click at [474, 293] on div "Нет выбранного файла" at bounding box center [482, 292] width 152 height 16
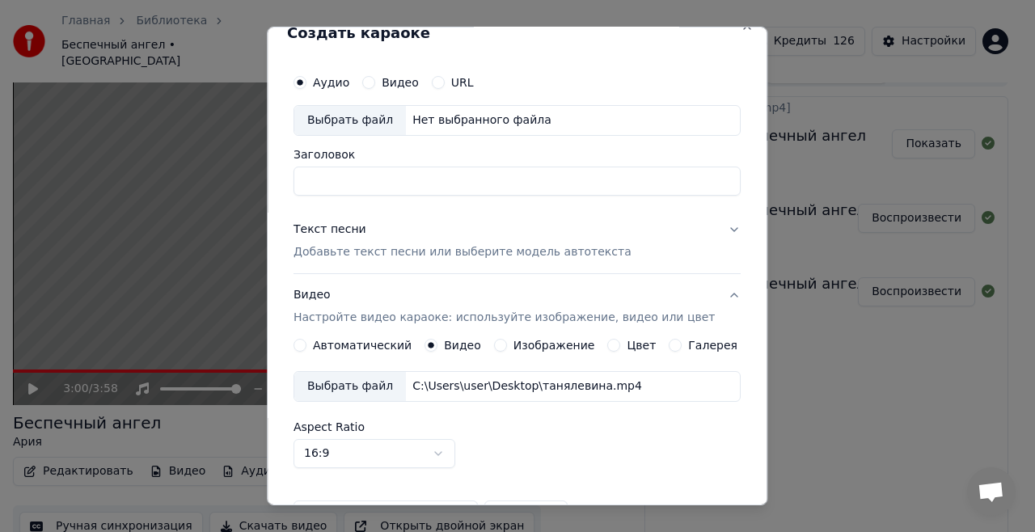
scroll to position [0, 0]
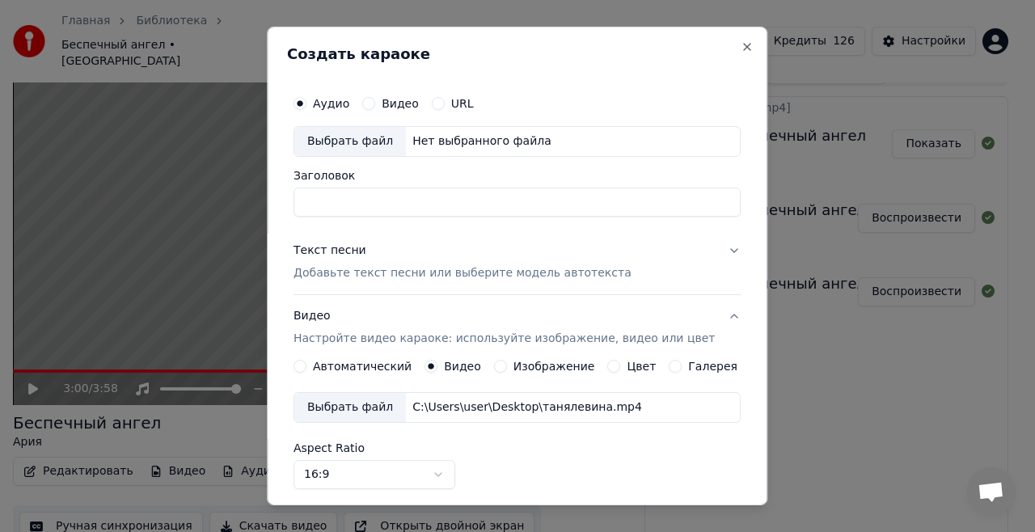
click at [402, 197] on input "Заголовок" at bounding box center [517, 202] width 447 height 29
click at [498, 146] on div "Нет выбранного файла" at bounding box center [482, 141] width 152 height 16
type input "**********"
click at [379, 265] on p "Добавьте текст песни или выберите модель автотекста" at bounding box center [463, 273] width 338 height 16
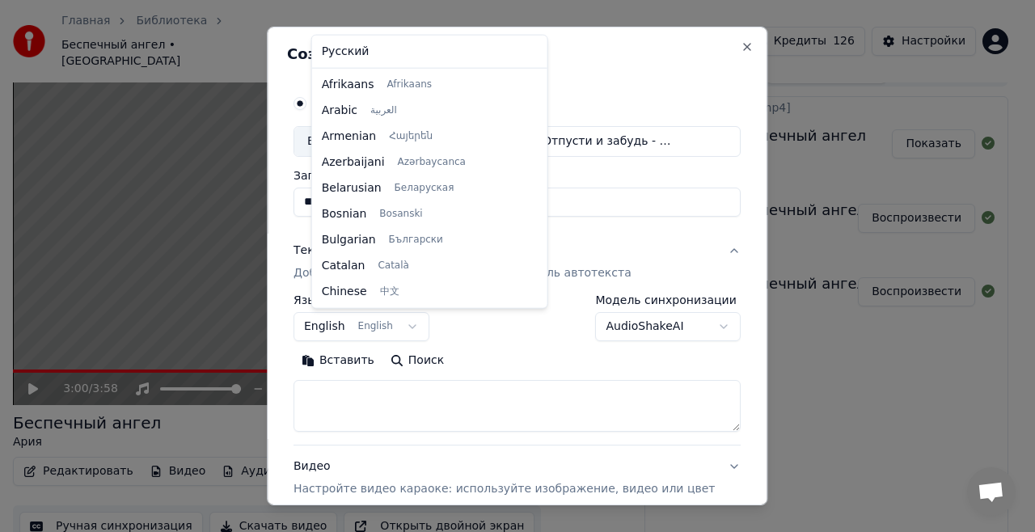
click at [406, 322] on body "Главная Библиотека Беспечный ангел • [PERSON_NAME] Импортировать FAQ Видео-инст…" at bounding box center [511, 241] width 1022 height 532
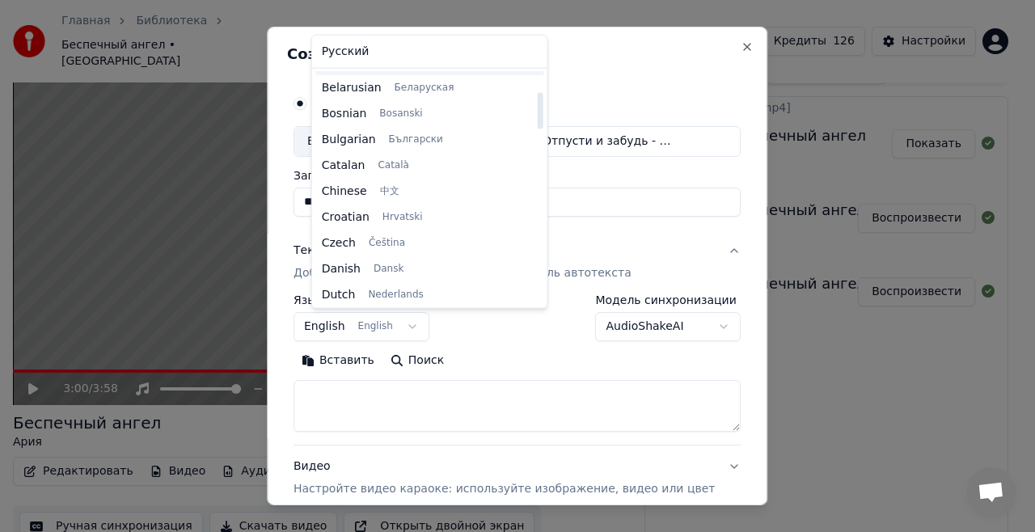
scroll to position [49, 0]
select select "**"
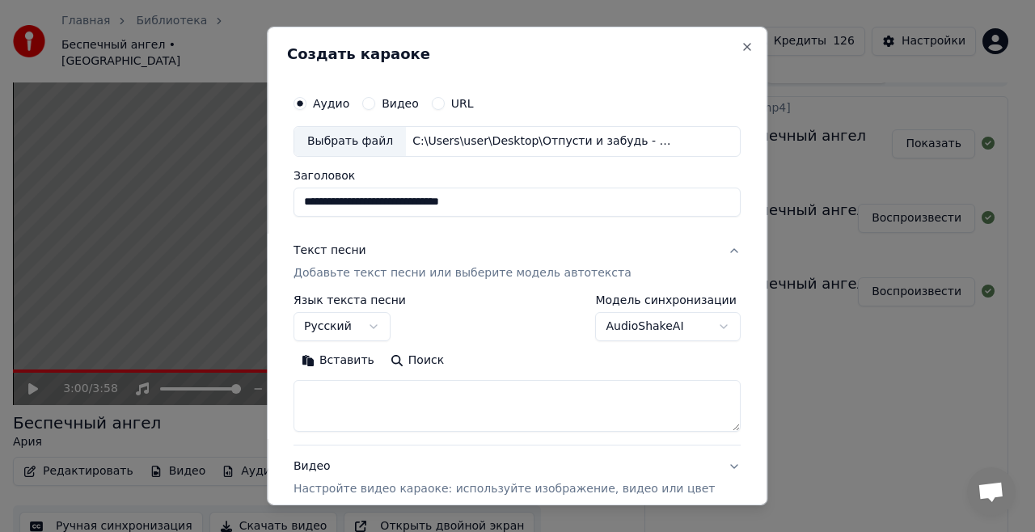
click at [383, 402] on textarea at bounding box center [517, 406] width 447 height 52
type textarea "*"
drag, startPoint x: 519, startPoint y: 199, endPoint x: 256, endPoint y: 201, distance: 262.9
click at [249, 197] on body "Главная Библиотека Беспечный ангел • [PERSON_NAME] Импортировать FAQ Видео-инст…" at bounding box center [511, 241] width 1022 height 532
click at [376, 269] on p "Добавьте текст песни или выберите модель автотекста" at bounding box center [463, 273] width 338 height 16
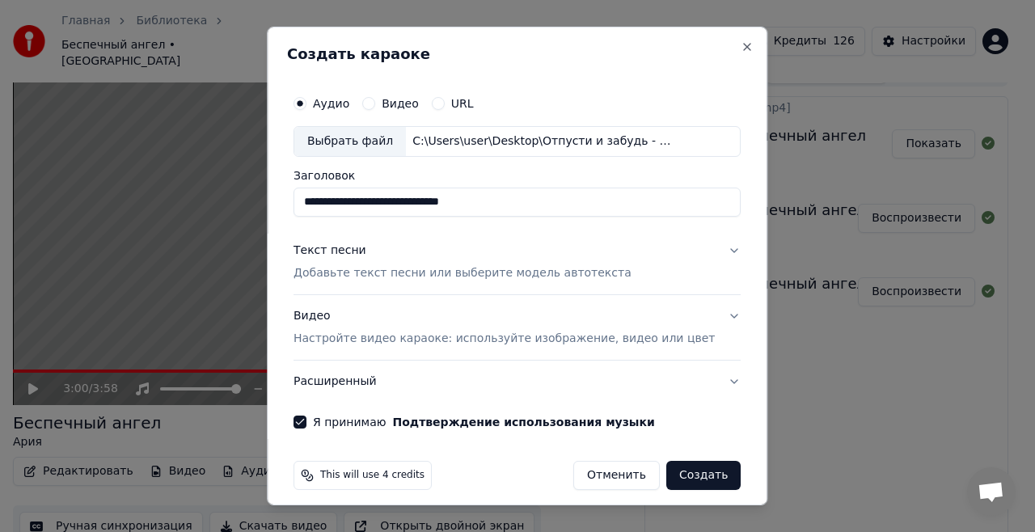
click at [376, 269] on p "Добавьте текст песни или выберите модель автотекста" at bounding box center [463, 273] width 338 height 16
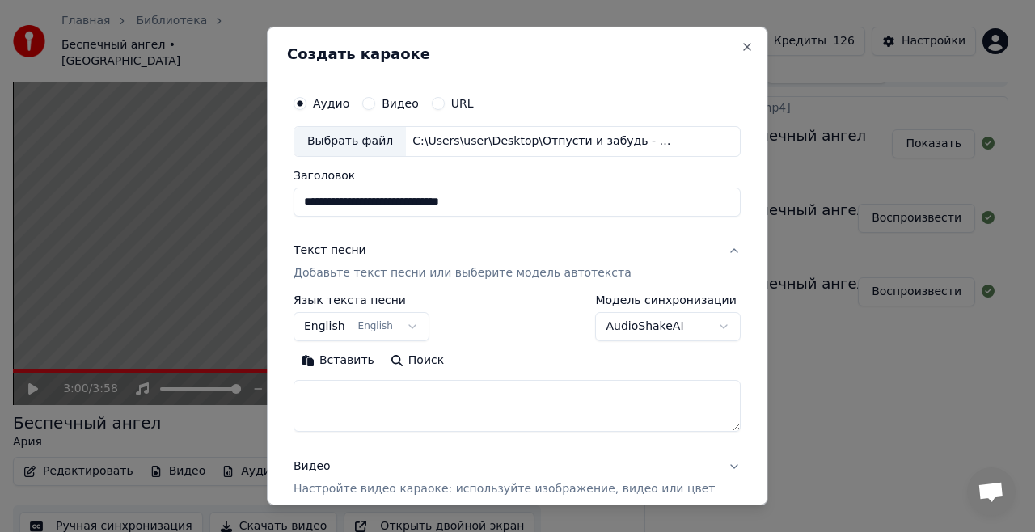
click at [402, 333] on body "Главная Библиотека Беспечный ангел • [PERSON_NAME] Импортировать FAQ Видео-инст…" at bounding box center [511, 241] width 1022 height 532
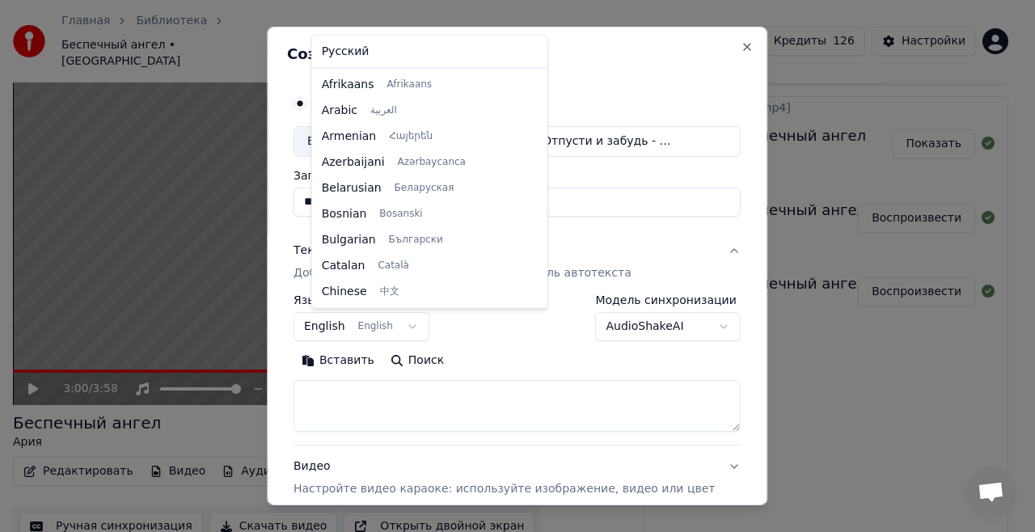
scroll to position [129, 0]
select select "**"
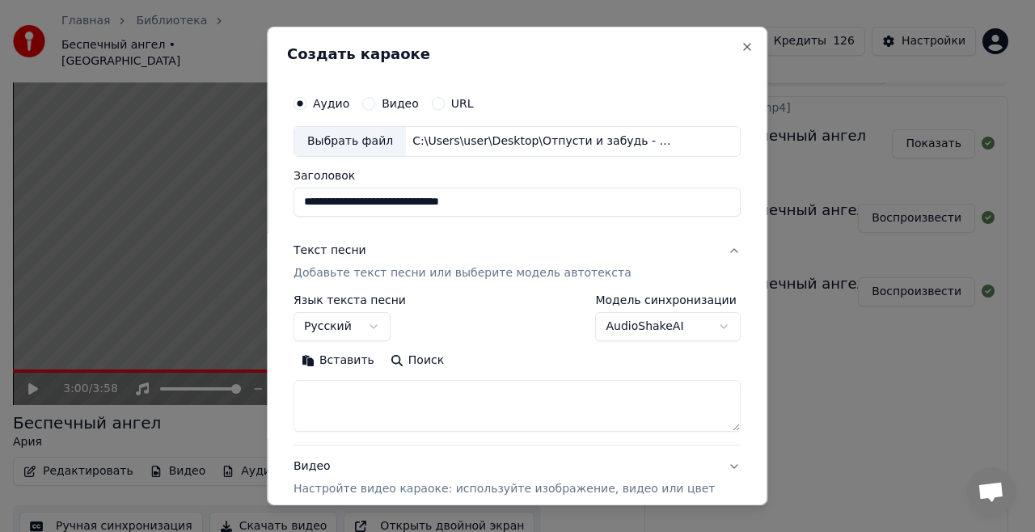
click at [383, 403] on textarea at bounding box center [517, 406] width 447 height 52
paste textarea "**********"
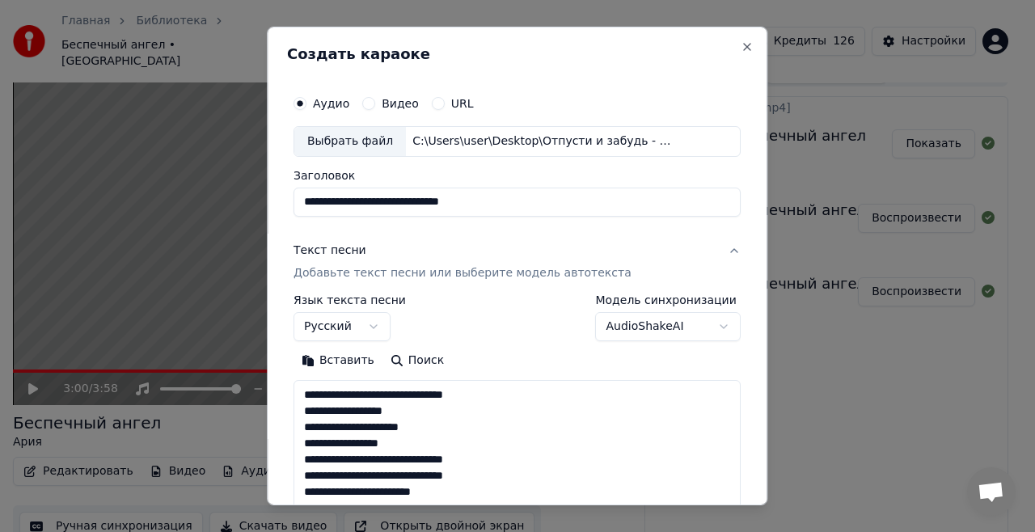
scroll to position [796, 0]
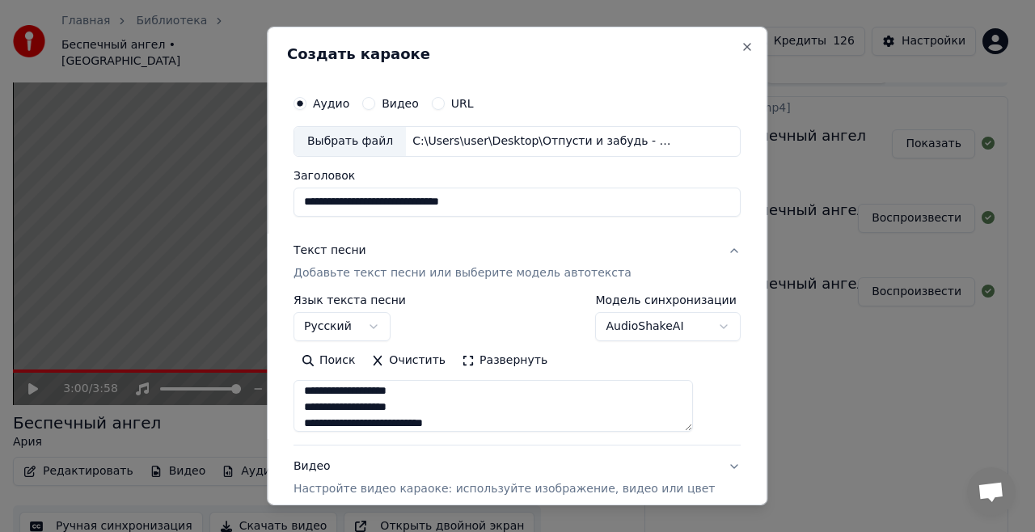
type textarea "**********"
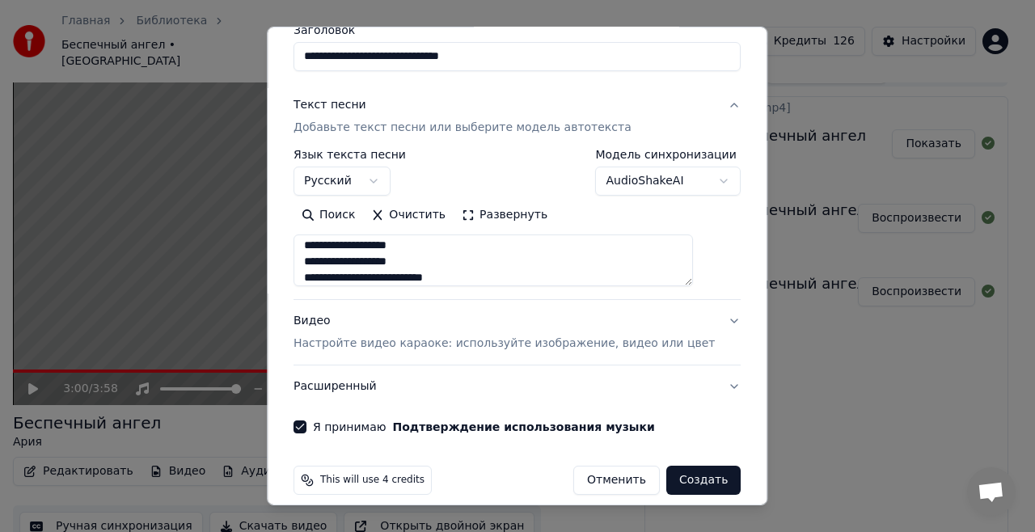
scroll to position [159, 0]
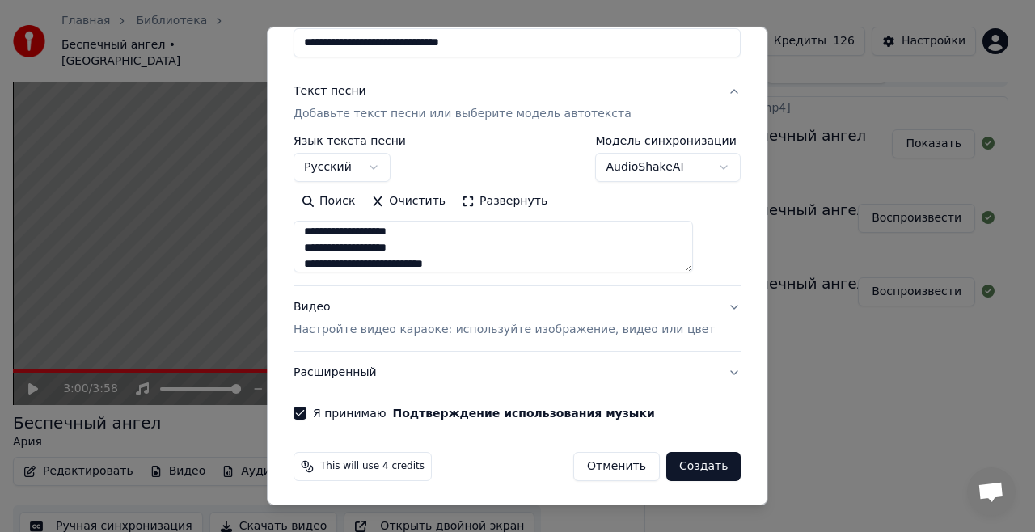
click at [684, 464] on button "Создать" at bounding box center [704, 466] width 74 height 29
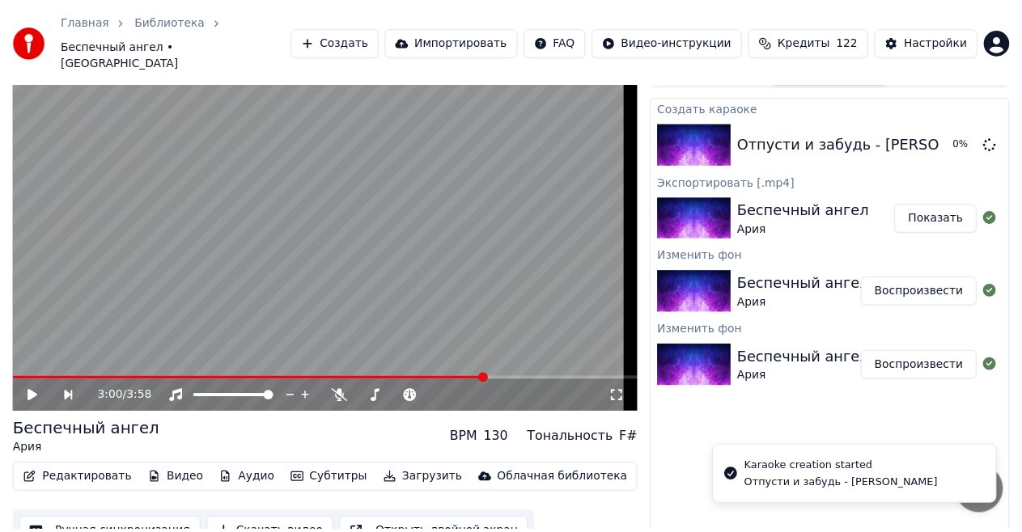
scroll to position [24, 0]
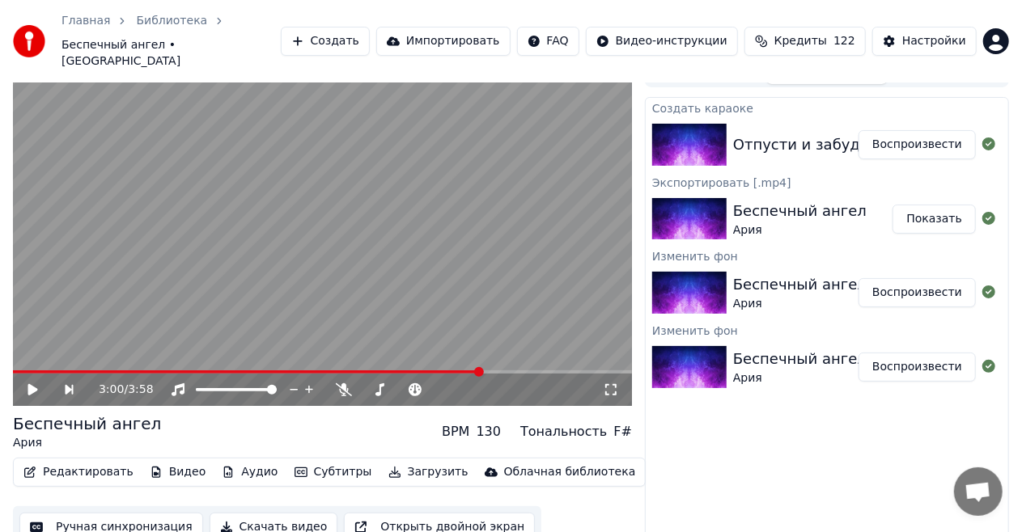
click at [726, 124] on div at bounding box center [692, 145] width 81 height 42
click at [679, 132] on img at bounding box center [689, 145] width 74 height 42
click at [895, 130] on button "Воспроизвести" at bounding box center [916, 144] width 117 height 29
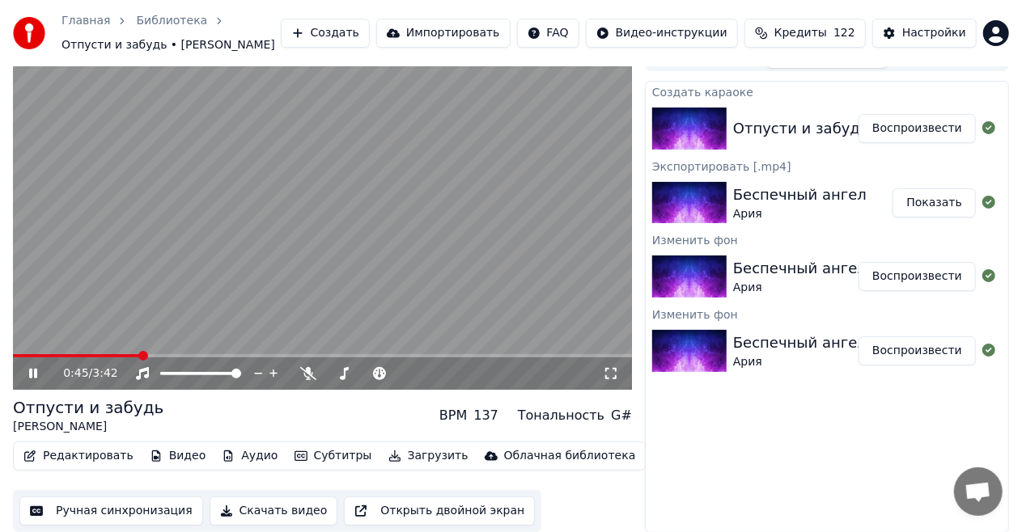
click at [84, 453] on button "Редактировать" at bounding box center [78, 456] width 123 height 23
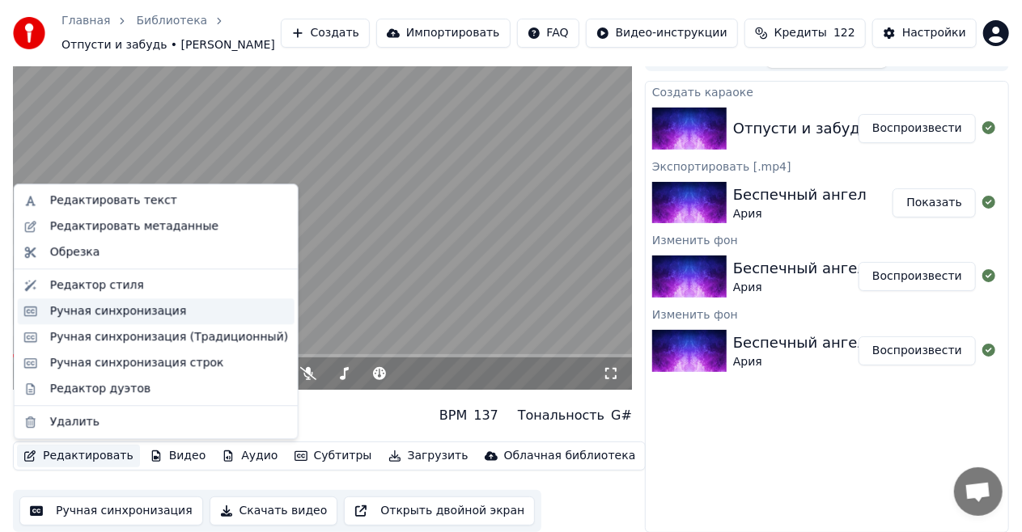
click at [171, 315] on div "Ручная синхронизация" at bounding box center [169, 311] width 238 height 16
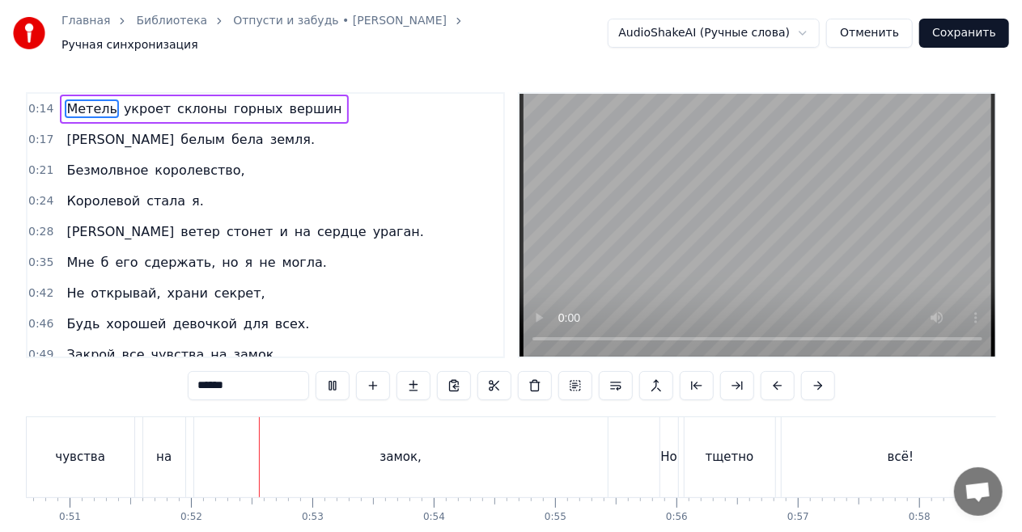
scroll to position [0, 6225]
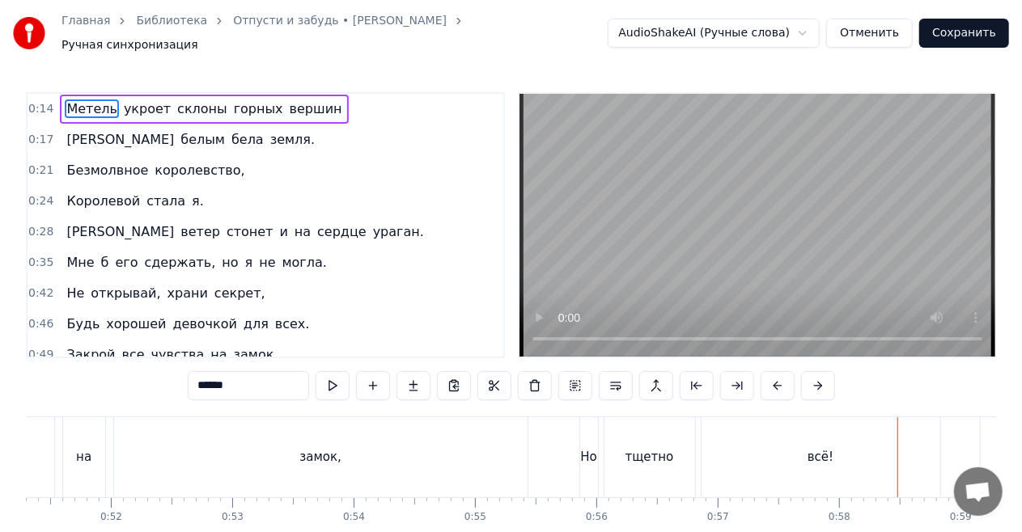
click at [728, 215] on video at bounding box center [757, 225] width 476 height 263
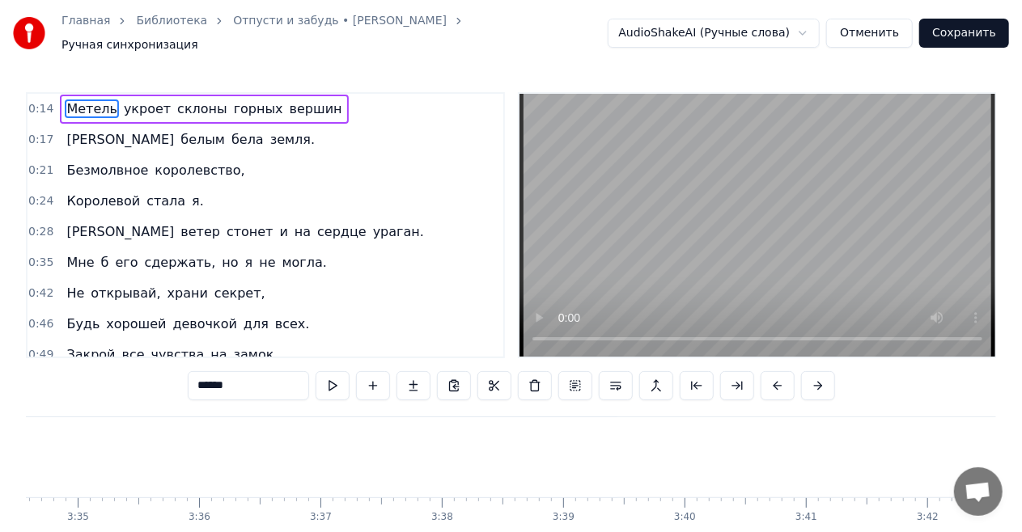
scroll to position [0, 26035]
click at [973, 33] on button "Сохранить" at bounding box center [964, 33] width 90 height 29
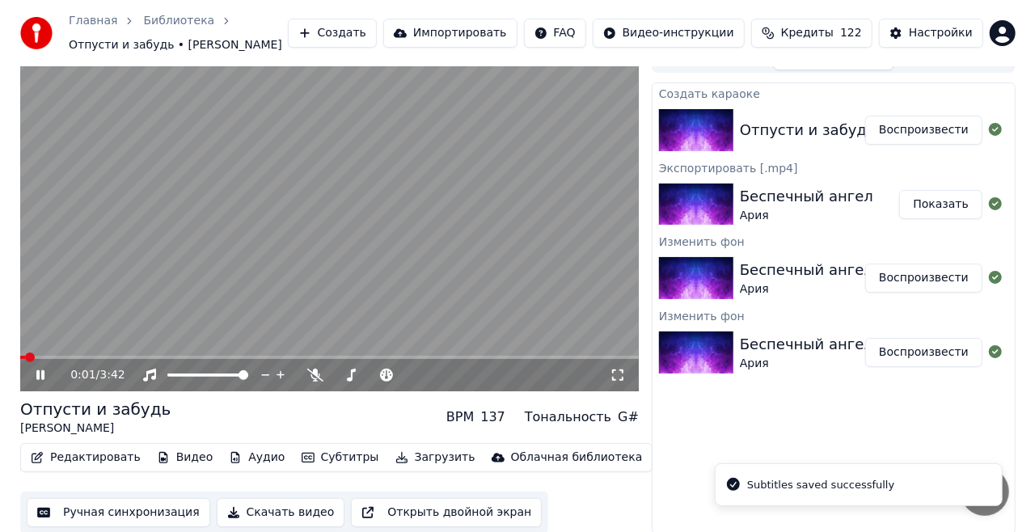
scroll to position [25, 0]
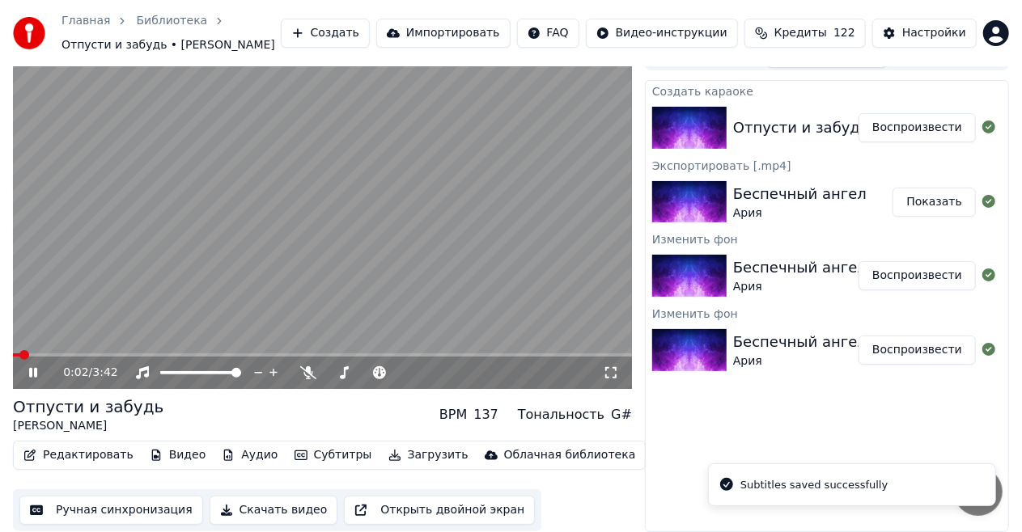
click at [288, 510] on button "Скачать видео" at bounding box center [274, 510] width 129 height 29
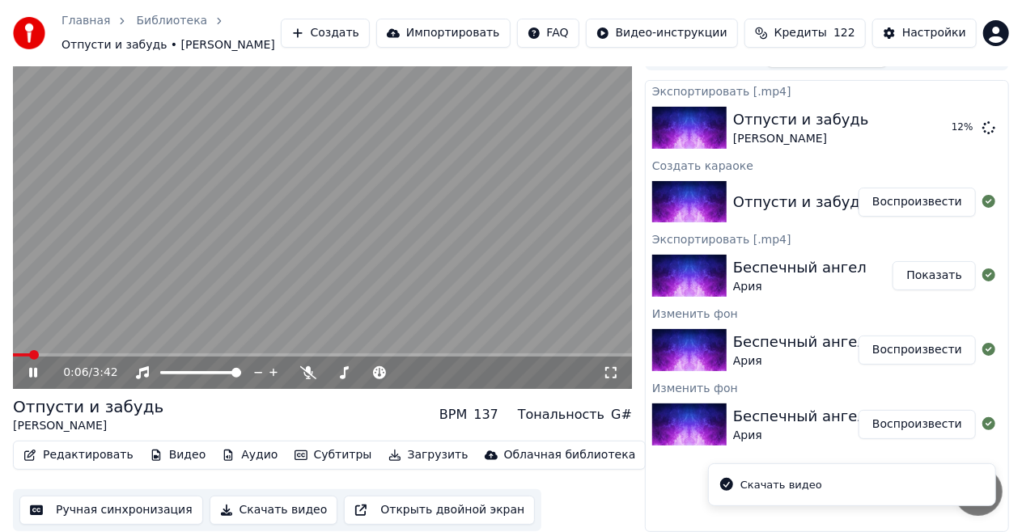
click at [38, 375] on icon at bounding box center [44, 372] width 37 height 13
click at [370, 30] on button "Создать" at bounding box center [325, 33] width 89 height 29
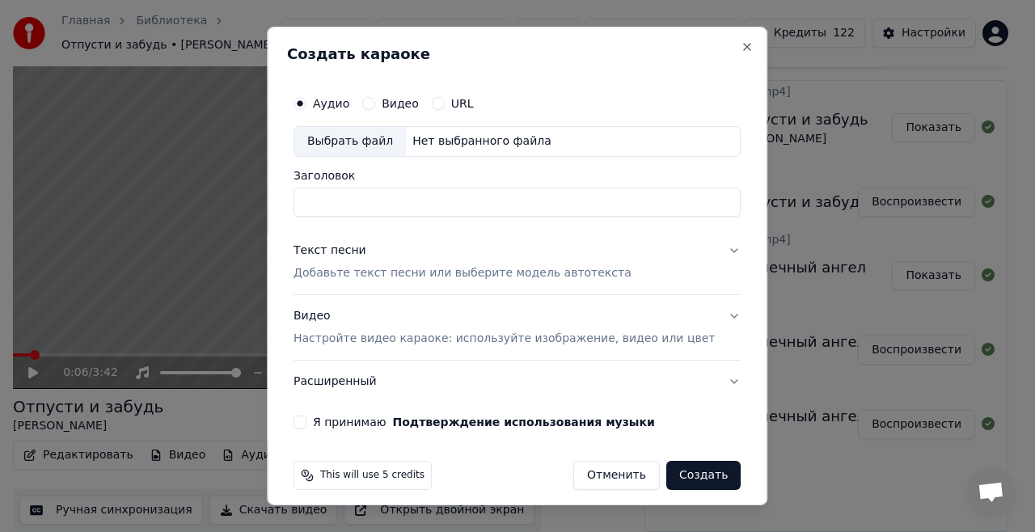
click at [459, 327] on div "Видео Настройте видео караоке: используйте изображение, видео или цвет" at bounding box center [504, 327] width 421 height 39
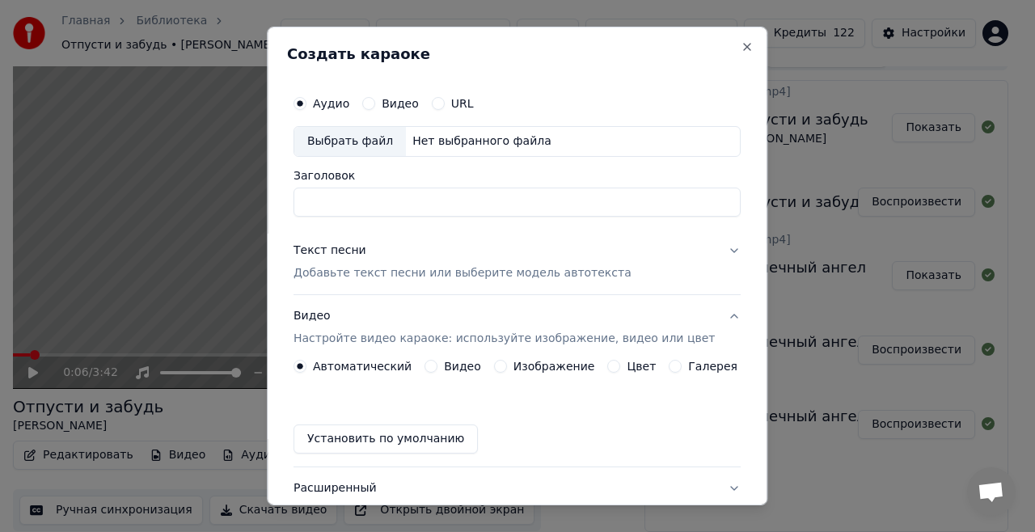
click at [464, 373] on div "Автоматический Видео Изображение Цвет Галерея Установить по умолчанию" at bounding box center [517, 407] width 447 height 94
click at [461, 364] on label "Видео" at bounding box center [462, 366] width 37 height 11
click at [438, 364] on button "Видео" at bounding box center [431, 366] width 13 height 13
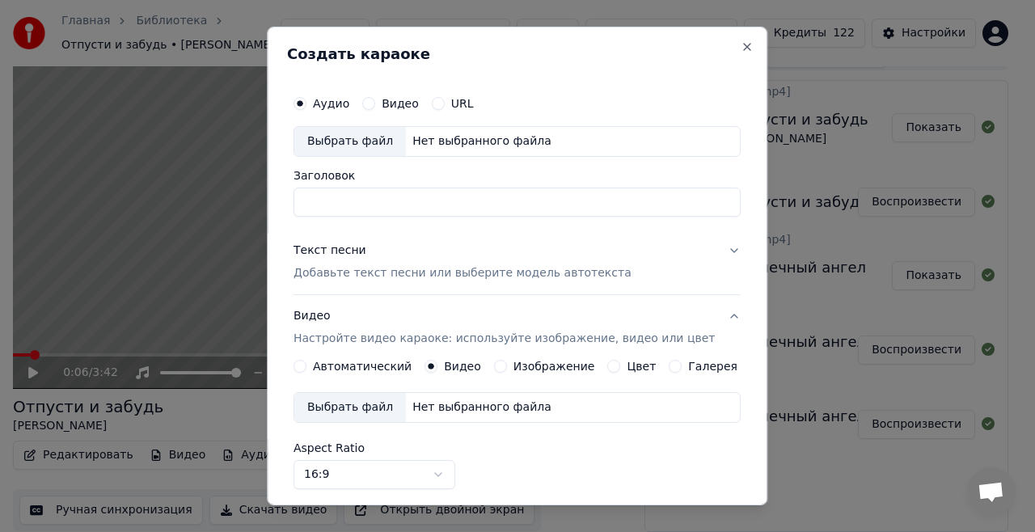
click at [464, 403] on div "Нет выбранного файла" at bounding box center [482, 408] width 152 height 16
click at [458, 141] on div "Нет выбранного файла" at bounding box center [482, 141] width 152 height 16
click at [430, 205] on input "**********" at bounding box center [517, 202] width 447 height 29
click at [313, 199] on input "**********" at bounding box center [517, 202] width 447 height 29
drag, startPoint x: 484, startPoint y: 201, endPoint x: 375, endPoint y: 212, distance: 109.0
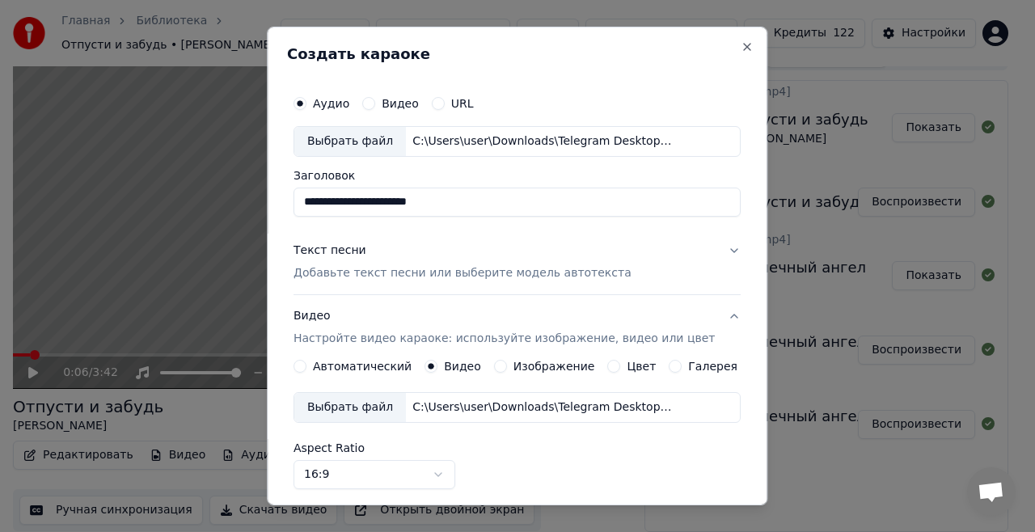
click at [375, 212] on input "**********" at bounding box center [517, 202] width 447 height 29
type input "**********"
click at [414, 269] on p "Добавьте текст песни или выберите модель автотекста" at bounding box center [463, 273] width 338 height 16
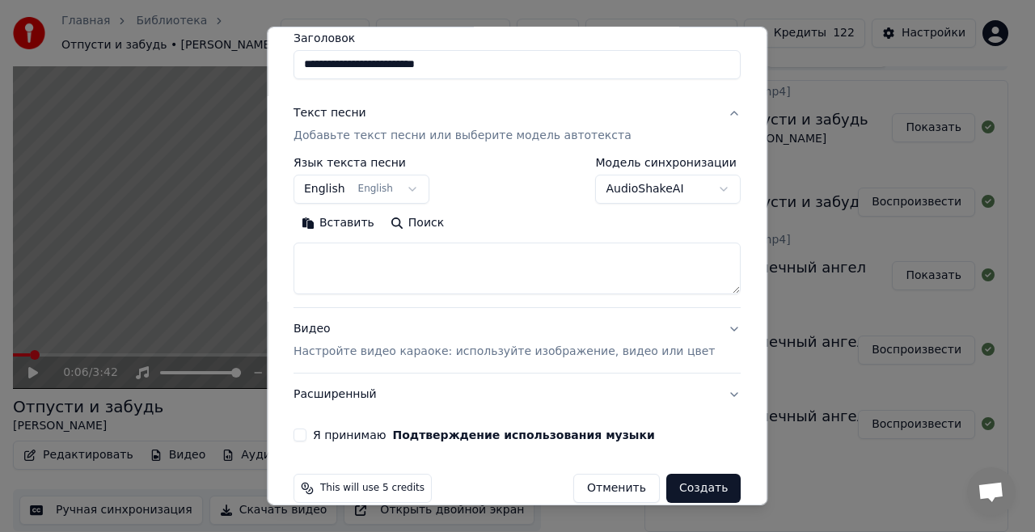
scroll to position [159, 0]
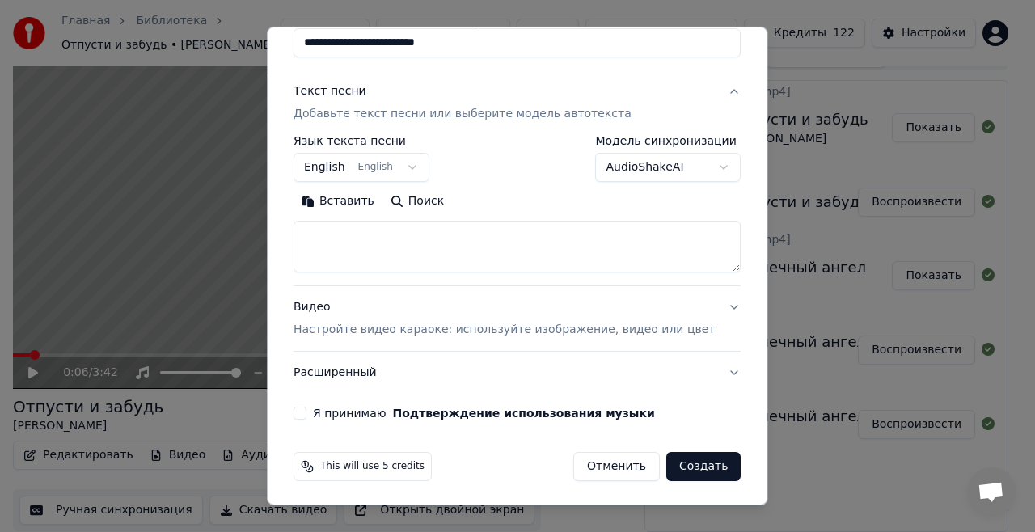
click at [392, 171] on body "Главная Библиотека Отпусти и забудь • [PERSON_NAME] Создать Импортировать FAQ В…" at bounding box center [511, 241] width 1022 height 532
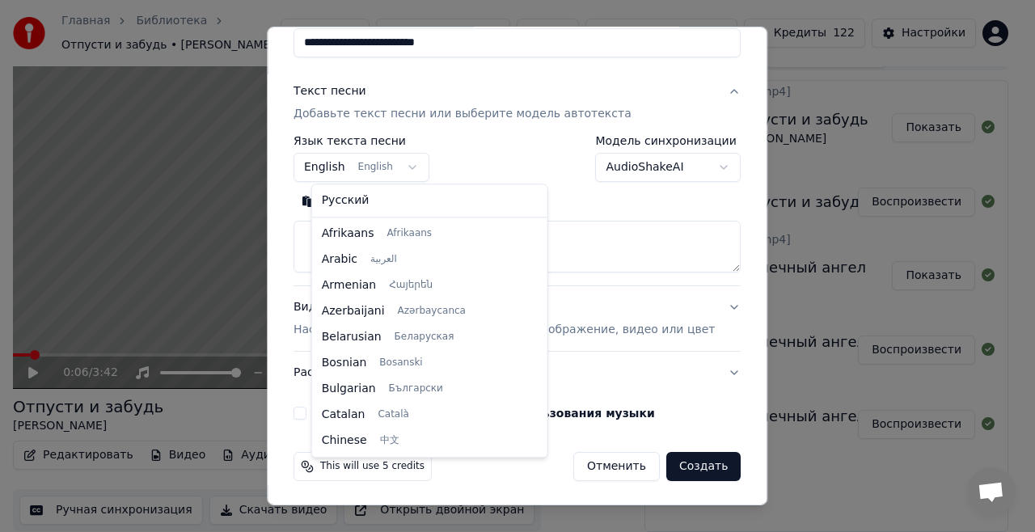
scroll to position [129, 0]
select select "**"
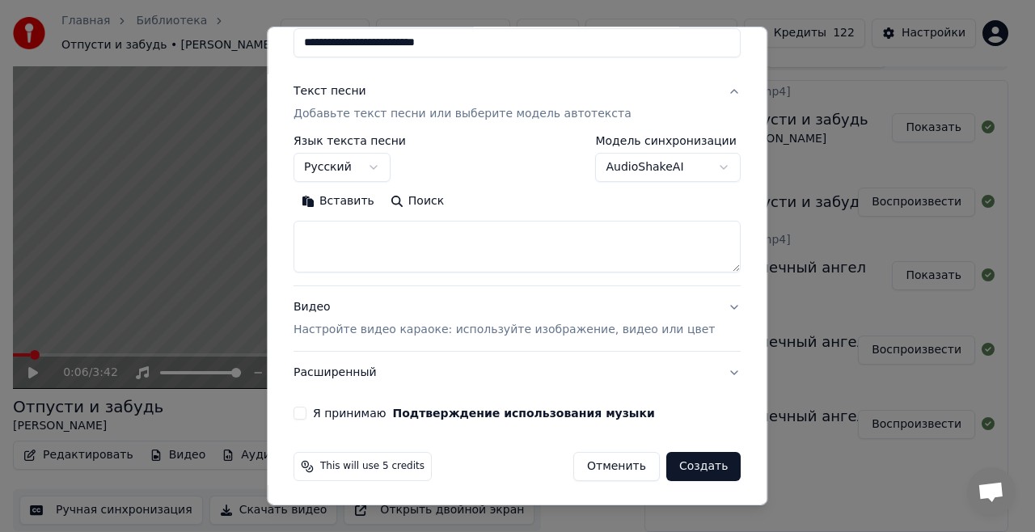
click at [377, 249] on textarea at bounding box center [517, 247] width 447 height 52
paste textarea "**********"
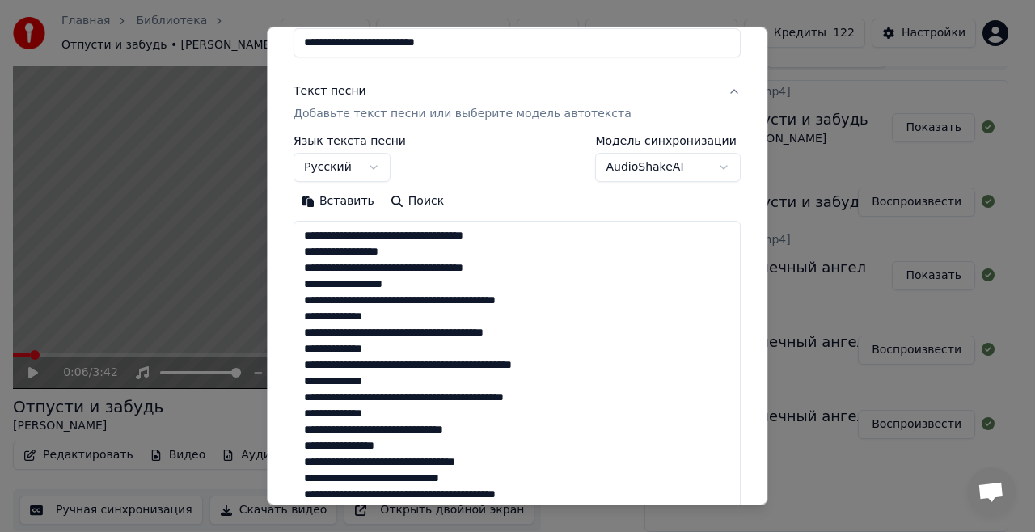
scroll to position [505, 0]
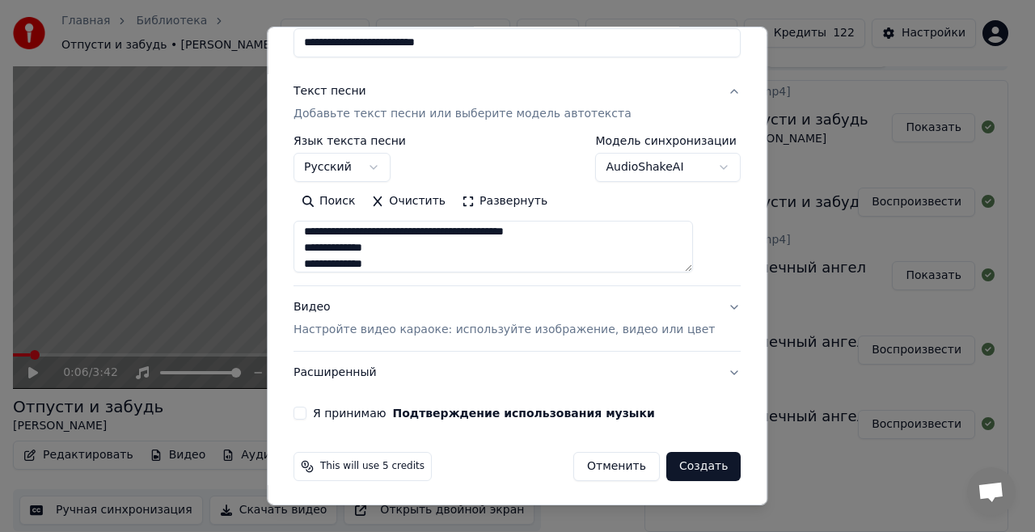
type textarea "**********"
click at [629, 322] on p "Настройте видео караоке: используйте изображение, видео или цвет" at bounding box center [504, 330] width 421 height 16
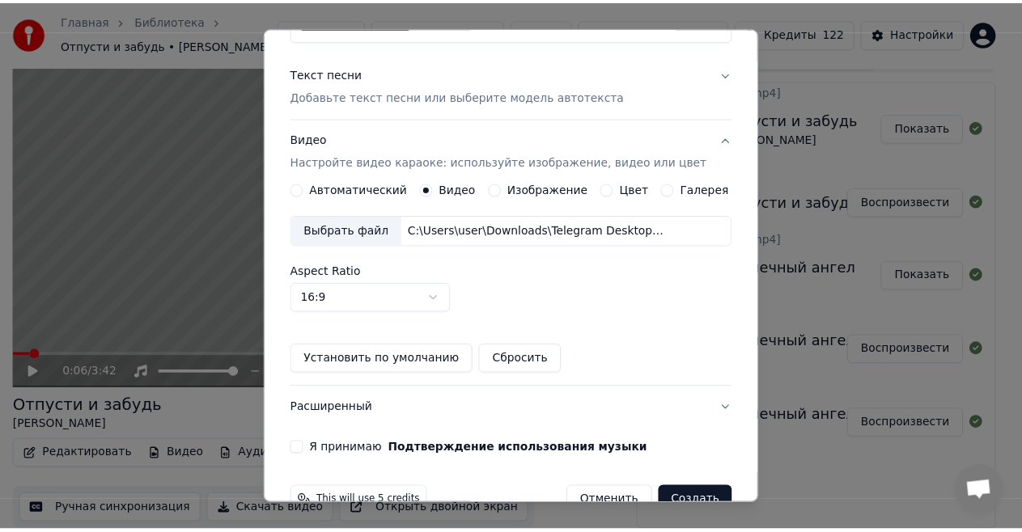
scroll to position [212, 0]
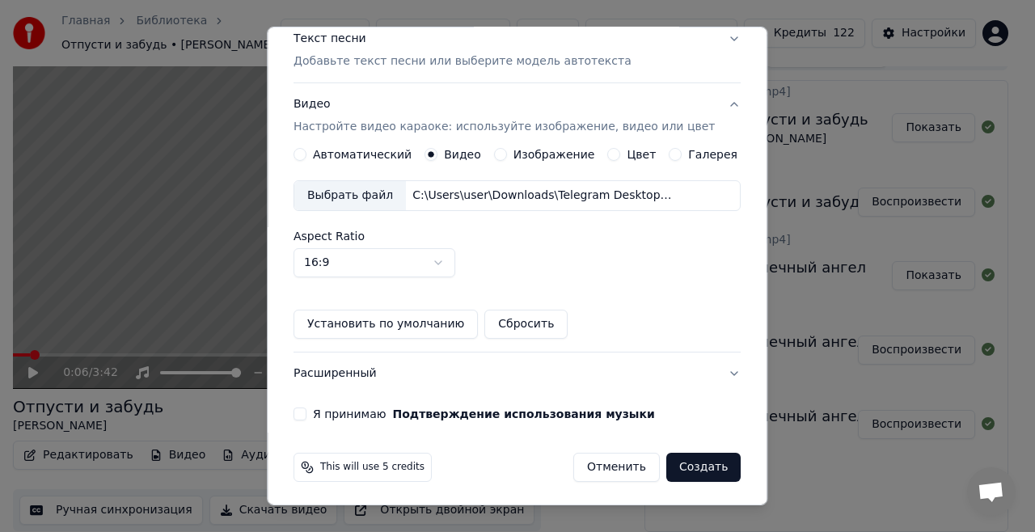
click at [371, 414] on label "Я принимаю Подтверждение использования музыки" at bounding box center [484, 413] width 342 height 11
click at [307, 414] on button "Я принимаю Подтверждение использования музыки" at bounding box center [300, 414] width 13 height 13
click at [676, 463] on button "Создать" at bounding box center [704, 467] width 74 height 29
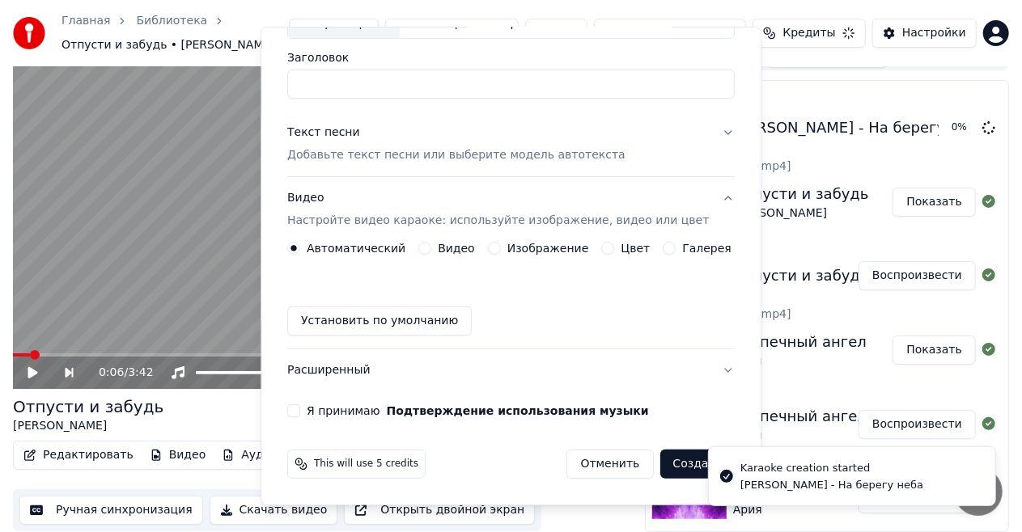
scroll to position [116, 0]
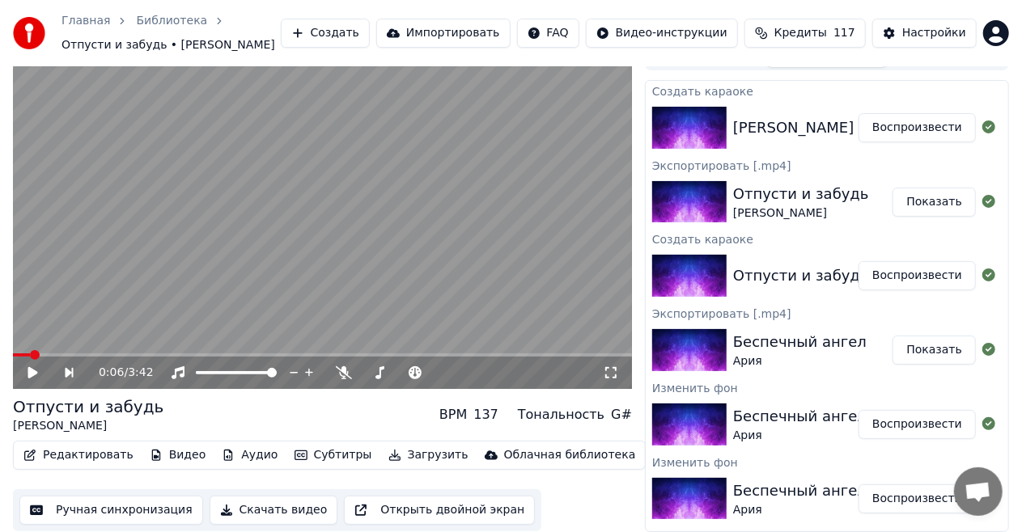
click at [925, 124] on button "Воспроизвести" at bounding box center [916, 127] width 117 height 29
click at [39, 374] on icon at bounding box center [44, 372] width 37 height 13
click at [111, 451] on button "Редактировать" at bounding box center [78, 455] width 123 height 23
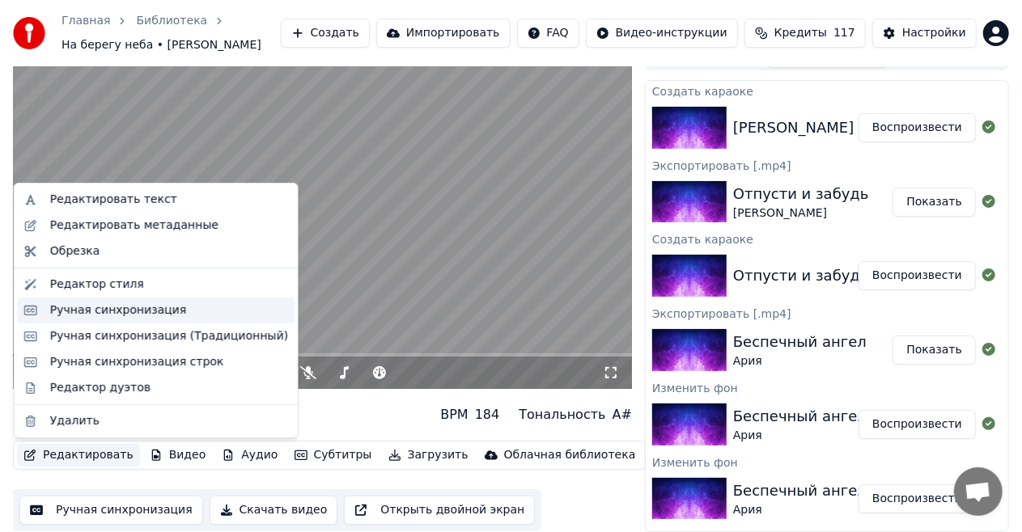
click at [168, 311] on div "Ручная синхронизация" at bounding box center [169, 311] width 238 height 16
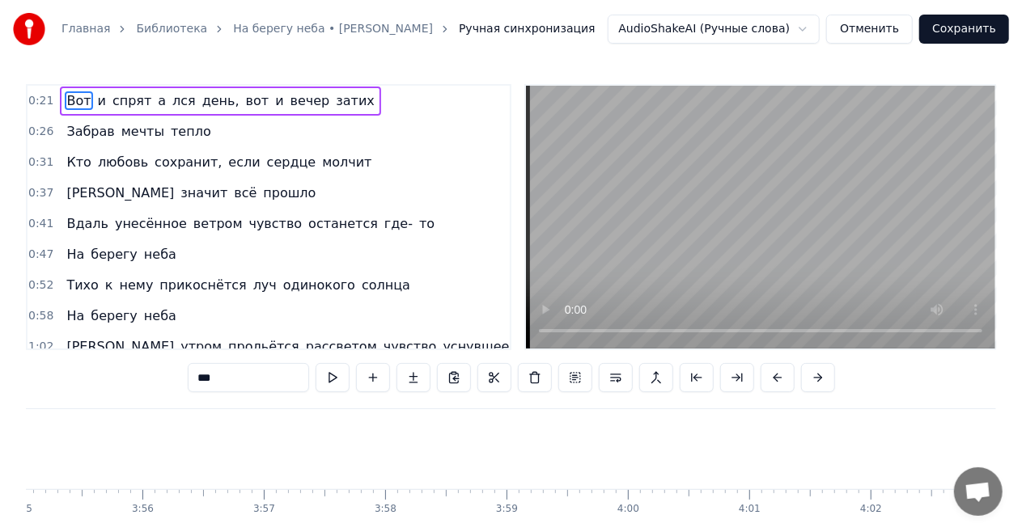
scroll to position [0, 28519]
click at [980, 25] on button "Сохранить" at bounding box center [964, 29] width 90 height 29
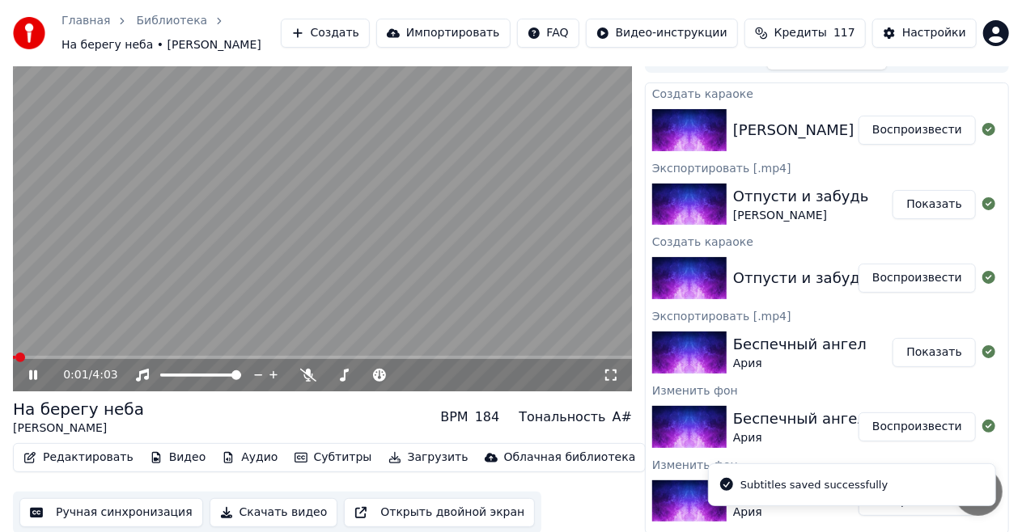
scroll to position [25, 0]
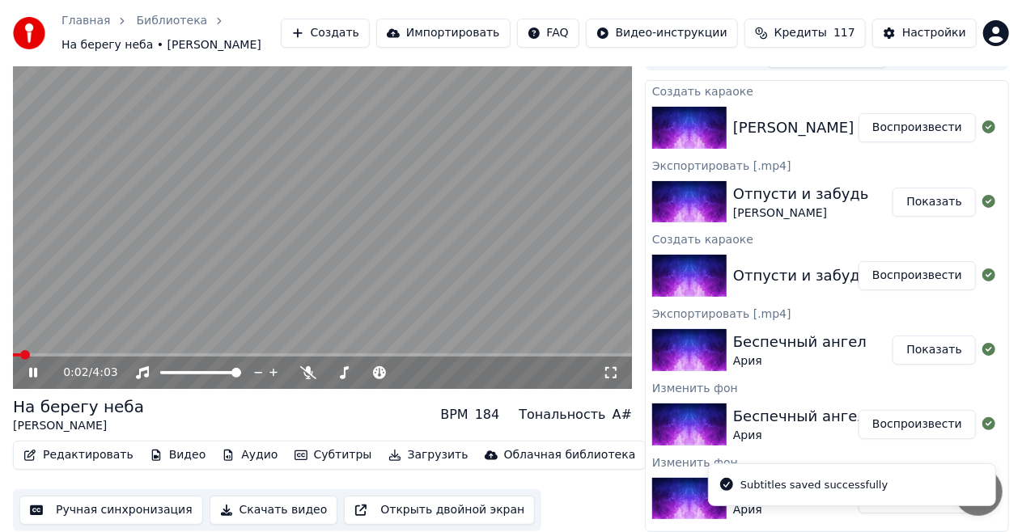
click at [282, 509] on button "Скачать видео" at bounding box center [274, 510] width 129 height 29
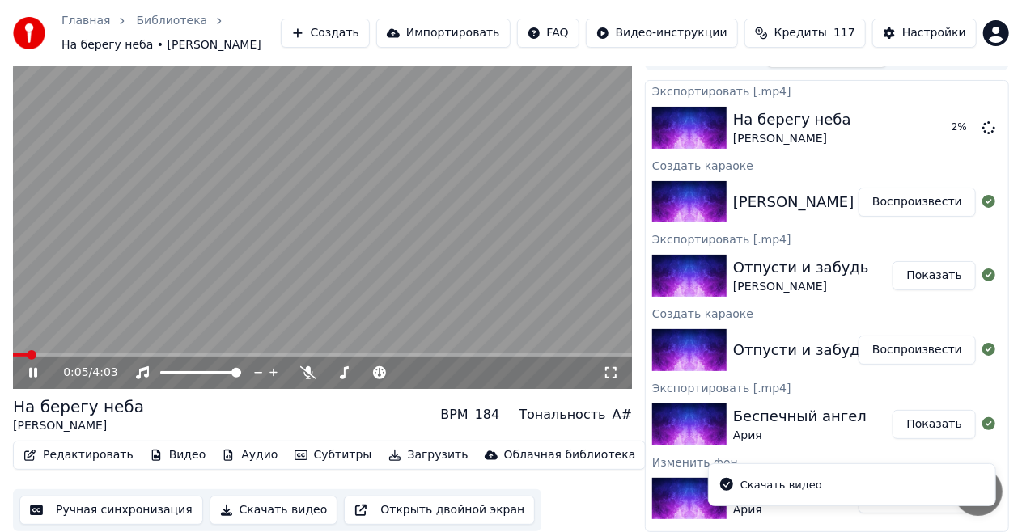
click at [28, 377] on icon at bounding box center [44, 372] width 37 height 13
click at [36, 375] on icon at bounding box center [33, 372] width 10 height 11
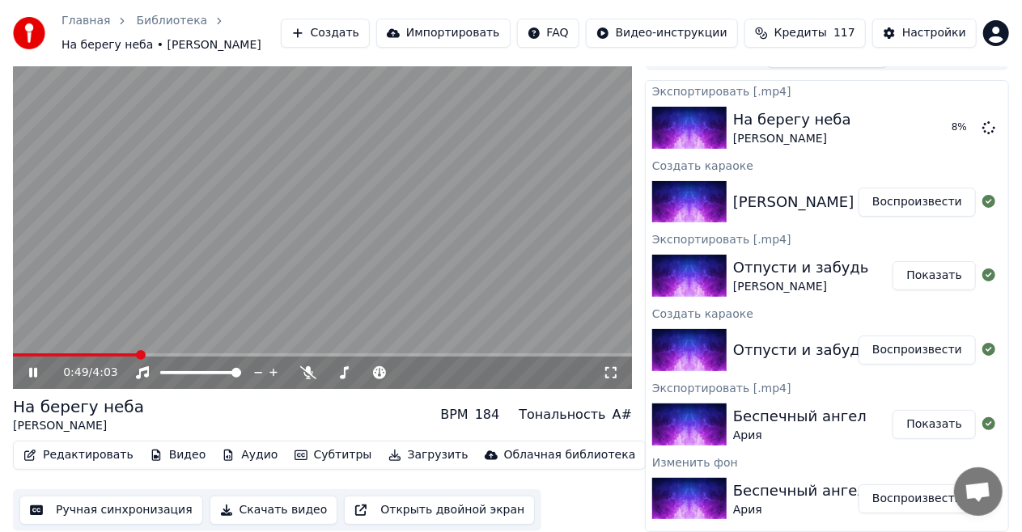
click at [138, 353] on span at bounding box center [322, 354] width 619 height 3
click at [291, 354] on span at bounding box center [322, 354] width 619 height 3
click at [37, 370] on icon at bounding box center [44, 372] width 37 height 13
